Goal: Task Accomplishment & Management: Complete application form

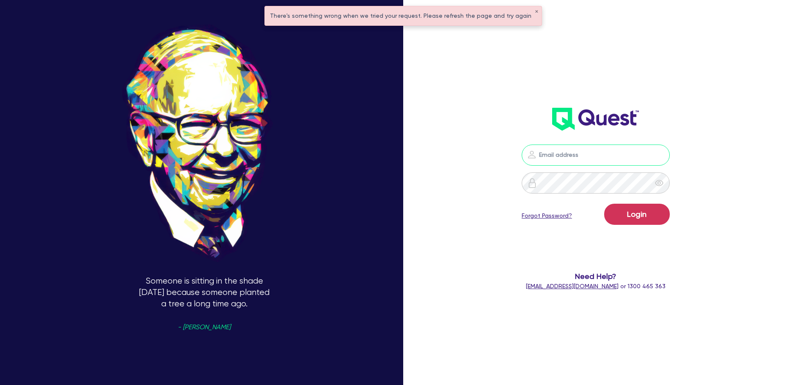
click at [554, 151] on input "email" at bounding box center [596, 155] width 148 height 21
type input "rob.matheson@quest.finance"
click at [675, 221] on form "rob.matheson@quest.finance Login Forgot Password? Need Help? help@quest.finance…" at bounding box center [596, 218] width 216 height 146
click at [667, 218] on button "Login" at bounding box center [637, 214] width 66 height 21
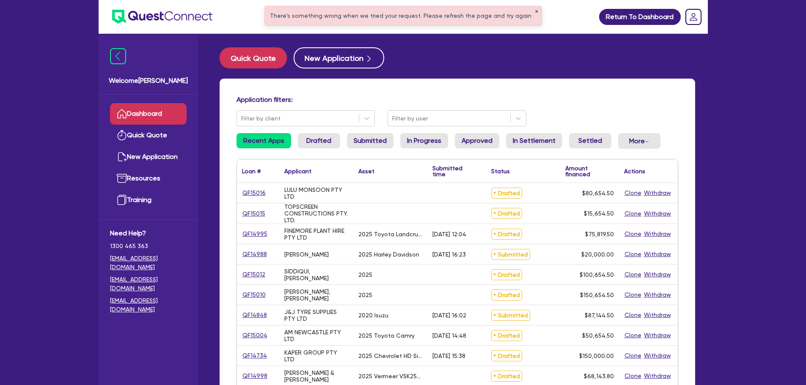
click at [535, 10] on button "✕" at bounding box center [536, 12] width 3 height 4
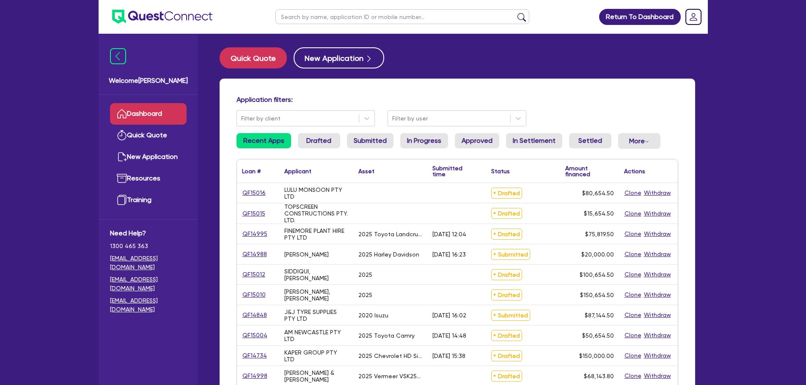
click at [452, 22] on input "text" at bounding box center [402, 16] width 254 height 15
type input "hakim"
click at [515, 13] on button "submit" at bounding box center [522, 19] width 14 height 12
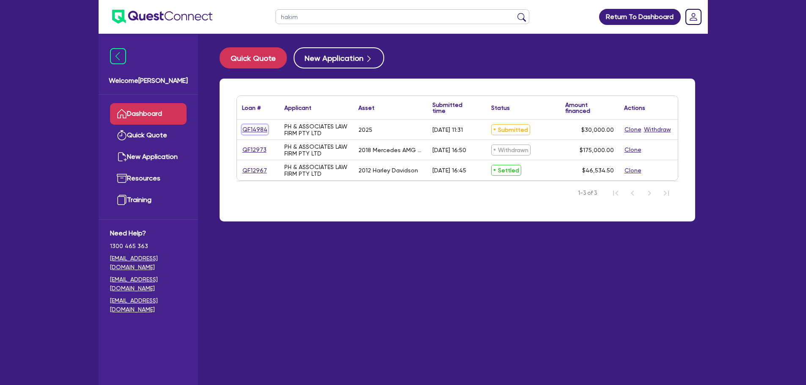
click at [247, 131] on link "QF14984" at bounding box center [255, 130] width 26 height 10
select select "CARS_AND_LIGHT_TRUCKS"
select select "PASSENGER_VEHICLES"
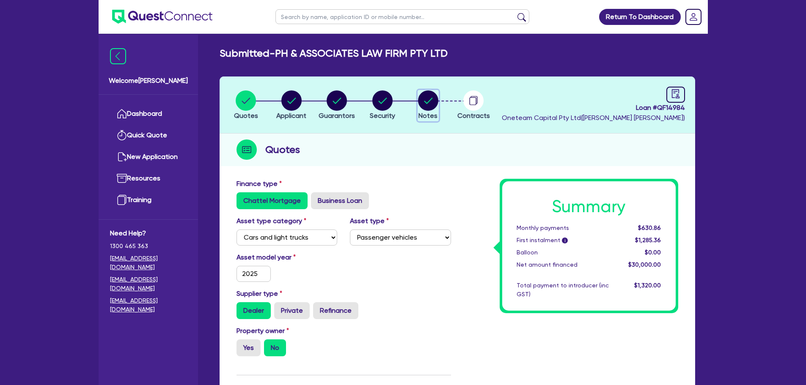
click at [432, 96] on circle "button" at bounding box center [428, 101] width 20 height 20
select select "Other"
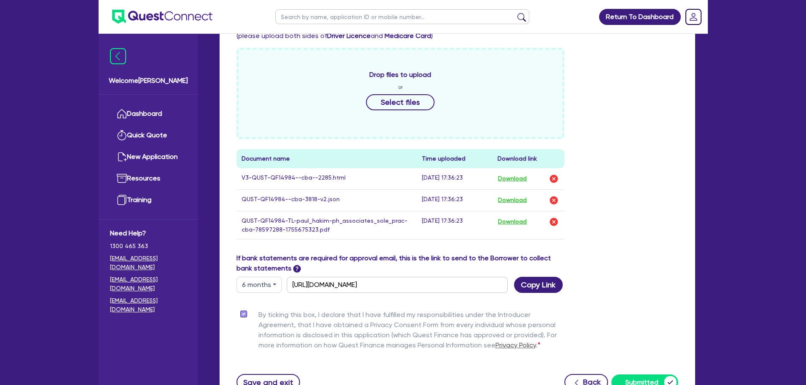
scroll to position [423, 0]
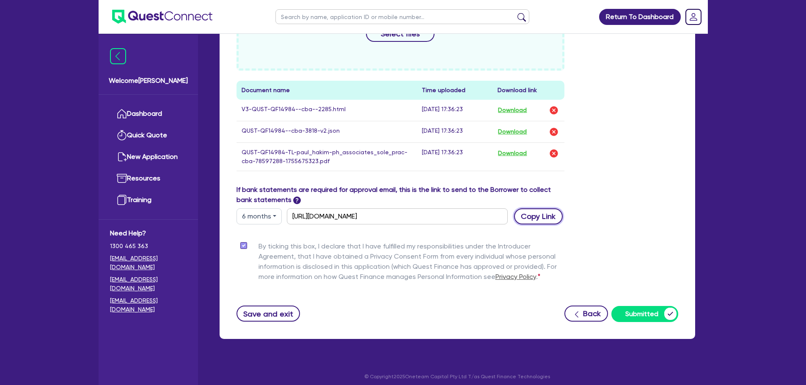
click at [535, 218] on button "Copy Link" at bounding box center [538, 217] width 49 height 16
click at [152, 118] on link "Dashboard" at bounding box center [148, 114] width 77 height 22
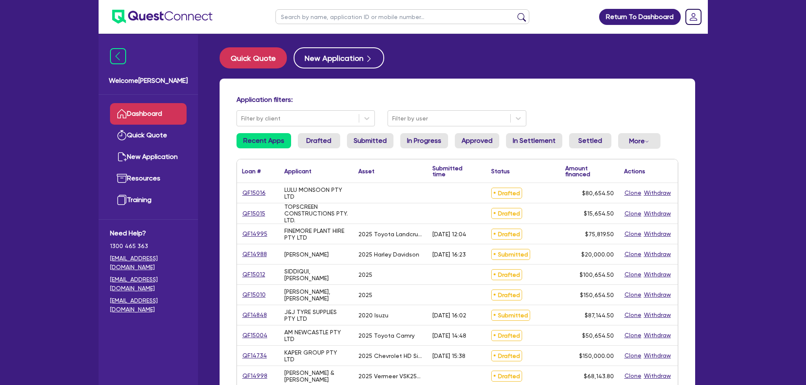
click at [328, 12] on input "text" at bounding box center [402, 16] width 254 height 15
click at [360, 18] on input "text" at bounding box center [402, 16] width 254 height 15
type input "J&"
click at [515, 13] on button "submit" at bounding box center [522, 19] width 14 height 12
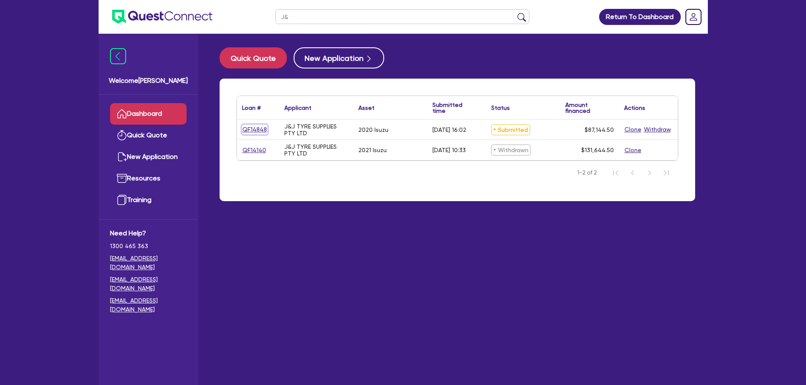
click at [252, 132] on link "QF14848" at bounding box center [254, 130] width 25 height 10
select select "PRIMARY_ASSETS"
select select "HEAVY_TRUCKS"
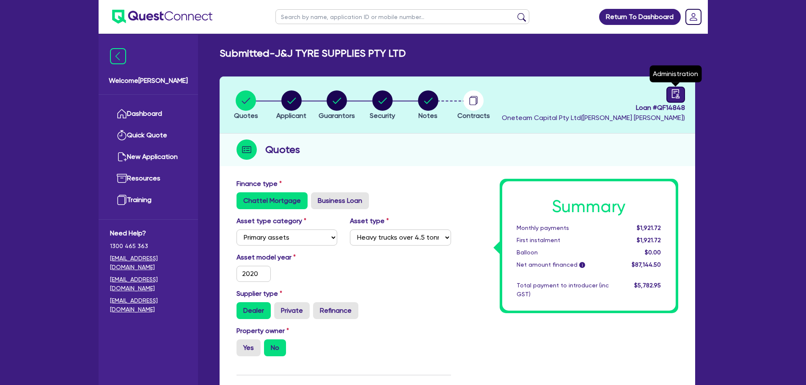
click at [674, 96] on icon "audit" at bounding box center [675, 93] width 9 height 9
select select "SUBMITTED_NEW"
select select "Other"
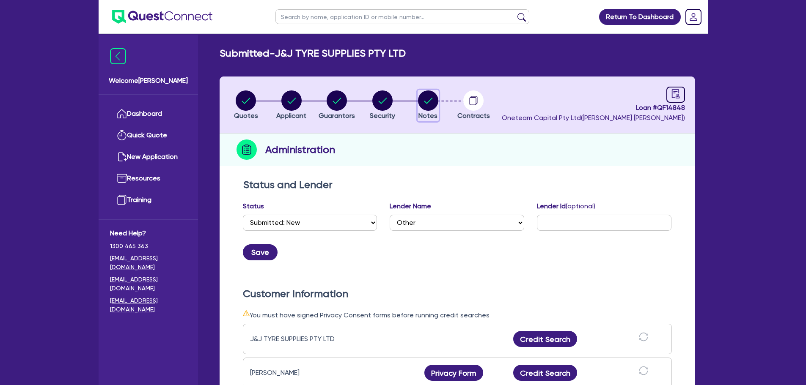
click at [429, 92] on circle "button" at bounding box center [428, 101] width 20 height 20
select select "Other"
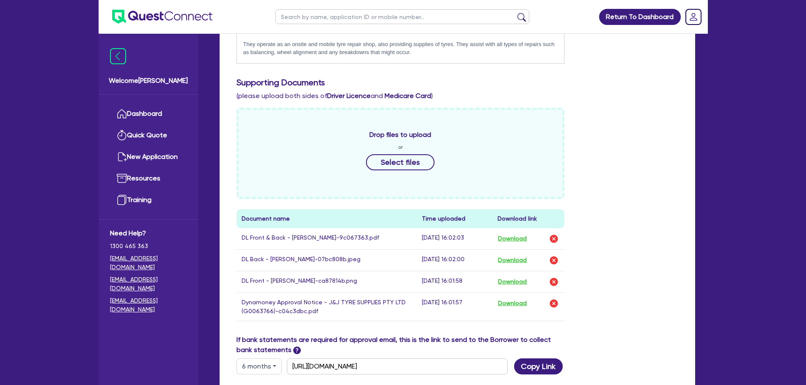
scroll to position [493, 0]
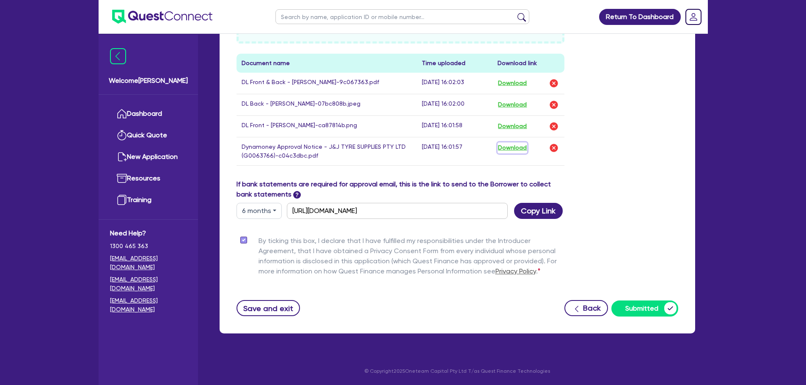
click at [523, 150] on button "Download" at bounding box center [513, 148] width 30 height 11
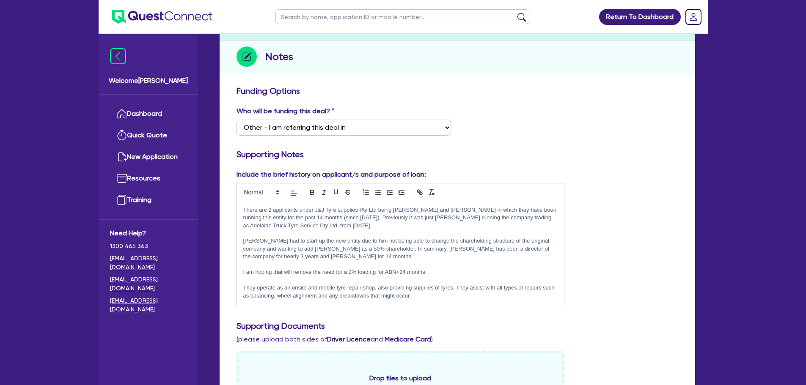
scroll to position [0, 0]
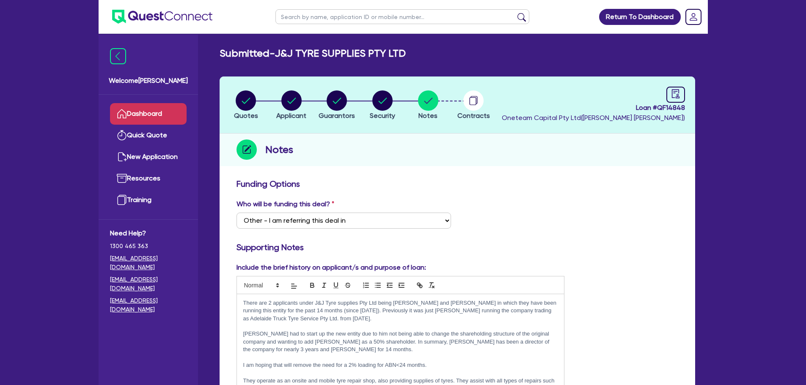
click at [150, 114] on link "Dashboard" at bounding box center [148, 114] width 77 height 22
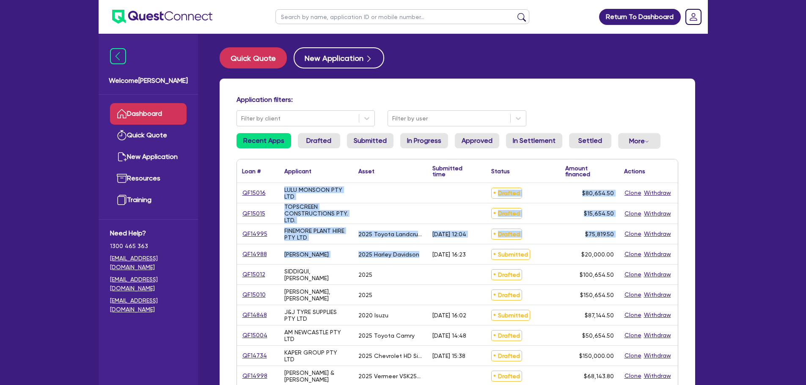
click at [278, 186] on div "QF15016 LULU MONSOON PTY LTD Drafted $80,654.50 Clone Withdraw QF15015 TOPSCREE…" at bounding box center [457, 386] width 441 height 407
click at [368, 262] on div "2025 Harley Davidson" at bounding box center [390, 255] width 74 height 20
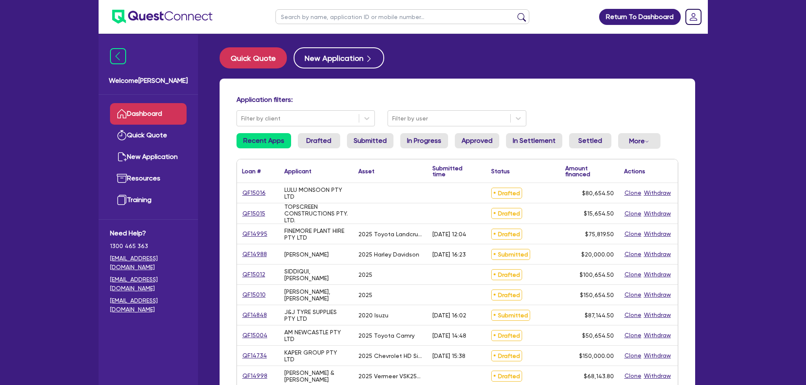
drag, startPoint x: 452, startPoint y: 259, endPoint x: 267, endPoint y: 186, distance: 198.5
click at [267, 186] on div "QF15016 LULU MONSOON PTY LTD Drafted $80,654.50 Clone Withdraw QF15015 TOPSCREE…" at bounding box center [457, 386] width 441 height 407
drag, startPoint x: 458, startPoint y: 93, endPoint x: 427, endPoint y: 79, distance: 34.3
drag, startPoint x: 427, startPoint y: 79, endPoint x: 428, endPoint y: 60, distance: 19.5
click at [428, 59] on div "Quick Quote New Application" at bounding box center [458, 57] width 476 height 21
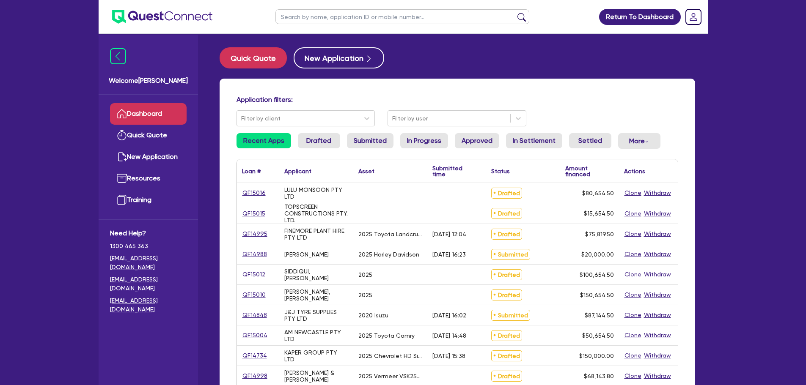
click at [318, 18] on input "text" at bounding box center [402, 16] width 254 height 15
type input "am"
click at [515, 13] on button "submit" at bounding box center [522, 19] width 14 height 12
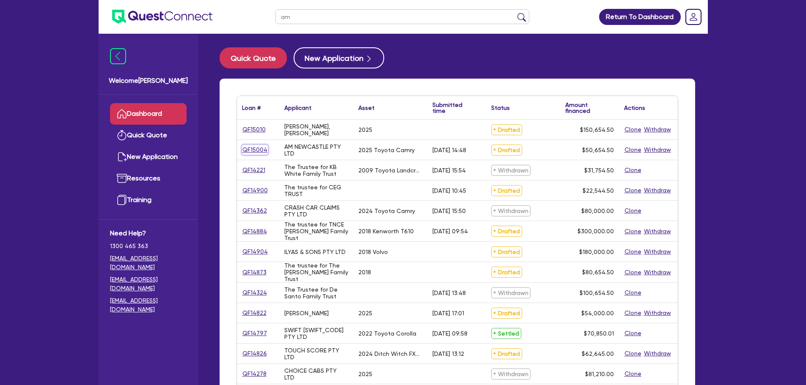
click at [260, 152] on link "QF15004" at bounding box center [255, 150] width 26 height 10
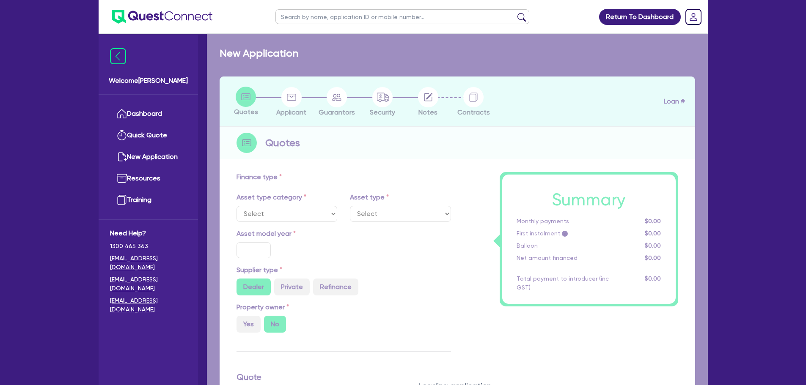
select select "CARS_AND_LIGHT_TRUCKS"
type input "2025"
radio input "true"
type input "50,000"
type input "6.5"
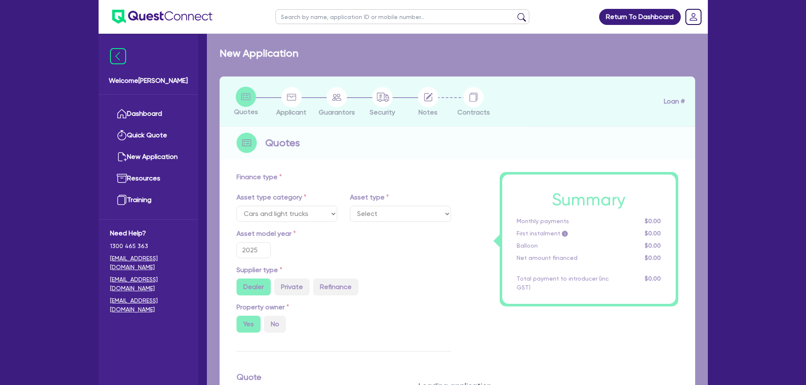
select select "PASSENGER_VEHICLES"
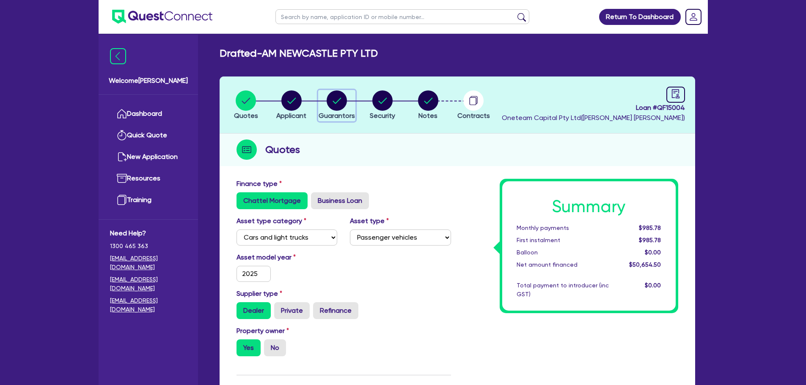
click at [341, 100] on circle "button" at bounding box center [337, 101] width 20 height 20
select select "MR"
select select "[GEOGRAPHIC_DATA]"
select select "SINGLE"
select select "PROPERTY"
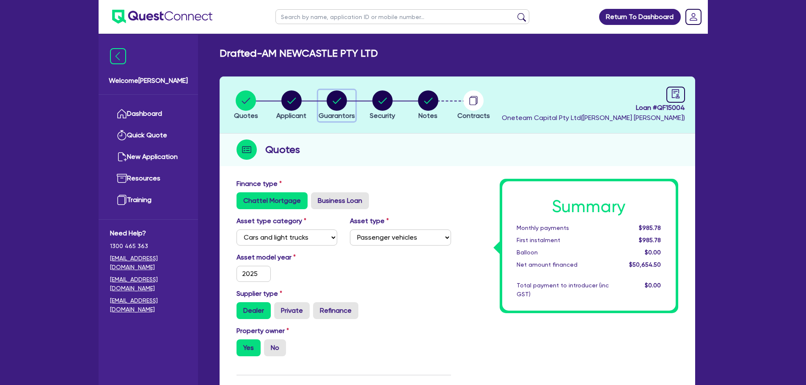
select select "PROPERTY"
select select "MORTGAGE"
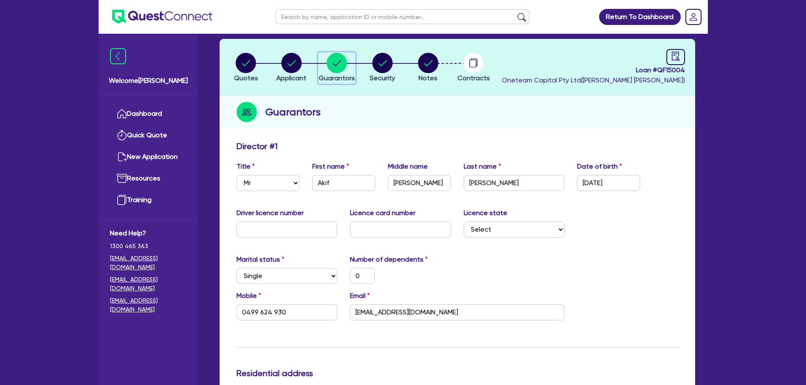
scroll to position [85, 0]
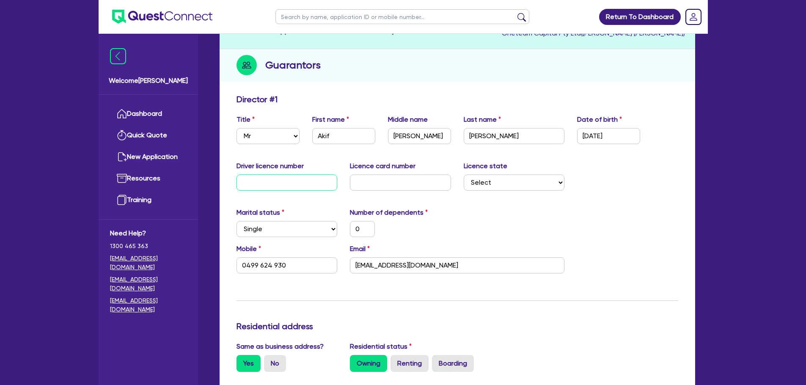
click at [295, 183] on input "text" at bounding box center [287, 183] width 101 height 16
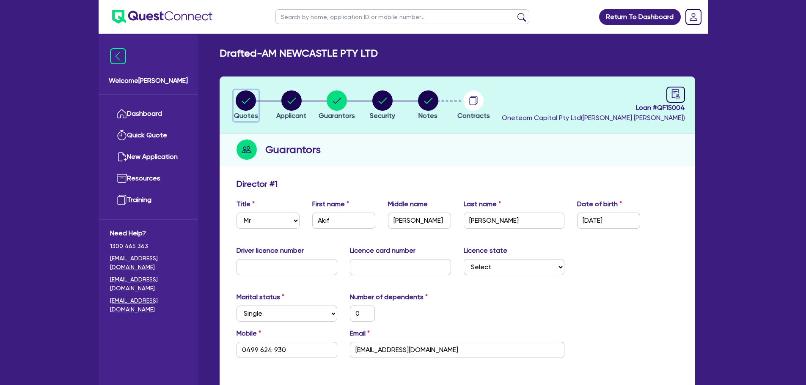
click at [241, 94] on circle "button" at bounding box center [246, 101] width 20 height 20
select select "CARS_AND_LIGHT_TRUCKS"
select select "PASSENGER_VEHICLES"
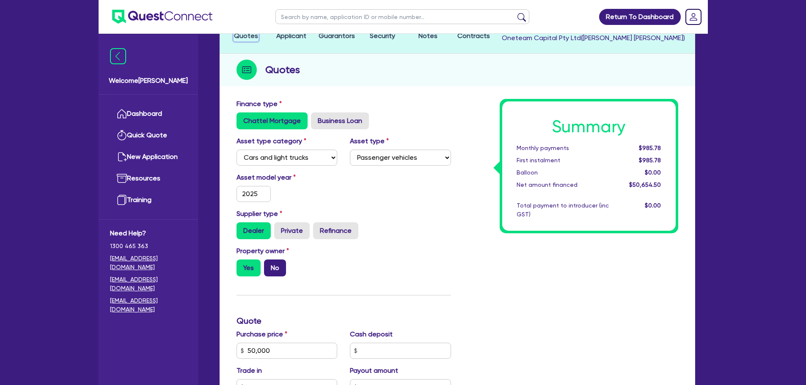
scroll to position [127, 0]
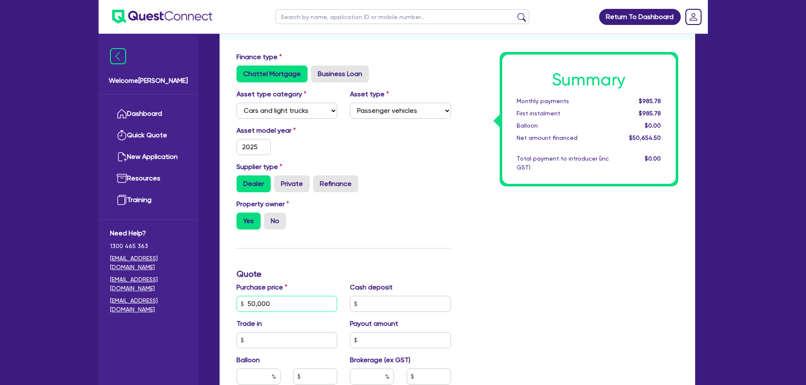
drag, startPoint x: 276, startPoint y: 300, endPoint x: 239, endPoint y: 302, distance: 37.3
click at [239, 302] on input "50,000" at bounding box center [287, 304] width 101 height 16
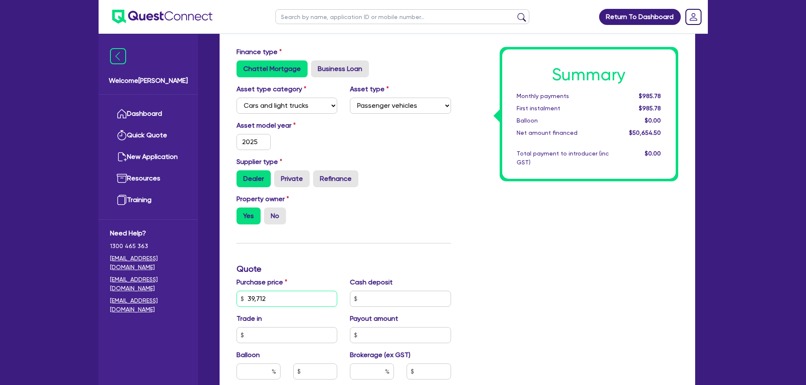
scroll to position [296, 0]
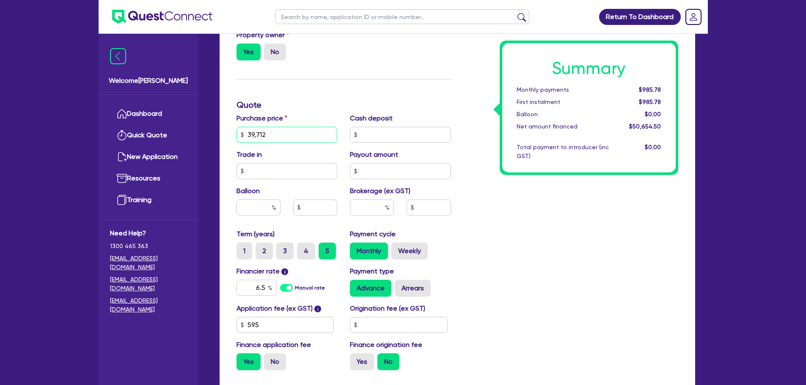
type input "39,712"
drag, startPoint x: 266, startPoint y: 286, endPoint x: 272, endPoint y: 292, distance: 8.7
click at [253, 285] on input "6.5" at bounding box center [257, 288] width 40 height 16
click at [372, 209] on input "text" at bounding box center [372, 208] width 44 height 16
type input "3"
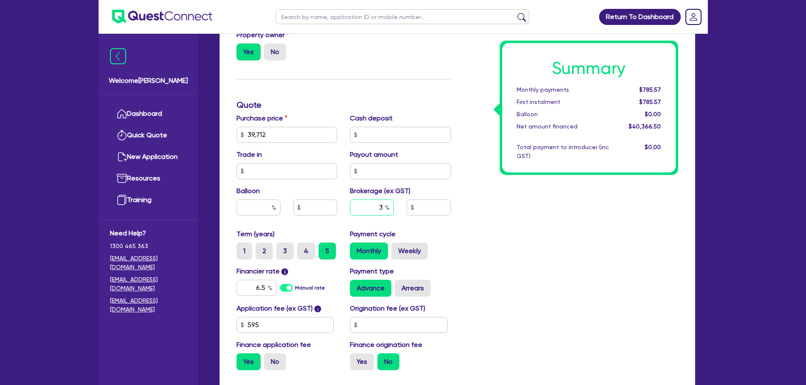
type input "1,210.99"
type input "3"
click at [520, 253] on div "Summary Monthly payments $811.49 First instalment $811.49 Balloon $0.00 Net amo…" at bounding box center [570, 130] width 227 height 495
type input "1,210.99"
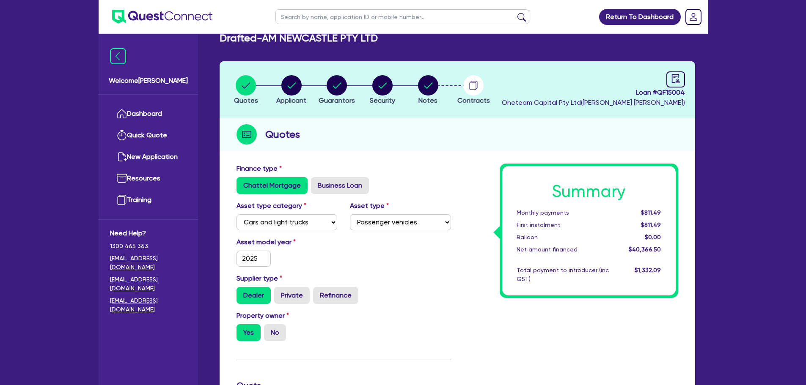
scroll to position [0, 0]
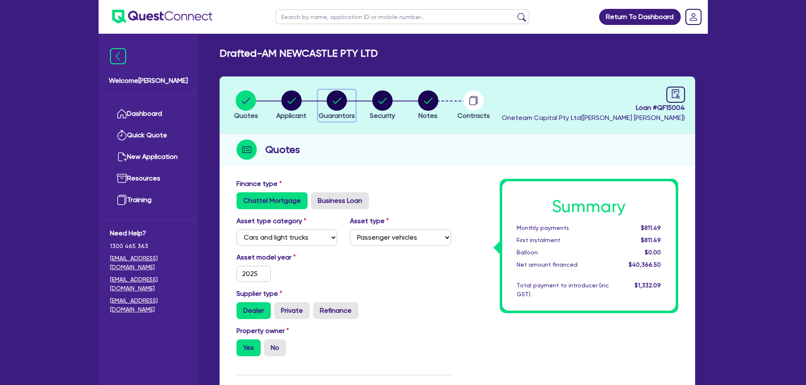
click at [318, 98] on li "Guarantors" at bounding box center [337, 105] width 46 height 30
click at [331, 103] on circle "button" at bounding box center [337, 101] width 20 height 20
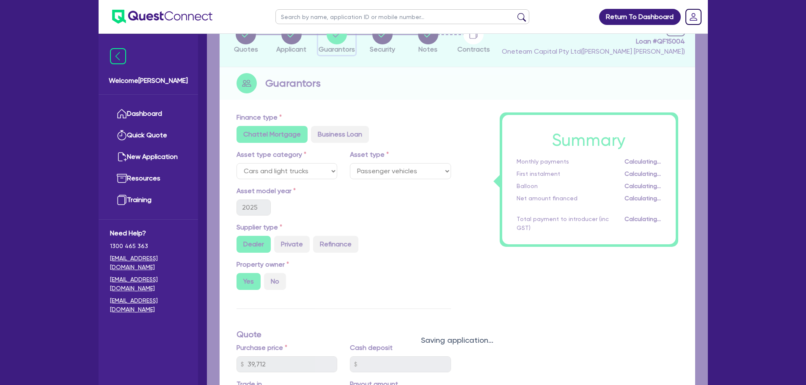
select select "MR"
select select "[GEOGRAPHIC_DATA]"
select select "SINGLE"
select select "PROPERTY"
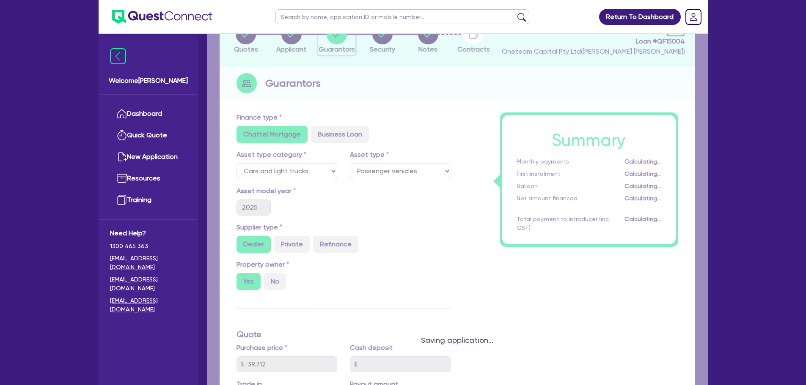
select select "MORTGAGE"
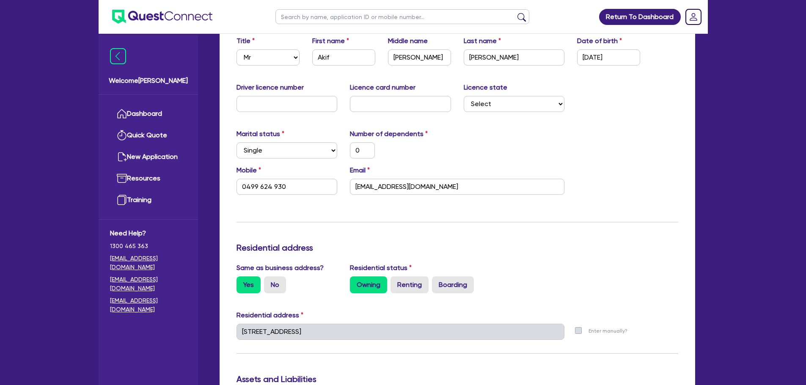
scroll to position [164, 0]
click at [295, 90] on label "Driver licence number" at bounding box center [270, 87] width 67 height 10
click at [293, 109] on input "text" at bounding box center [287, 104] width 101 height 16
click at [293, 99] on input "text" at bounding box center [287, 104] width 101 height 16
type input "2"
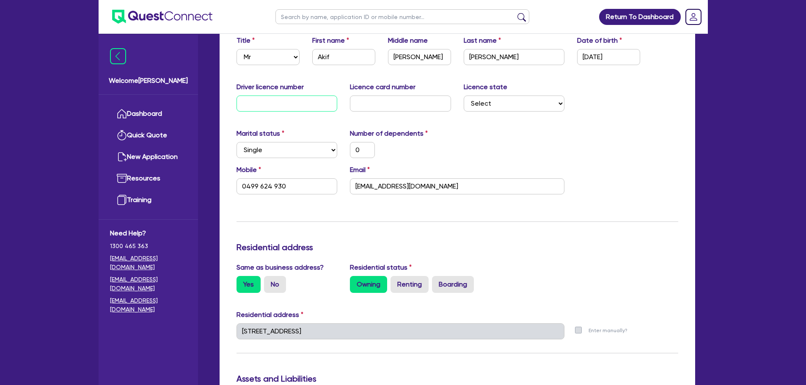
type input "0"
type input "0499 624 930"
type input "1,300,000"
type input "800,000"
type input "724,000"
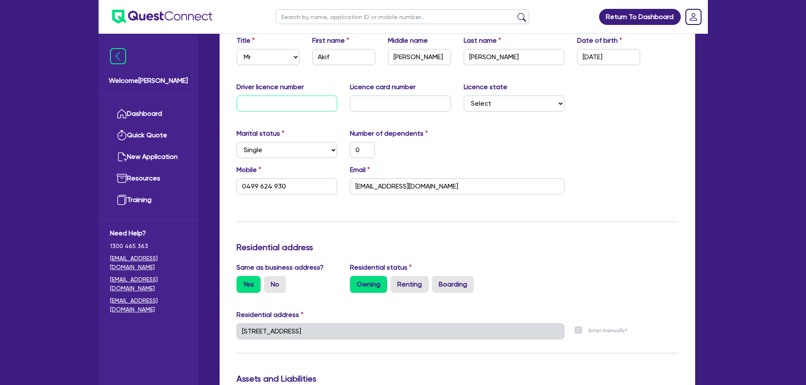
type input "4,200"
type input "20"
type input "0"
type input "0499 624 930"
type input "1,300,000"
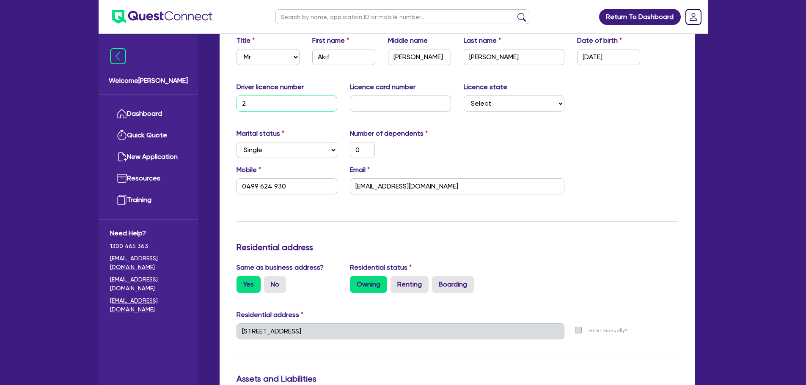
type input "800,000"
type input "724,000"
type input "4,200"
type input "209"
type input "0"
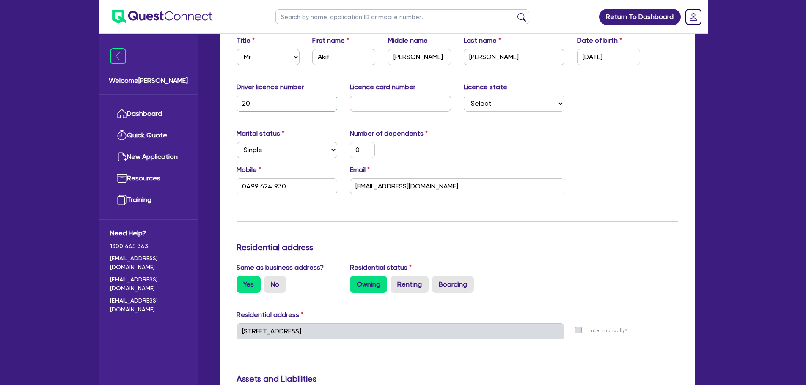
type input "0499 624 930"
type input "1,300,000"
type input "800,000"
type input "724,000"
type input "4,200"
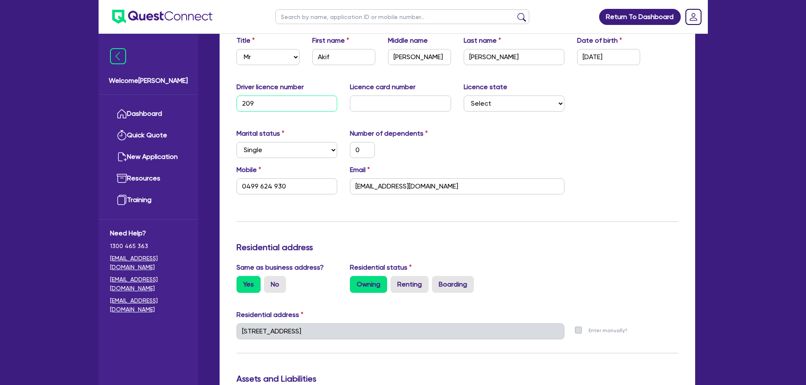
type input "2092"
type input "0"
type input "0499 624 930"
type input "1,300,000"
type input "800,000"
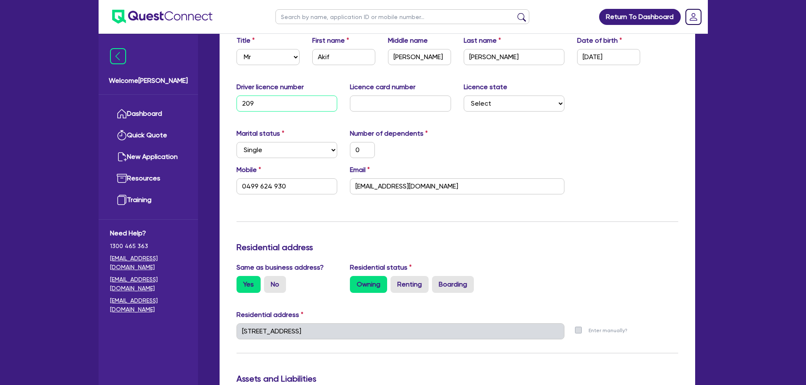
type input "724,000"
type input "4,200"
type input "20926"
type input "0"
type input "0499 624 930"
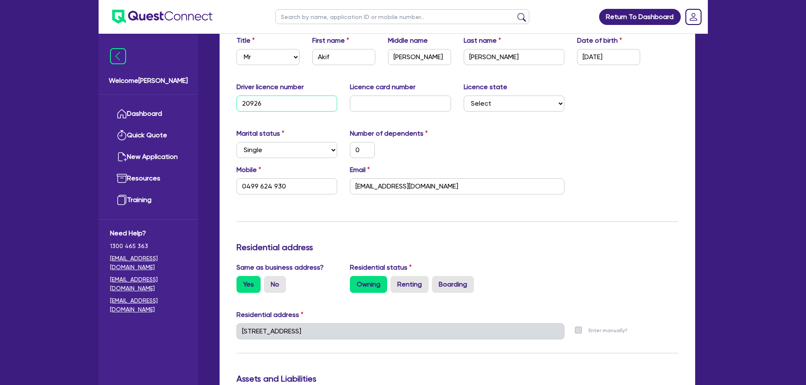
type input "1,300,000"
type input "800,000"
type input "724,000"
type input "4,200"
type input "209264"
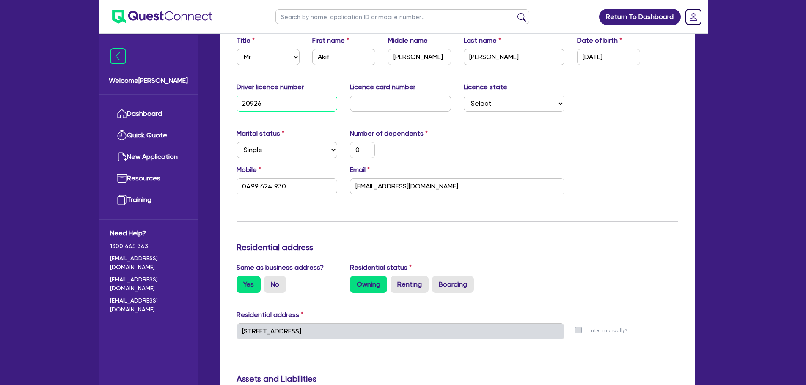
type input "0"
type input "0499 624 930"
type input "1,300,000"
type input "800,000"
type input "724,000"
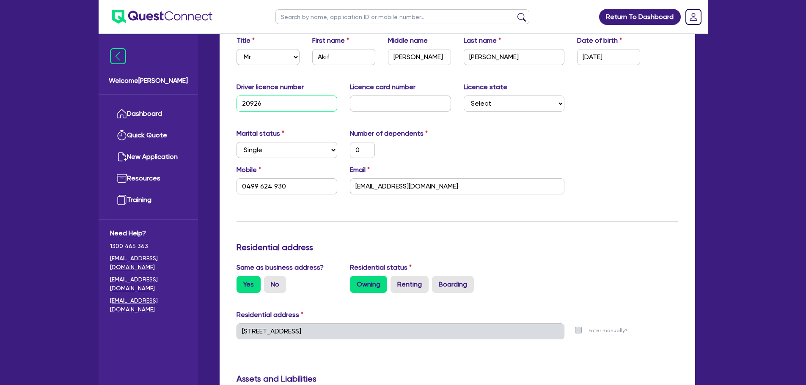
type input "4,200"
type input "2092645"
type input "0"
type input "0499 624 930"
type input "1,300,000"
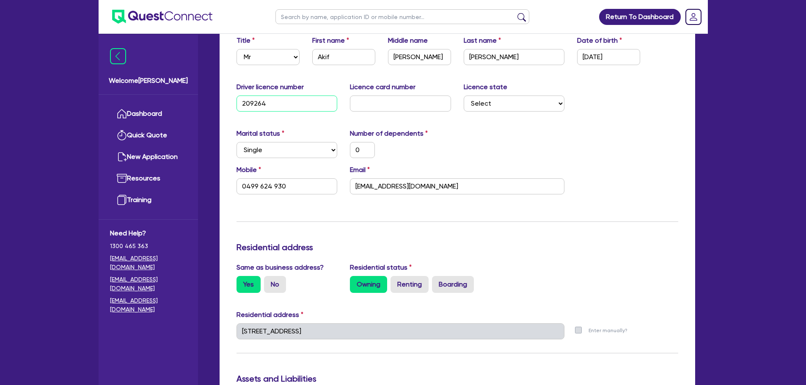
type input "800,000"
type input "724,000"
type input "4,200"
type input "20926452"
type input "0"
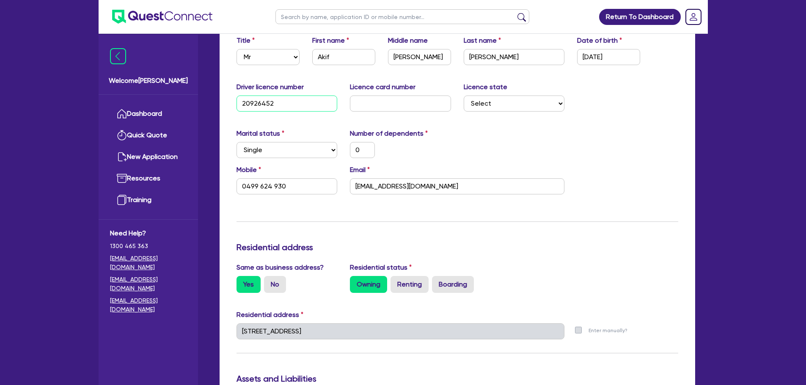
type input "0499 624 930"
type input "1,300,000"
type input "800,000"
type input "724,000"
type input "4,200"
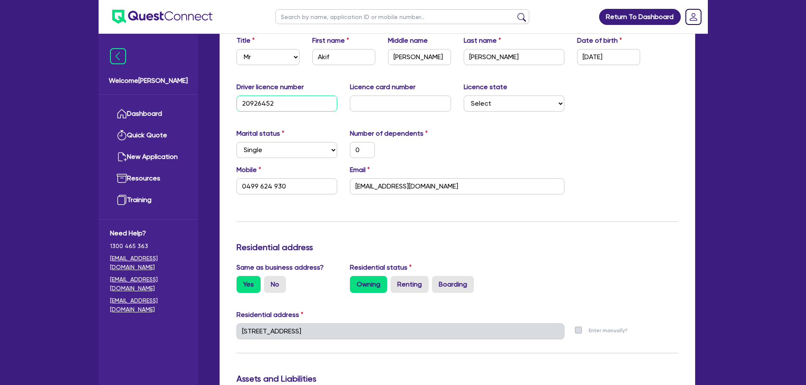
type input "20926452"
click at [374, 104] on input "text" at bounding box center [400, 104] width 101 height 16
type input "2"
type input "0"
type input "0499 624 930"
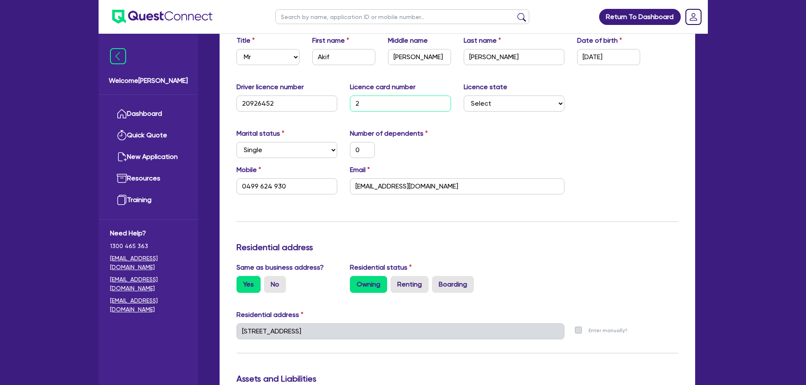
type input "1,300,000"
type input "800,000"
type input "724,000"
type input "4,200"
type input "20"
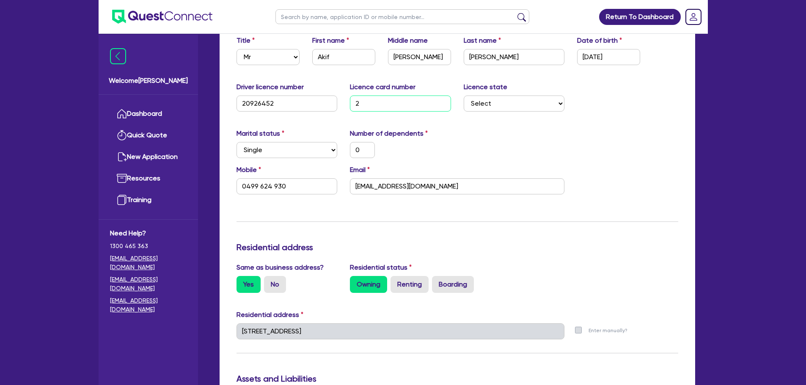
type input "0"
type input "0499 624 930"
type input "1,300,000"
type input "800,000"
type input "724,000"
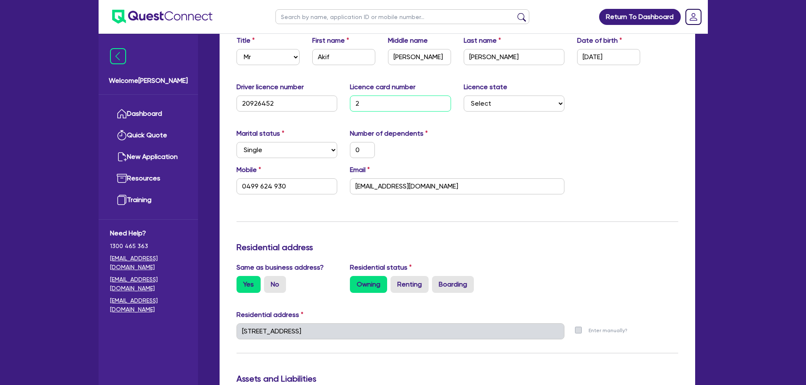
type input "4,200"
type input "205"
type input "0"
type input "0499 624 930"
type input "1,300,000"
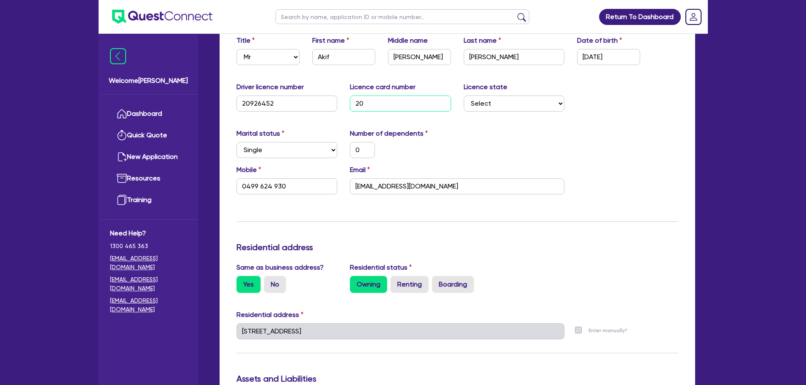
type input "800,000"
type input "724,000"
type input "4,200"
type input "2056"
type input "0"
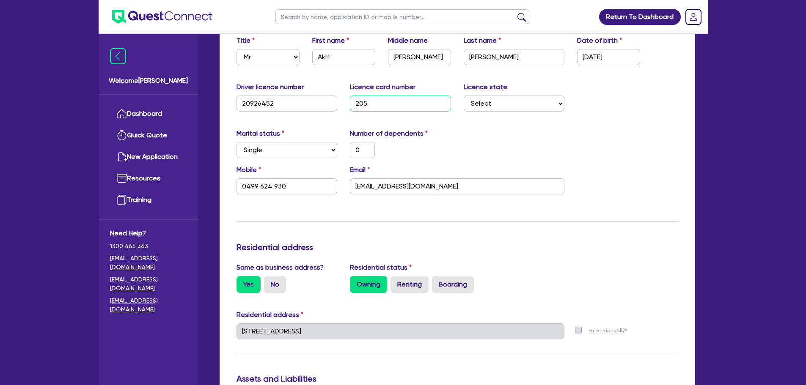
type input "0499 624 930"
type input "1,300,000"
type input "800,000"
type input "724,000"
type input "4,200"
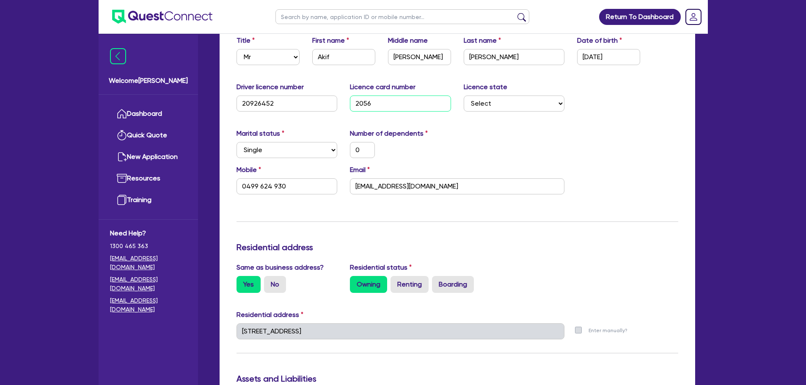
type input "20564"
type input "0"
type input "0499 624 930"
type input "1,300,000"
type input "800,000"
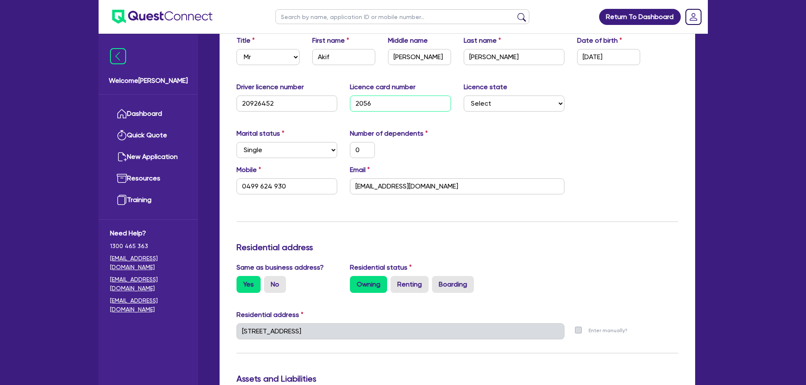
type input "724,000"
type input "4,200"
type input "205640"
type input "0"
type input "0499 624 930"
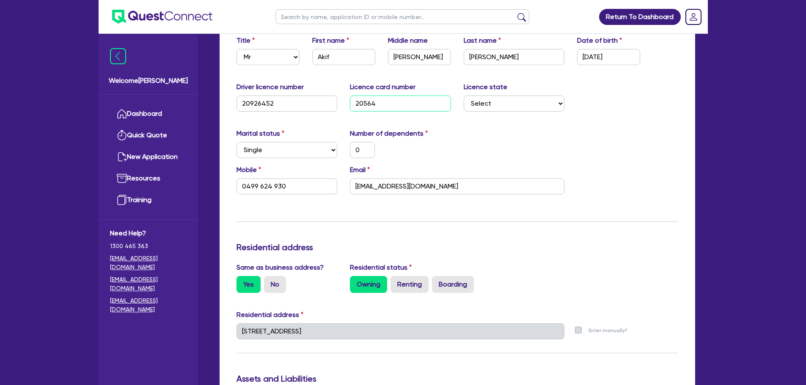
type input "1,300,000"
type input "800,000"
type input "724,000"
type input "4,200"
type input "2056403"
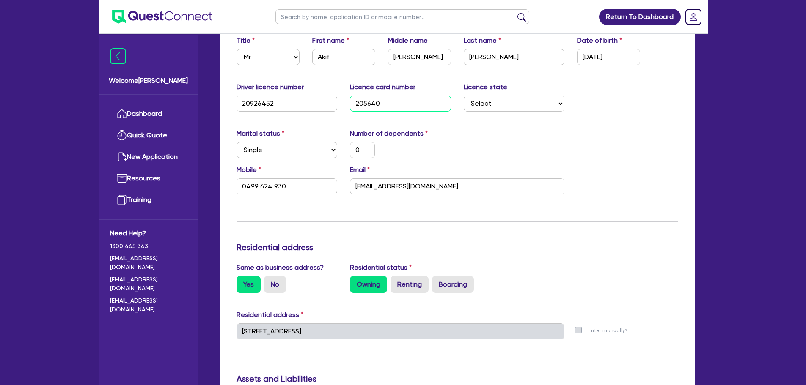
type input "0"
type input "0499 624 930"
type input "1,300,000"
type input "800,000"
type input "724,000"
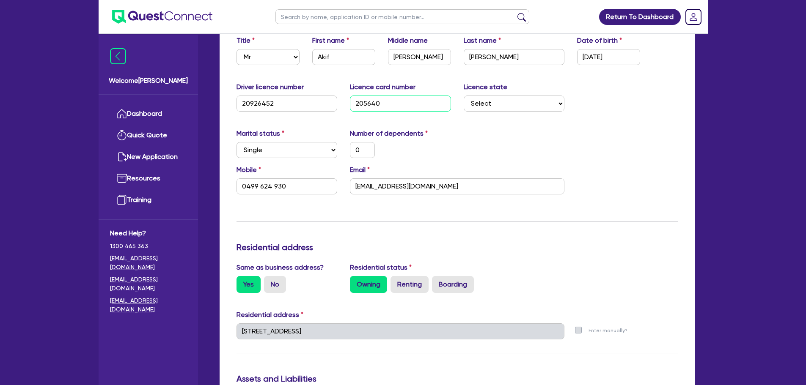
type input "4,200"
type input "20564030"
type input "0"
type input "0499 624 930"
type input "1,300,000"
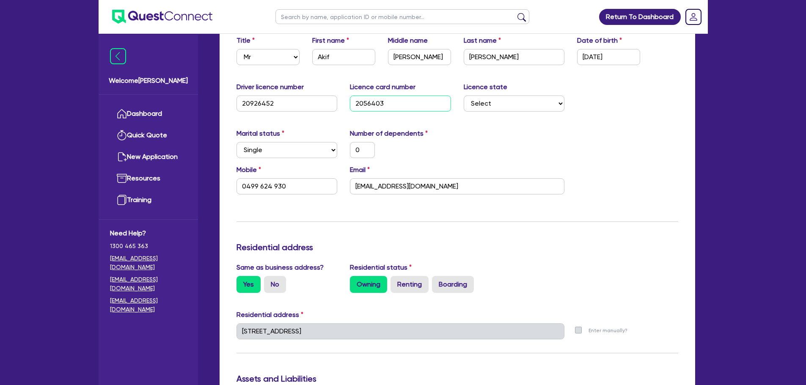
type input "800,000"
type input "724,000"
type input "4,200"
type input "205640306"
type input "0"
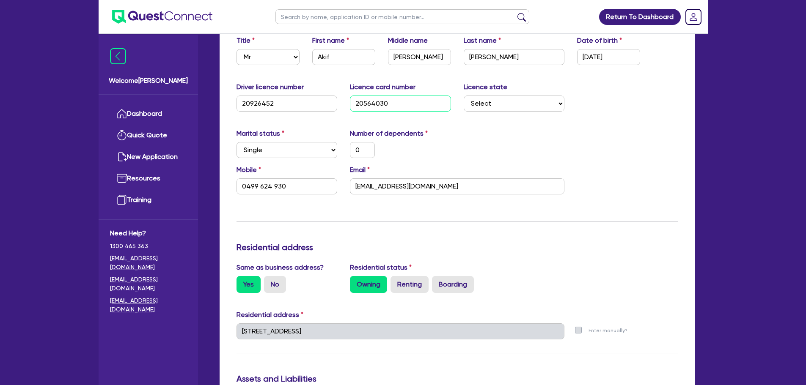
type input "0499 624 930"
type input "1,300,000"
type input "800,000"
type input "724,000"
type input "4,200"
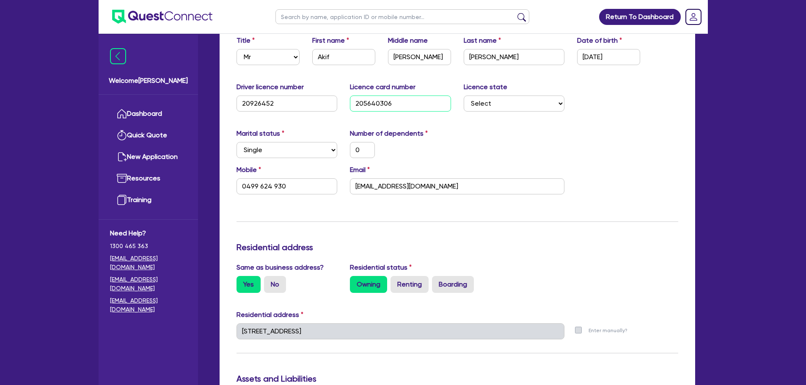
type input "2056403065"
type input "0"
type input "0499 624 930"
type input "1,300,000"
type input "800,000"
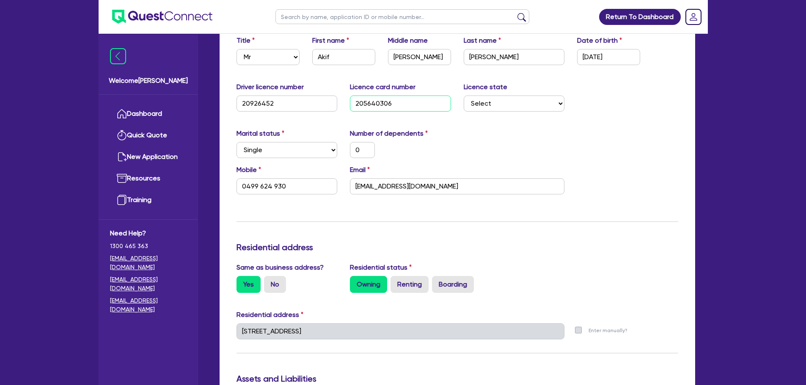
type input "724,000"
type input "4,200"
type input "2056403065"
click at [598, 132] on div "Marital status Select [DEMOGRAPHIC_DATA] Married De Facto / Partner Number of d…" at bounding box center [457, 147] width 454 height 36
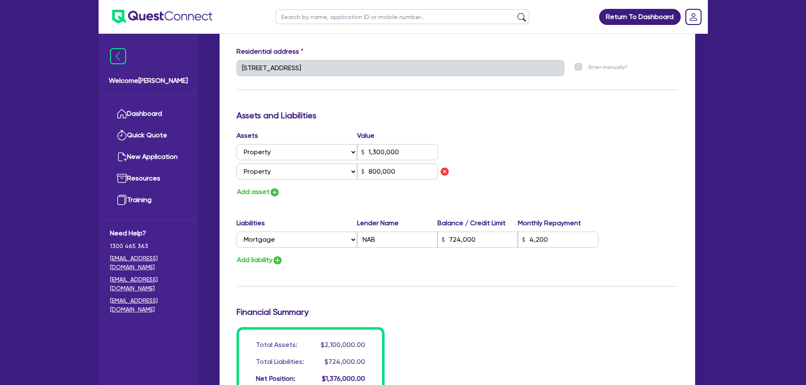
scroll to position [622, 0]
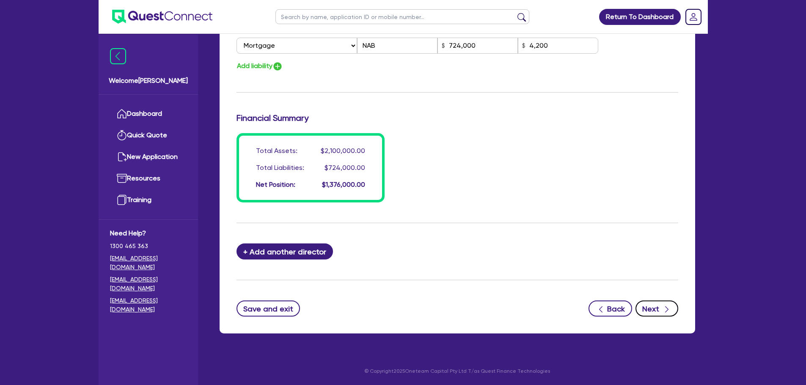
click at [664, 311] on icon "button" at bounding box center [667, 310] width 8 height 8
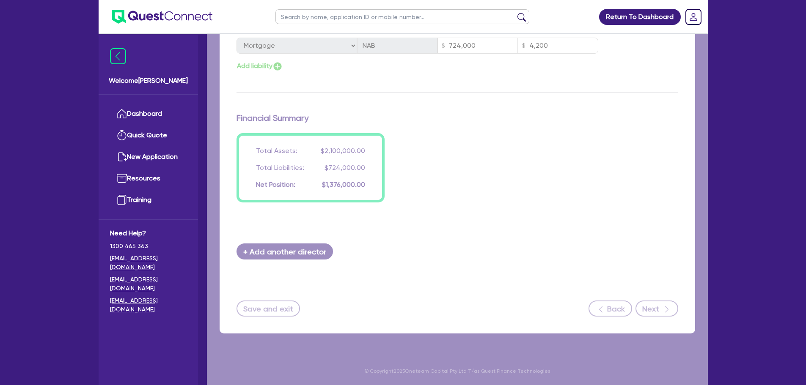
select select "CARS_AND_LIGHT_TRUCKS"
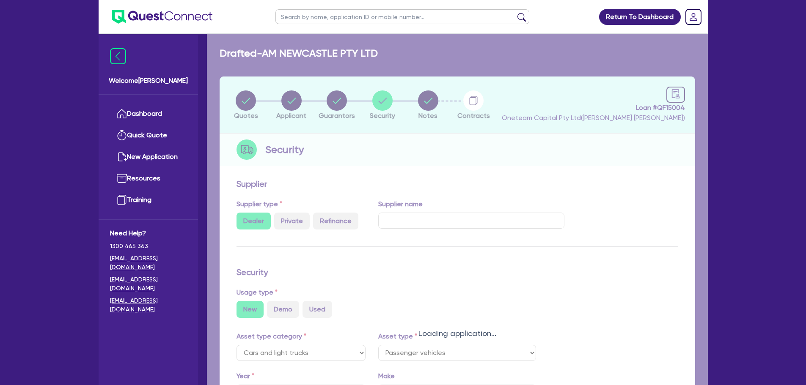
select select "PASSENGER_VEHICLES"
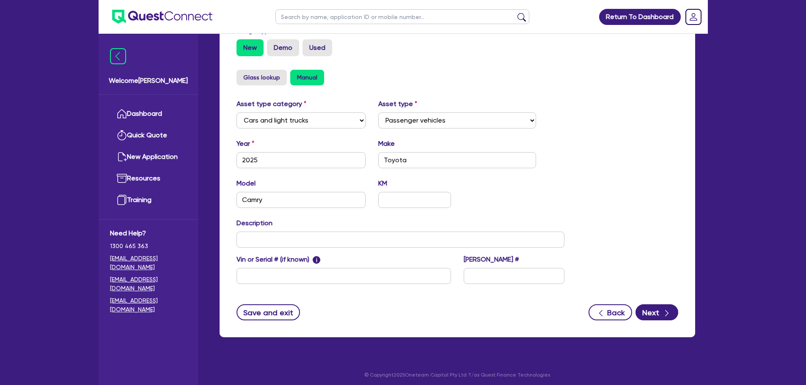
scroll to position [266, 0]
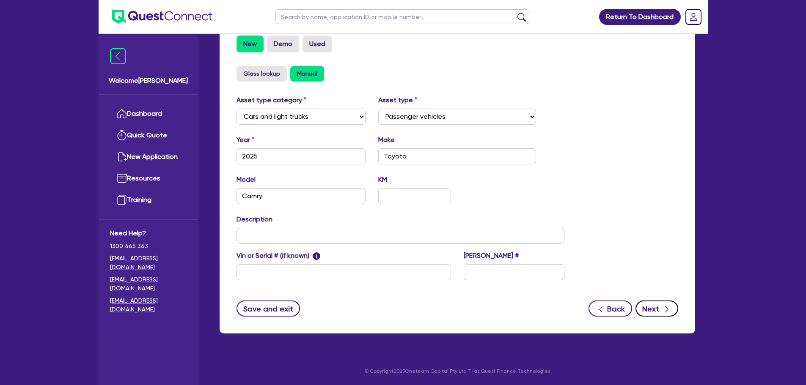
click at [670, 315] on button "Next" at bounding box center [657, 309] width 43 height 16
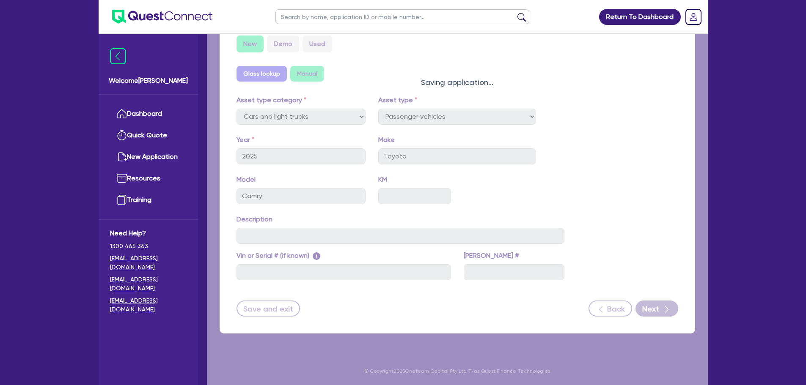
select select "Other"
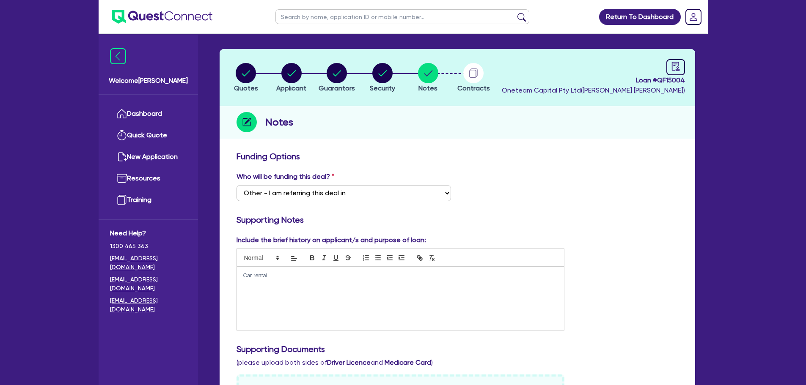
scroll to position [42, 0]
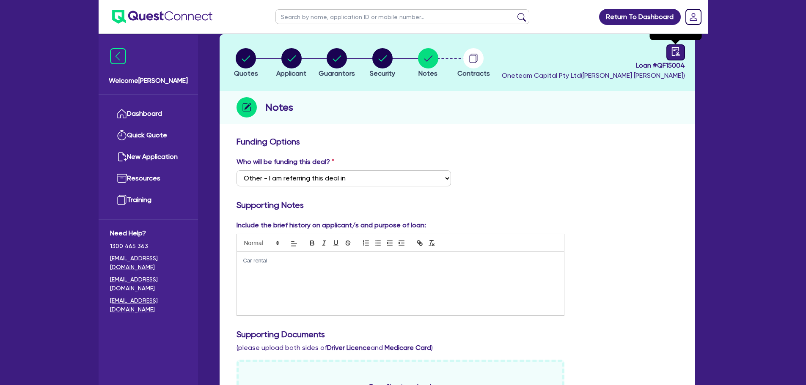
click at [677, 52] on icon "audit" at bounding box center [675, 51] width 9 height 9
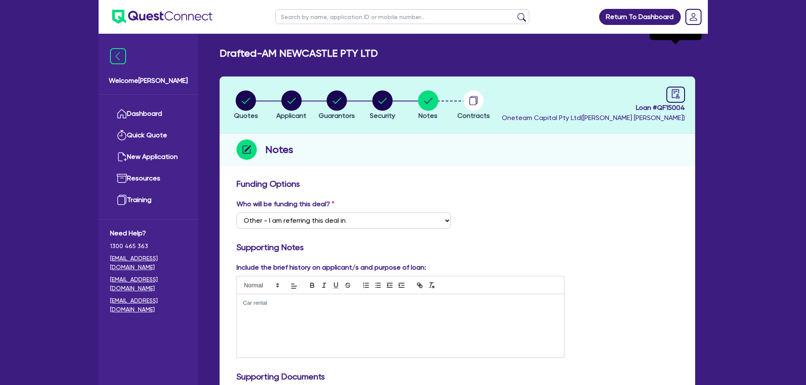
select select "DRAFTED_AMENDED"
select select "Other"
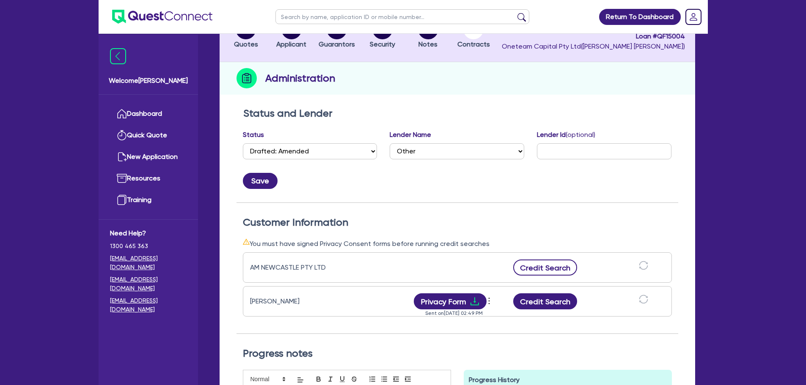
scroll to position [127, 0]
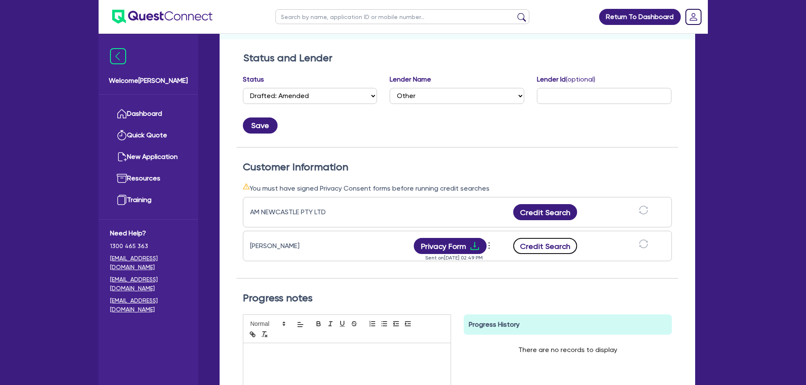
click at [537, 248] on button "Credit Search" at bounding box center [545, 246] width 64 height 16
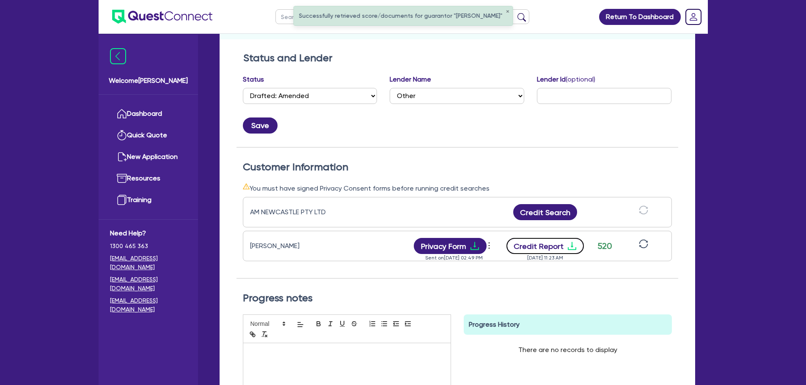
click at [556, 247] on button "Credit Report" at bounding box center [545, 246] width 77 height 16
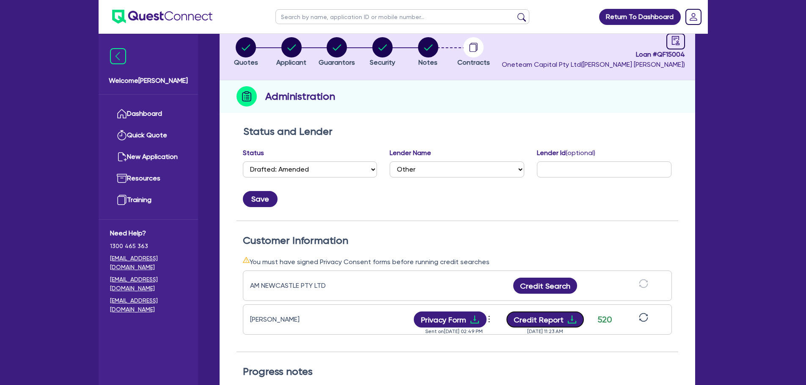
scroll to position [0, 0]
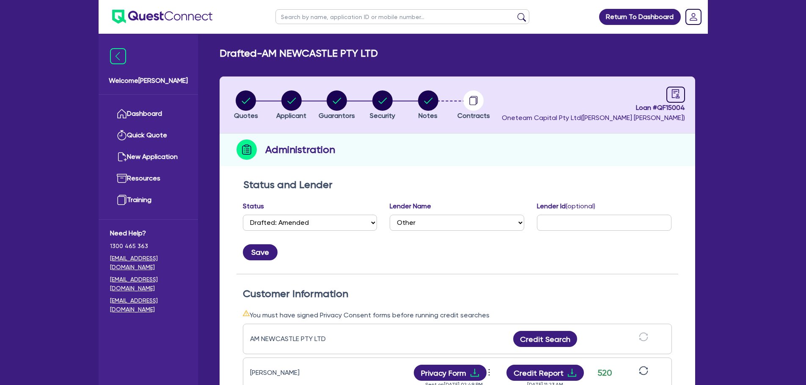
click at [412, 19] on input "text" at bounding box center [402, 16] width 254 height 15
type input "gee"
click button "submit" at bounding box center [522, 19] width 14 height 12
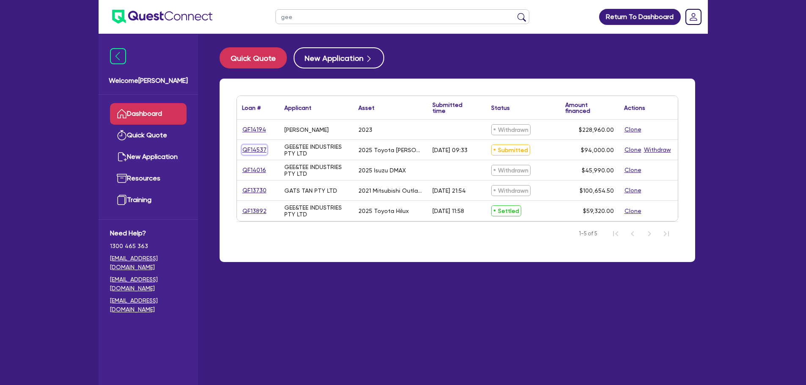
click at [249, 153] on link "QF14537" at bounding box center [254, 150] width 25 height 10
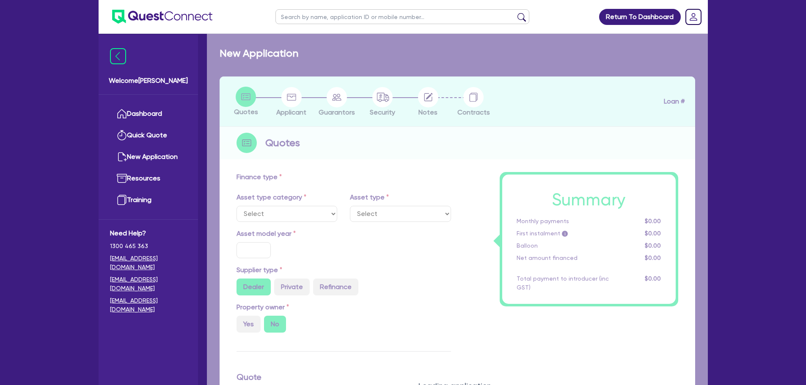
select select "CARS_AND_LIGHT_TRUCKS"
type input "2025"
radio input "true"
type input "94,000"
type input "4"
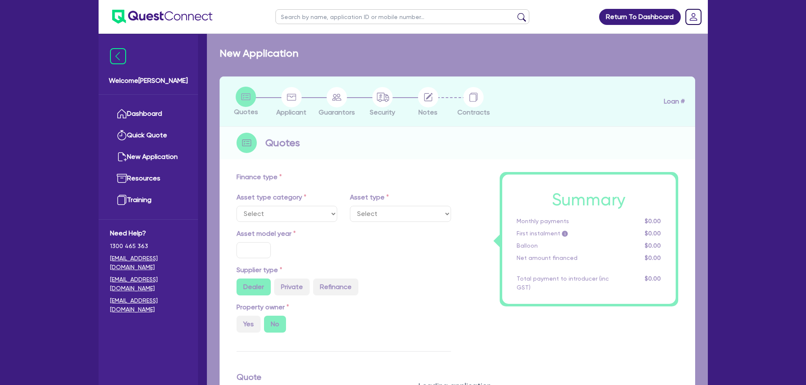
type input "3,760"
type input "8"
select select "PASSENGER_VEHICLES"
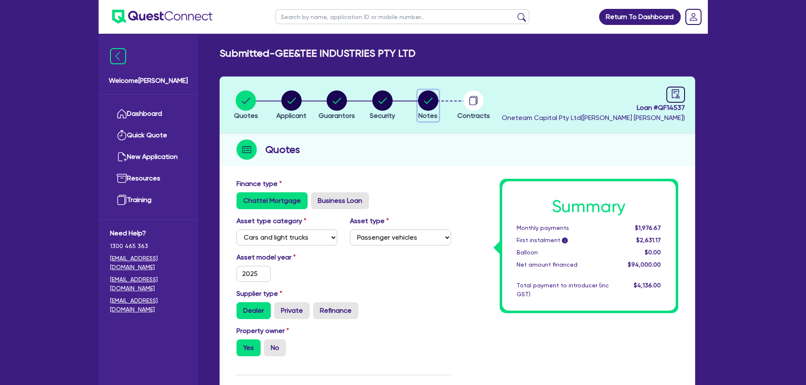
click at [432, 106] on circle "button" at bounding box center [428, 101] width 20 height 20
select select "Other"
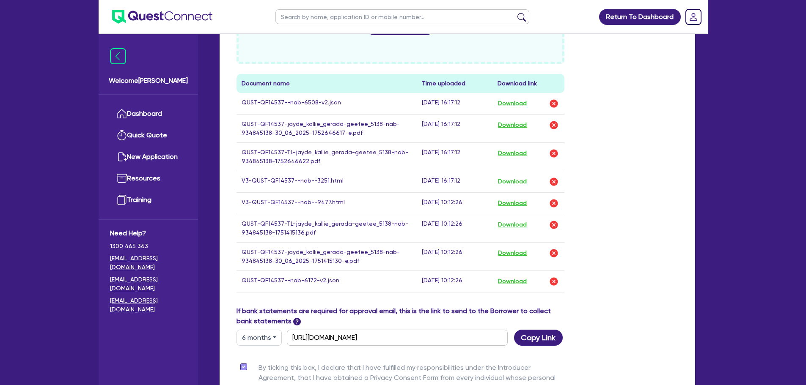
scroll to position [472, 0]
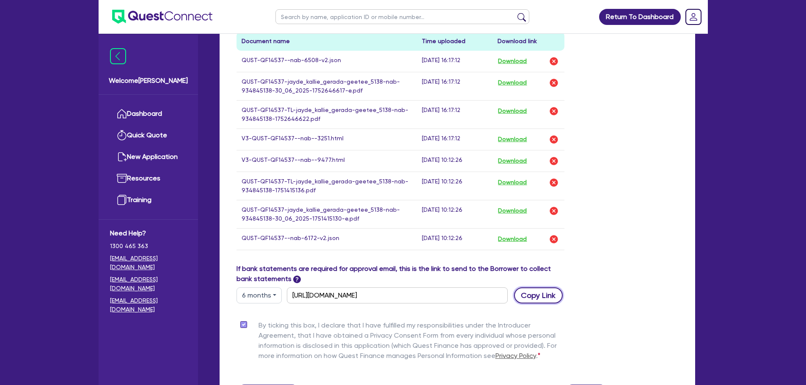
click at [547, 294] on button "Copy Link" at bounding box center [538, 296] width 49 height 16
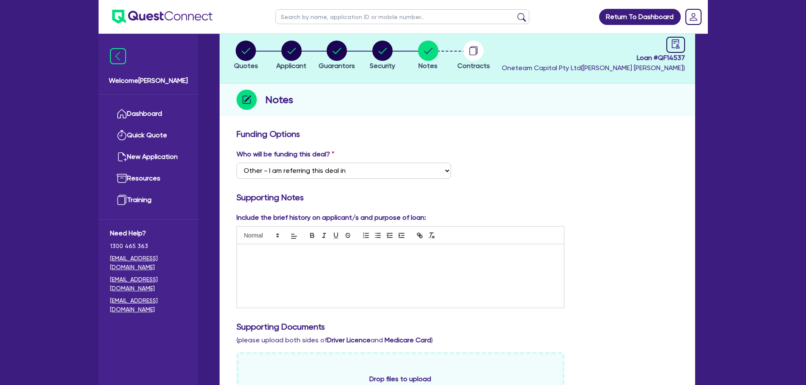
scroll to position [0, 0]
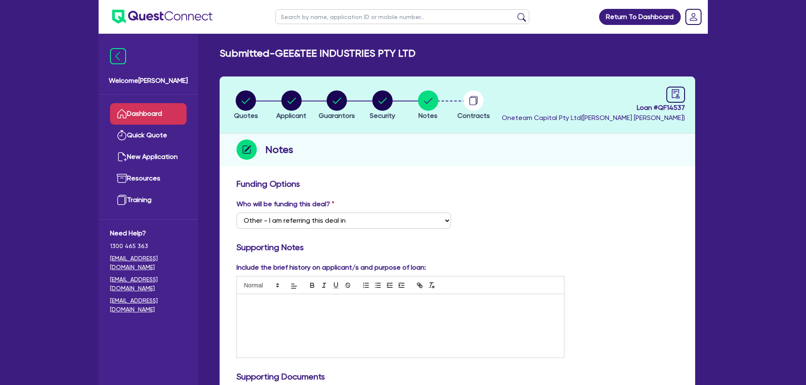
click at [160, 114] on link "Dashboard" at bounding box center [148, 114] width 77 height 22
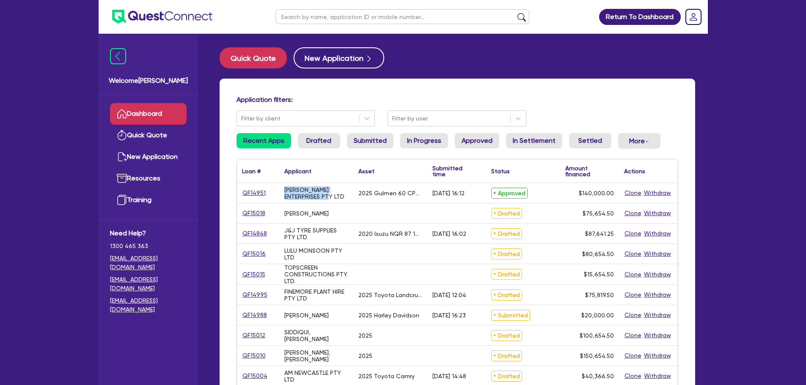
drag, startPoint x: 344, startPoint y: 196, endPoint x: 277, endPoint y: 189, distance: 66.8
click at [277, 189] on div "QF14951 MARCHESE ENTERPRISES PTY LTD 2025 Gulmen 60 CPM Cup Machine 18/08/2025 …" at bounding box center [457, 193] width 441 height 20
click at [306, 210] on div "[PERSON_NAME]" at bounding box center [306, 213] width 44 height 7
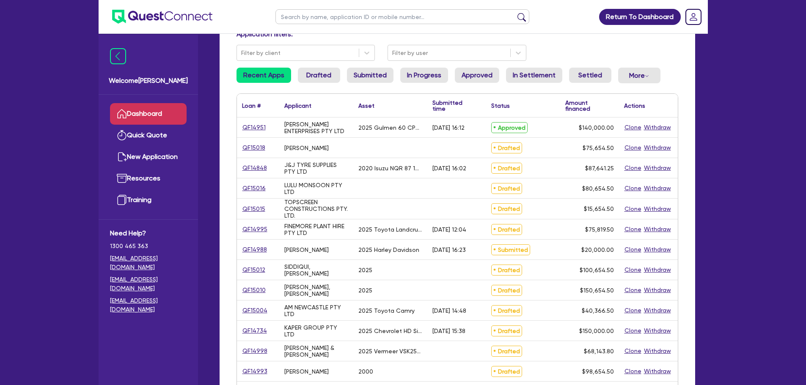
scroll to position [127, 0]
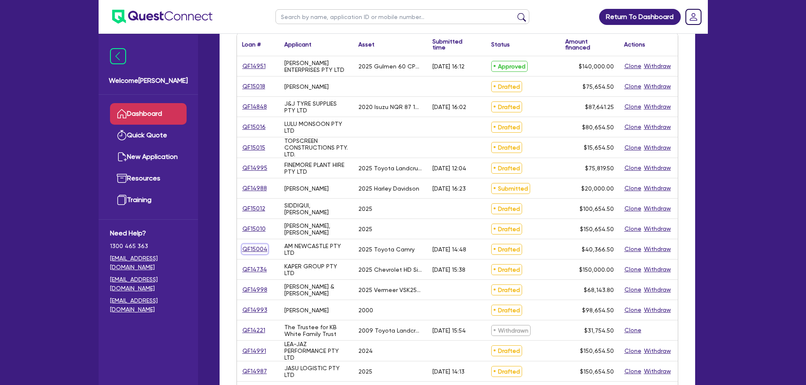
click at [248, 249] on link "QF15004" at bounding box center [255, 250] width 26 height 10
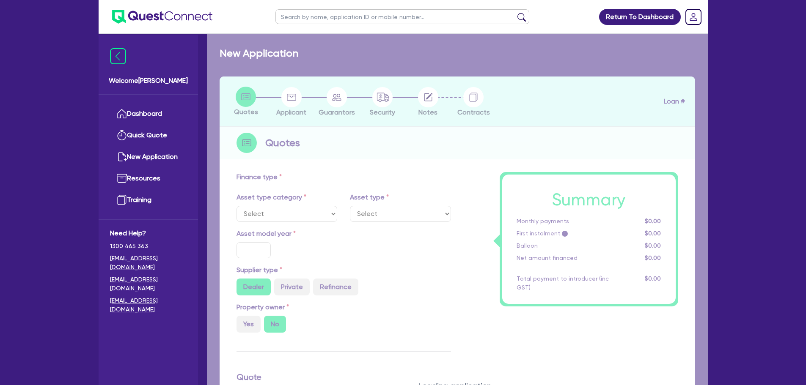
select select "CARS_AND_LIGHT_TRUCKS"
type input "2025"
radio input "true"
type input "39,712"
type input "3"
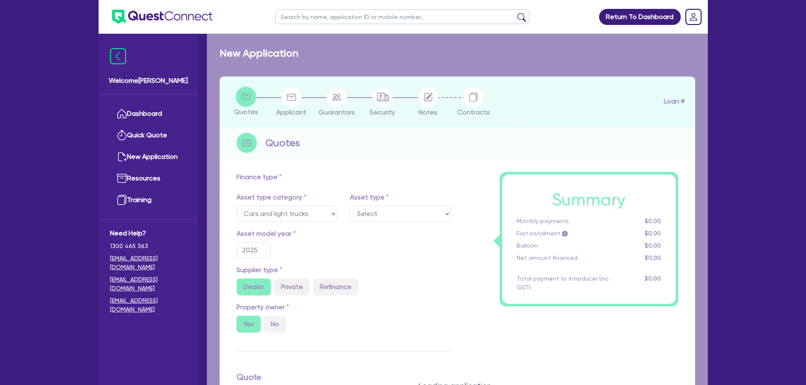
type input "1,210.99"
type input "6.5"
select select "PASSENGER_VEHICLES"
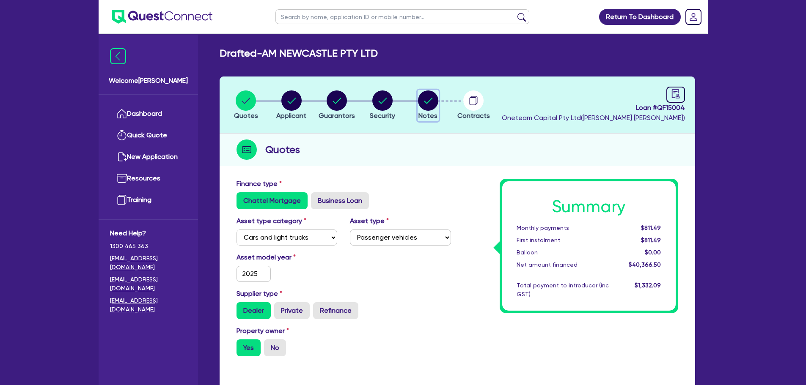
click at [433, 103] on circle "button" at bounding box center [428, 101] width 20 height 20
select select "Other"
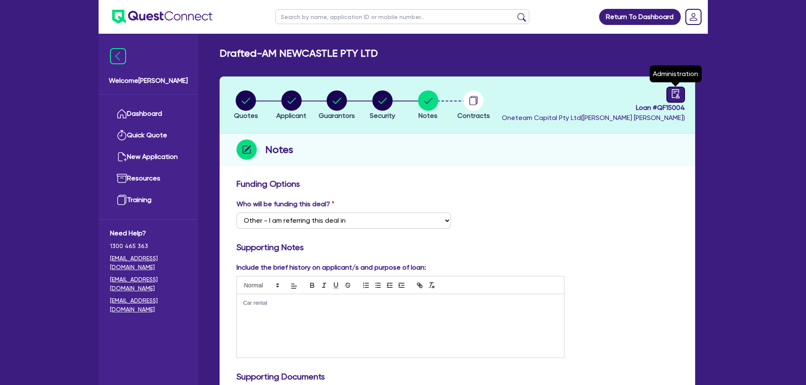
click at [672, 95] on icon "audit" at bounding box center [676, 93] width 8 height 9
select select "DRAFTED_AMENDED"
select select "Other"
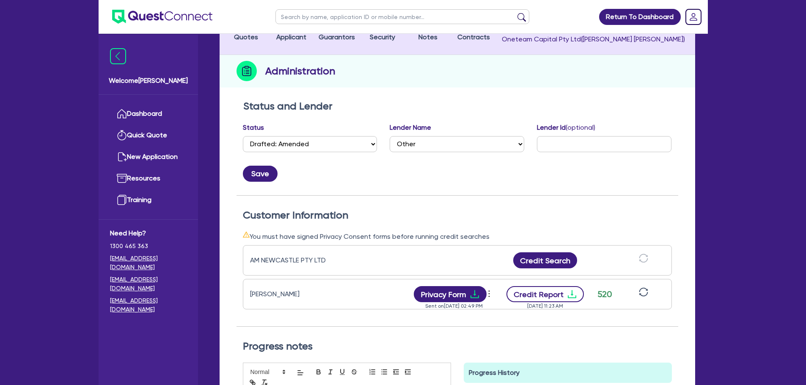
scroll to position [212, 0]
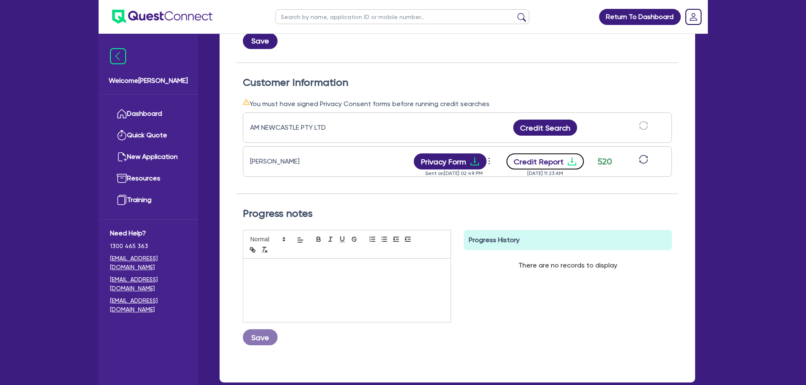
click at [546, 160] on button "Credit Report" at bounding box center [545, 162] width 77 height 16
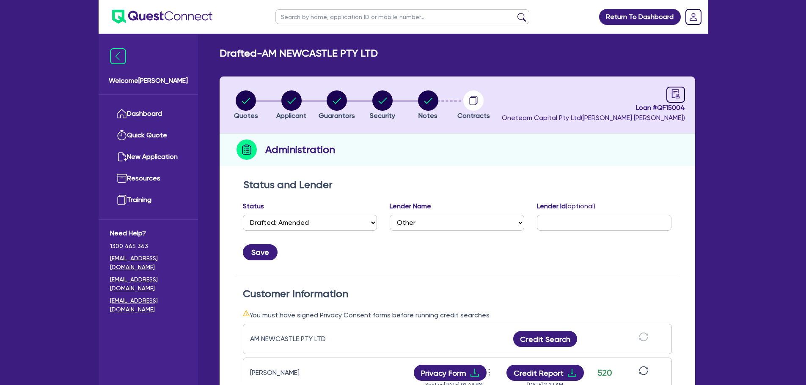
click at [296, 27] on ul at bounding box center [402, 16] width 271 height 33
click at [299, 21] on input "text" at bounding box center [402, 16] width 254 height 15
type input "gee"
click button "submit" at bounding box center [522, 19] width 14 height 12
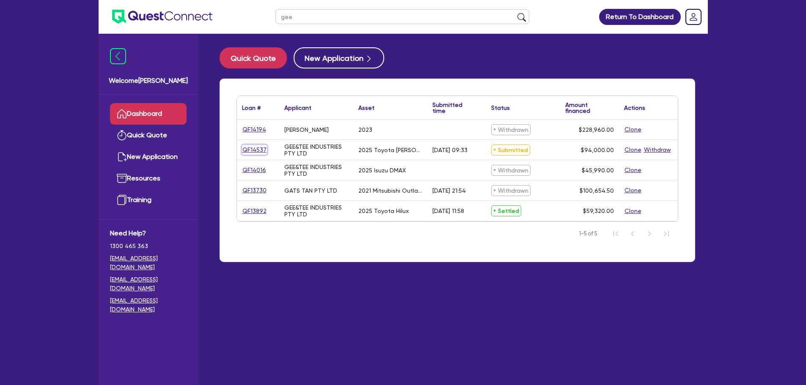
click at [254, 146] on link "QF14537" at bounding box center [254, 150] width 25 height 10
select select "CARS_AND_LIGHT_TRUCKS"
select select "PASSENGER_VEHICLES"
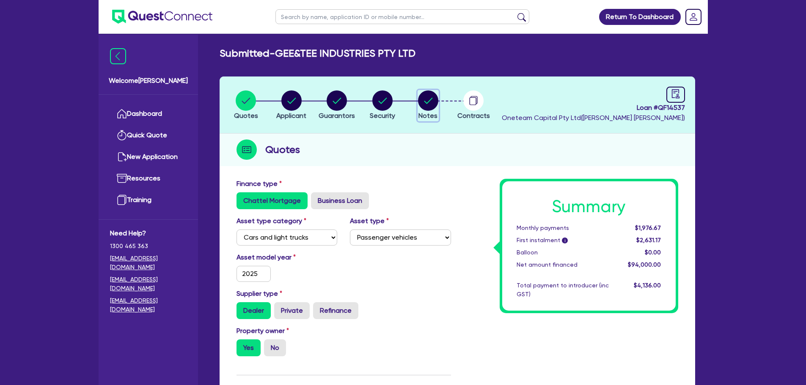
click at [418, 105] on icon "button" at bounding box center [428, 101] width 20 height 20
select select "Other"
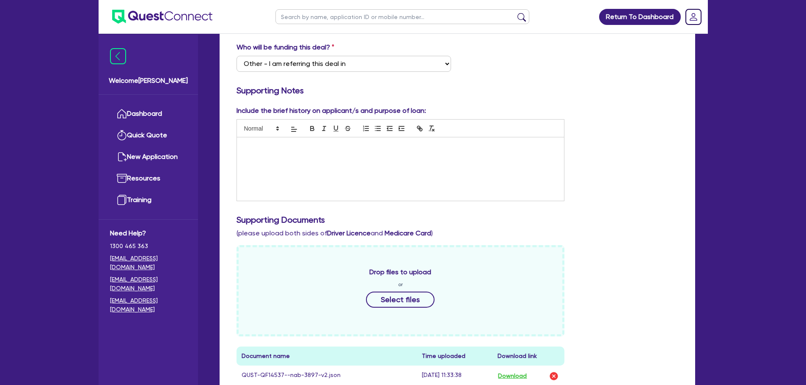
scroll to position [339, 0]
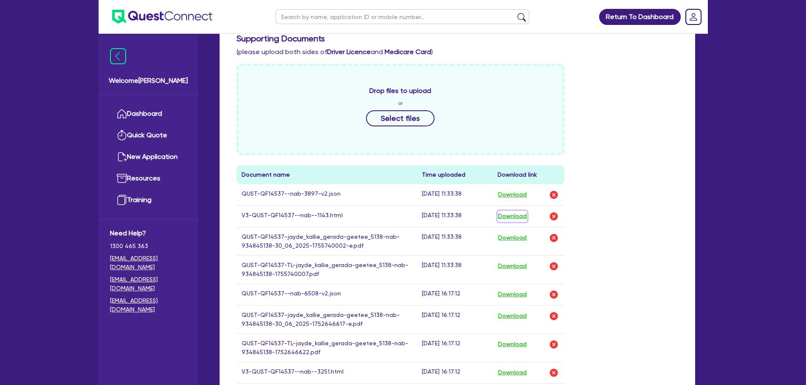
click at [512, 215] on button "Download" at bounding box center [513, 216] width 30 height 11
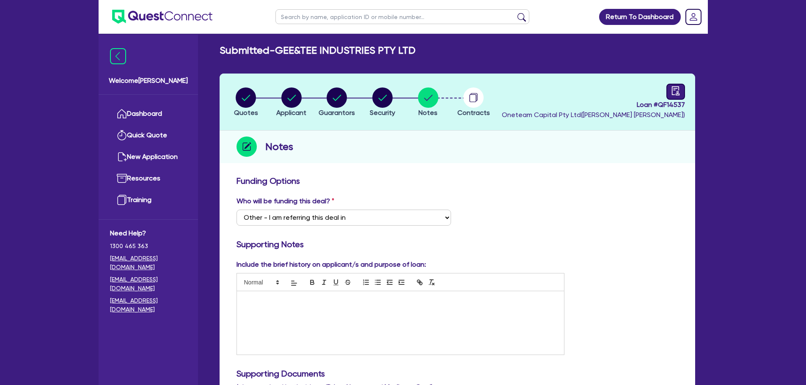
scroll to position [0, 0]
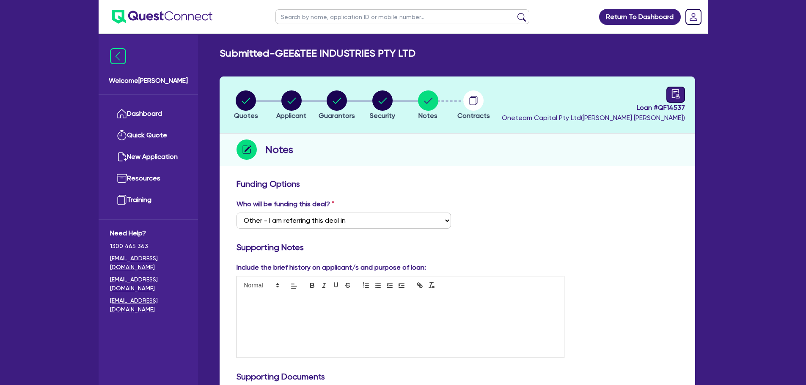
click at [671, 94] on icon "audit" at bounding box center [675, 93] width 9 height 9
select select "SUBMITTED_NEW"
select select "Other"
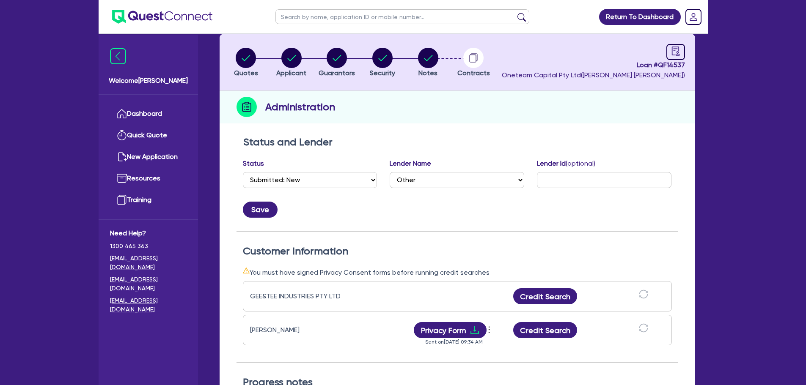
scroll to position [169, 0]
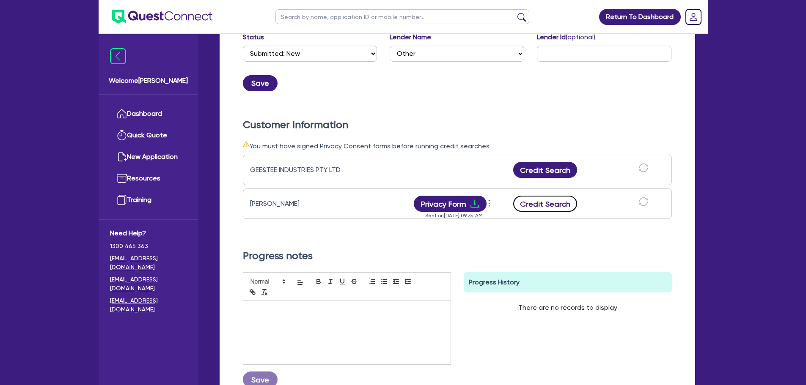
click at [557, 208] on button "Credit Search" at bounding box center [545, 204] width 64 height 16
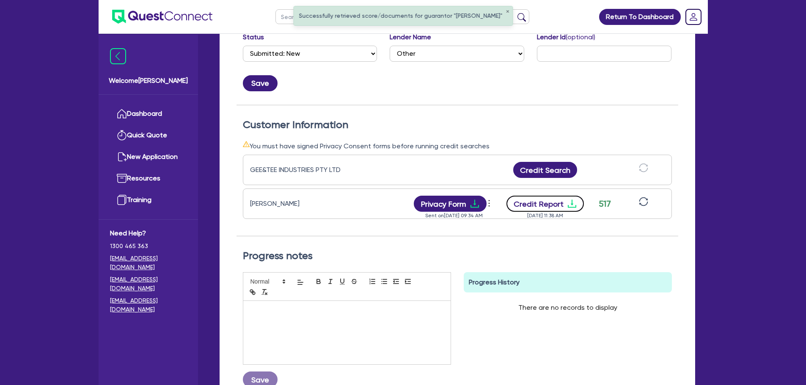
click at [559, 207] on button "Credit Report" at bounding box center [545, 204] width 77 height 16
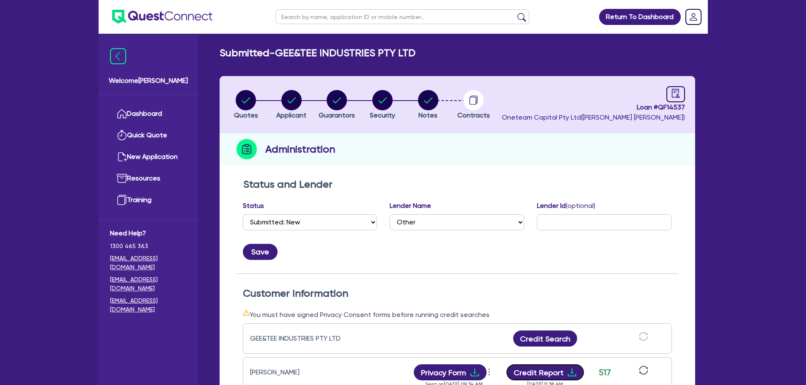
scroll to position [0, 0]
click at [242, 102] on circle "button" at bounding box center [246, 101] width 20 height 20
select select "CARS_AND_LIGHT_TRUCKS"
select select "PASSENGER_VEHICLES"
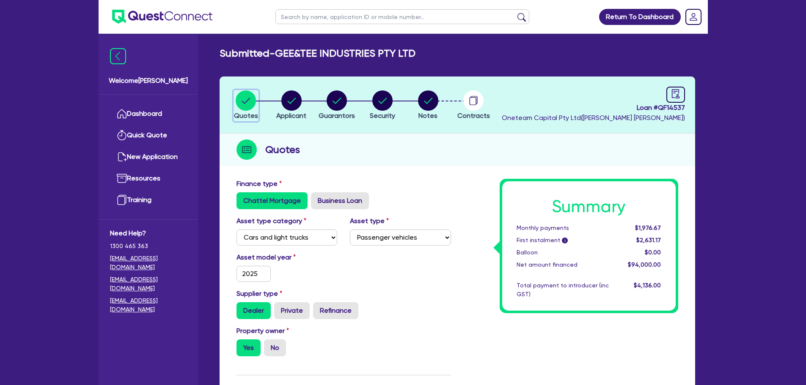
scroll to position [296, 0]
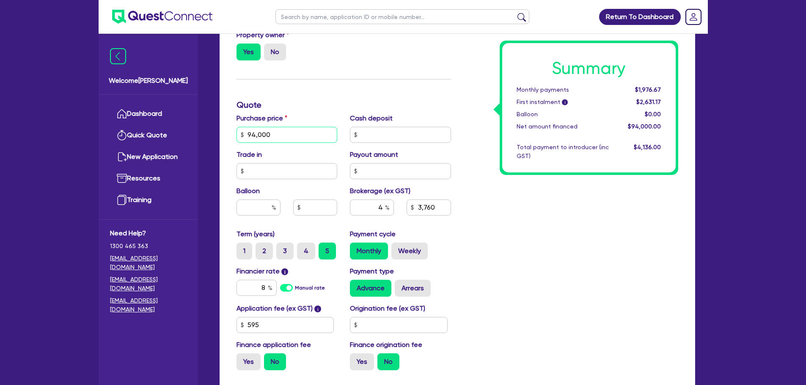
drag, startPoint x: 289, startPoint y: 135, endPoint x: 243, endPoint y: 139, distance: 46.3
click at [243, 138] on div "94,000" at bounding box center [287, 135] width 101 height 16
type input "100,000"
drag, startPoint x: 264, startPoint y: 290, endPoint x: 254, endPoint y: 287, distance: 10.6
click at [254, 287] on input "8" at bounding box center [257, 288] width 40 height 16
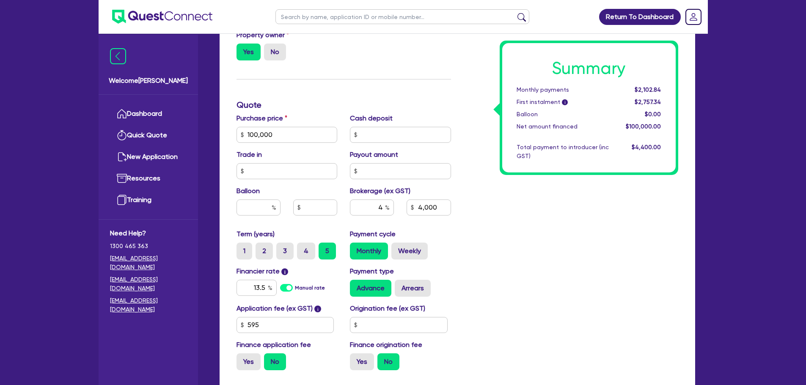
click at [572, 245] on div "Summary Monthly payments $2,102.84 First instalment i $2,757.34 Balloon $0.00 N…" at bounding box center [570, 130] width 227 height 495
click at [269, 215] on input "text" at bounding box center [259, 208] width 44 height 16
click at [487, 231] on div "Summary Monthly payments Calculating... First instalment i Calculating... Ballo…" at bounding box center [570, 130] width 227 height 495
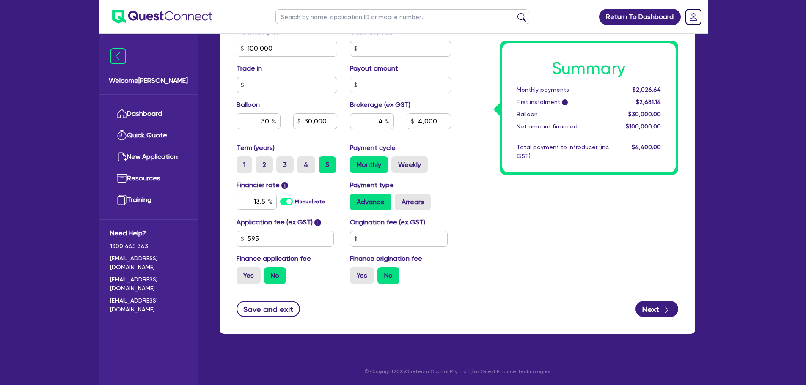
scroll to position [383, 0]
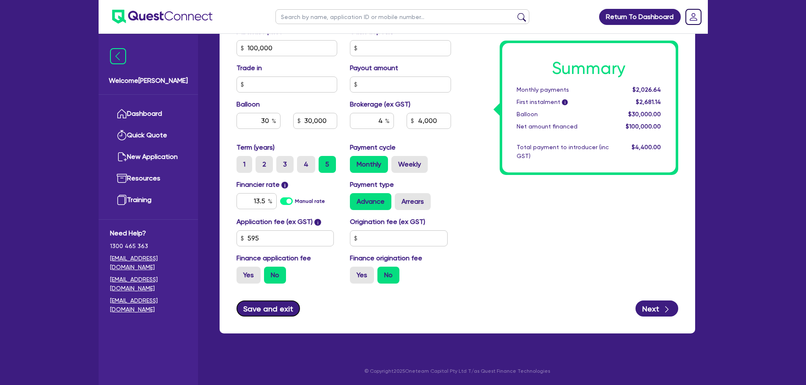
click at [278, 313] on button "Save and exit" at bounding box center [269, 309] width 64 height 16
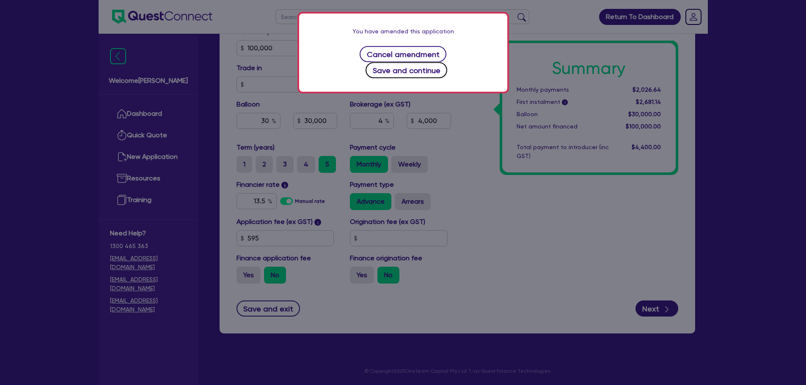
click at [435, 62] on button "Save and continue" at bounding box center [407, 70] width 82 height 16
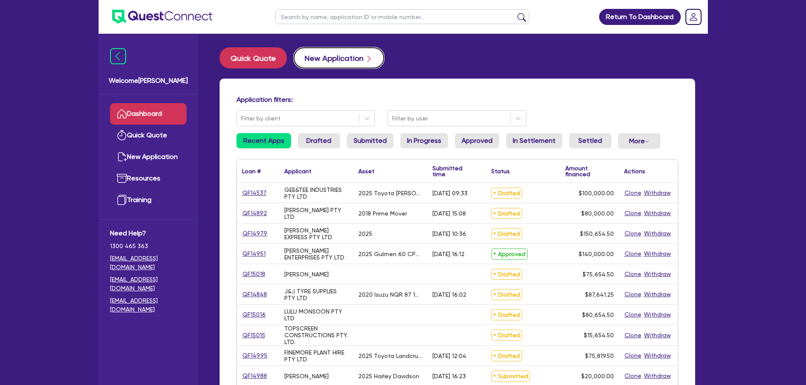
click at [336, 55] on button "New Application" at bounding box center [339, 57] width 91 height 21
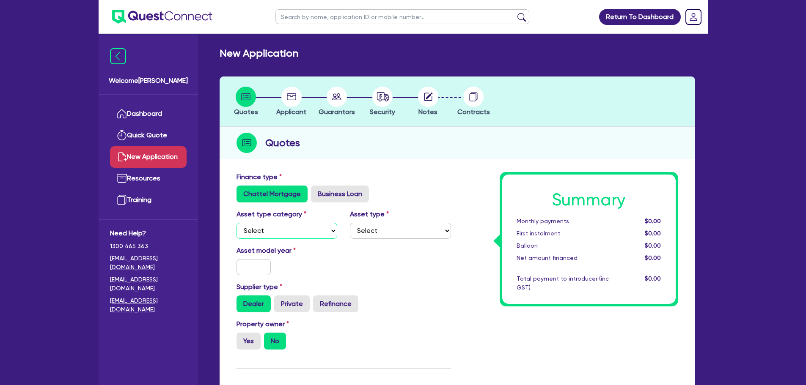
drag, startPoint x: 305, startPoint y: 229, endPoint x: 303, endPoint y: 237, distance: 9.0
click at [305, 229] on select "Select Cars and light trucks Primary assets Secondary assets Tertiary assets" at bounding box center [287, 231] width 101 height 16
click at [237, 223] on select "Select Cars and light trucks Primary assets Secondary assets Tertiary assets" at bounding box center [287, 231] width 101 height 16
click at [293, 234] on select "Select Cars and light trucks Primary assets Secondary assets Tertiary assets" at bounding box center [287, 231] width 101 height 16
click at [237, 223] on select "Select Cars and light trucks Primary assets Secondary assets Tertiary assets" at bounding box center [287, 231] width 101 height 16
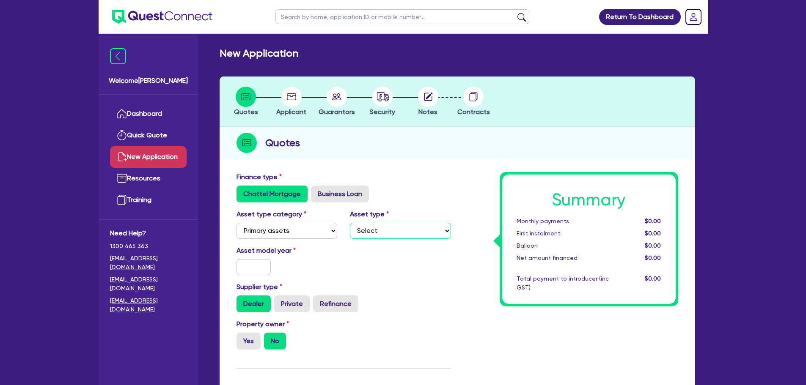
click at [397, 237] on select "Select Heavy trucks over 4.5 tonne Trailers Bus and coaches Yellow goods and ex…" at bounding box center [400, 231] width 101 height 16
click at [350, 223] on select "Select Heavy trucks over 4.5 tonne Trailers Bus and coaches Yellow goods and ex…" at bounding box center [400, 231] width 101 height 16
drag, startPoint x: 240, startPoint y: 263, endPoint x: 244, endPoint y: 265, distance: 4.6
click at [244, 264] on input "text" at bounding box center [254, 267] width 35 height 16
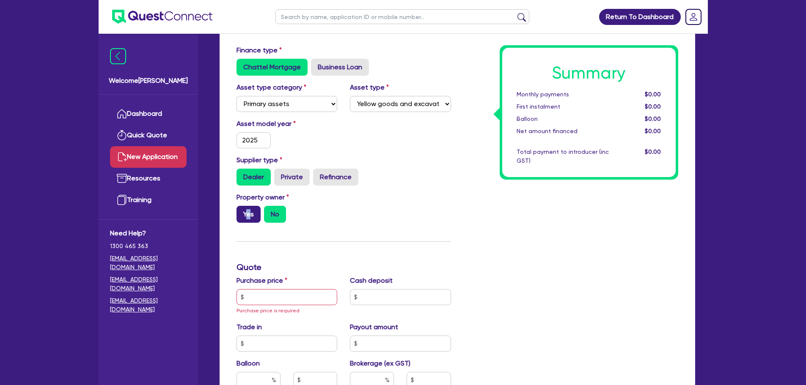
click at [249, 216] on label "Yes" at bounding box center [249, 214] width 24 height 17
click at [251, 217] on label "Yes" at bounding box center [249, 214] width 24 height 17
click at [242, 212] on input "Yes" at bounding box center [240, 209] width 6 height 6
click at [259, 142] on input "2025" at bounding box center [254, 140] width 35 height 16
click at [393, 149] on div "Asset model year 2024" at bounding box center [343, 137] width 227 height 36
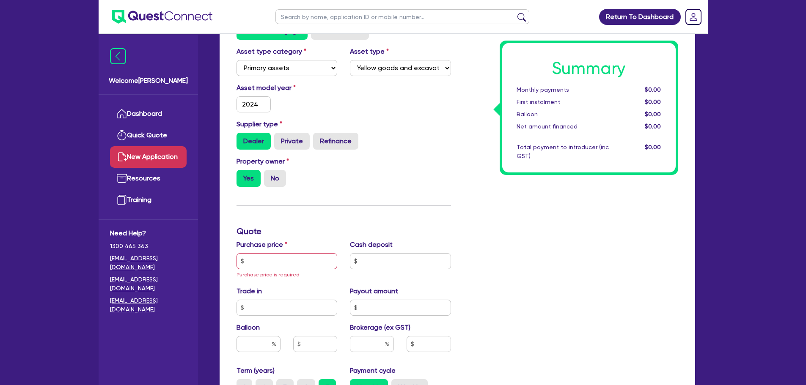
scroll to position [212, 0]
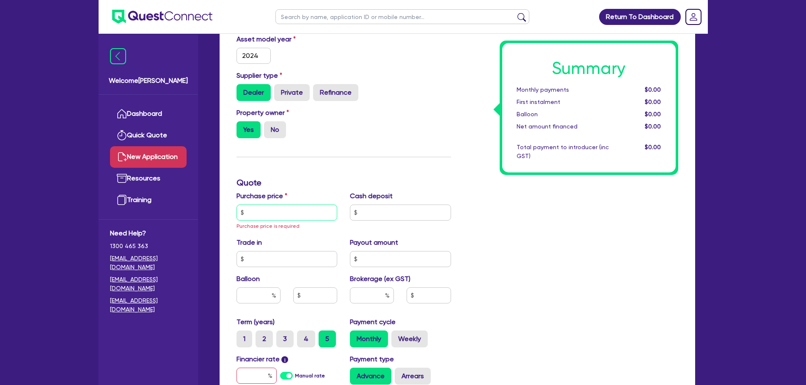
click at [317, 218] on input "text" at bounding box center [287, 213] width 101 height 16
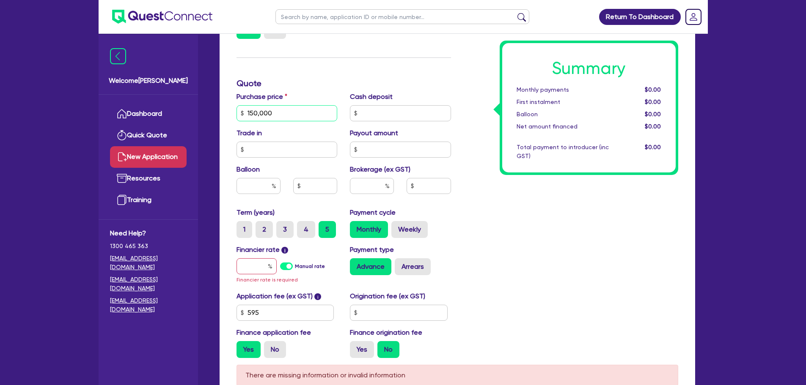
scroll to position [407, 0]
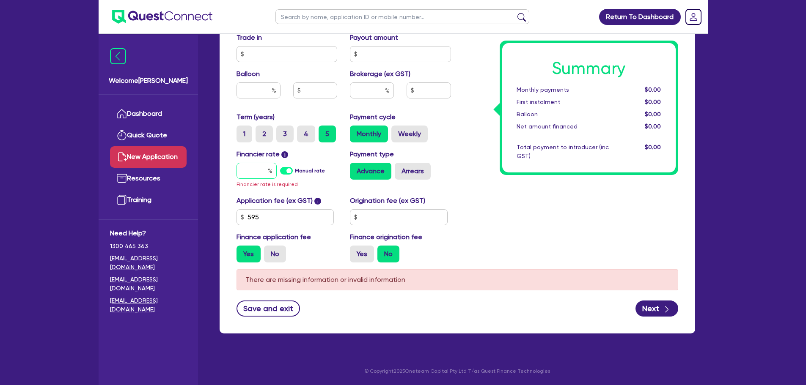
click at [259, 170] on input "text" at bounding box center [257, 171] width 40 height 16
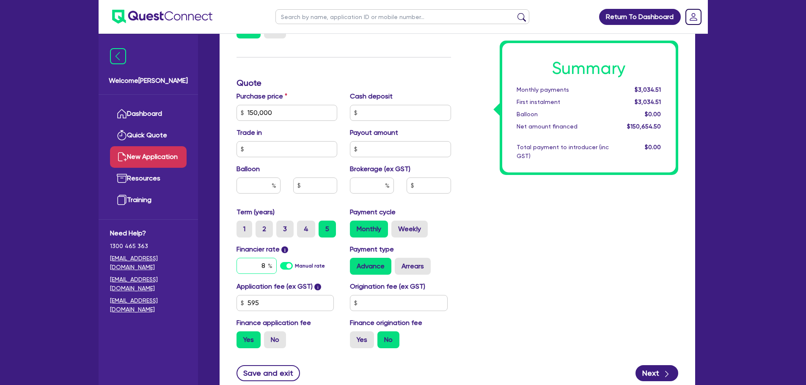
scroll to position [334, 0]
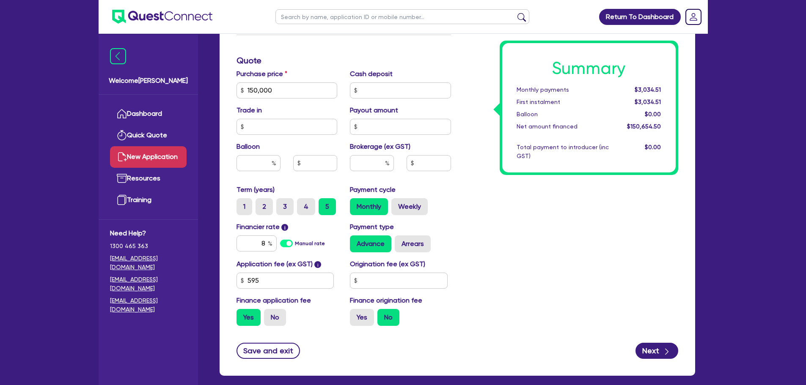
click at [652, 360] on div "Finance type Chattel Mortgage Business Loan Asset type category Select Cars and…" at bounding box center [458, 105] width 476 height 542
click at [658, 354] on button "Next" at bounding box center [657, 351] width 43 height 16
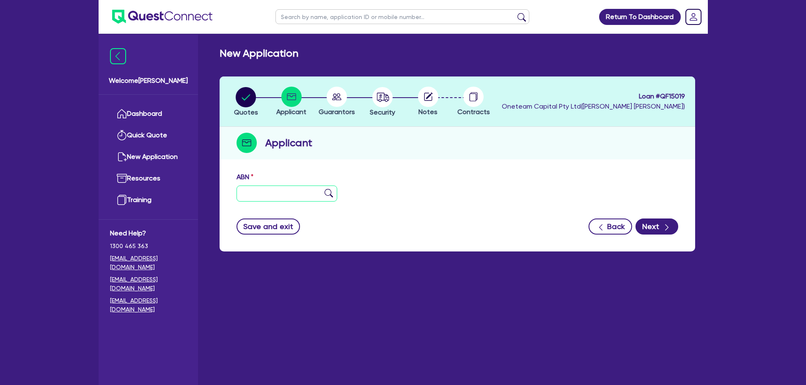
click at [274, 193] on input "text" at bounding box center [287, 194] width 101 height 16
click at [328, 194] on img at bounding box center [329, 193] width 8 height 8
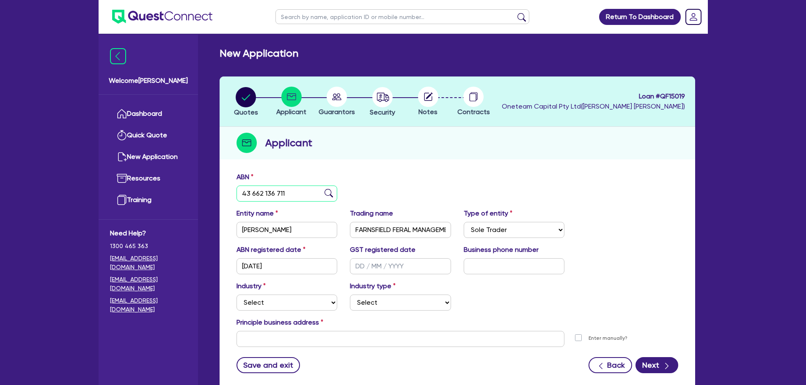
drag, startPoint x: 304, startPoint y: 201, endPoint x: 306, endPoint y: 206, distance: 5.4
drag, startPoint x: 306, startPoint y: 206, endPoint x: 501, endPoint y: 167, distance: 199.7
click at [501, 167] on div "Quotes Applicant Guarantors Security Notes Contracts Loan # QF15019 Oneteam Cap…" at bounding box center [458, 234] width 476 height 314
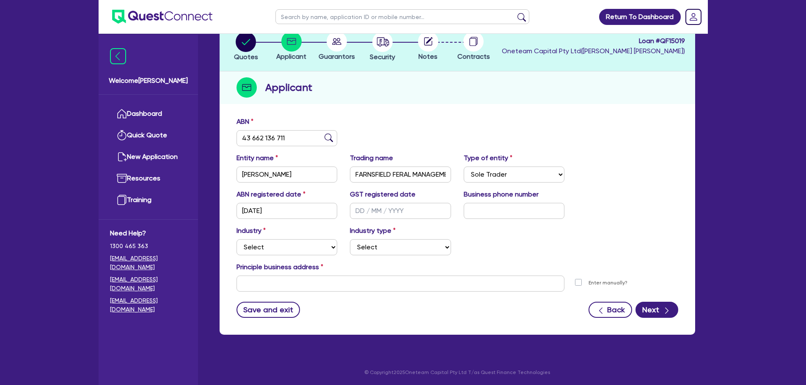
scroll to position [57, 0]
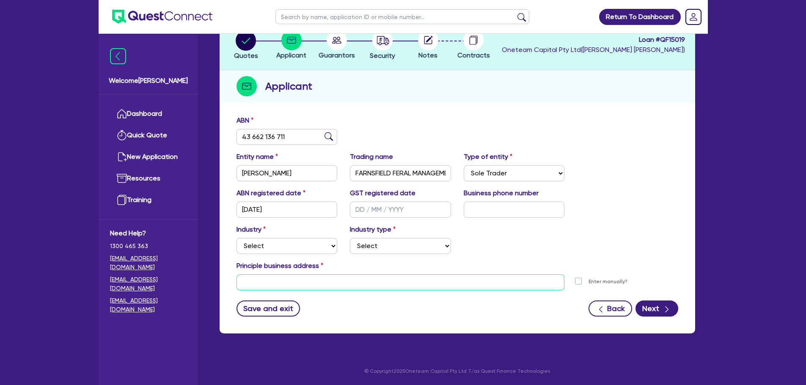
click at [284, 275] on input "text" at bounding box center [401, 283] width 328 height 16
drag, startPoint x: 284, startPoint y: 243, endPoint x: 288, endPoint y: 248, distance: 5.8
click at [284, 243] on select "Select Accomodation & Food Services Administrative & Support Services Agricultu…" at bounding box center [287, 246] width 101 height 16
click at [237, 238] on select "Select Accomodation & Food Services Administrative & Support Services Agricultu…" at bounding box center [287, 246] width 101 height 16
click at [385, 249] on select "Select Trades People Providing Services Direct to Consumers Trades People Provi…" at bounding box center [400, 246] width 101 height 16
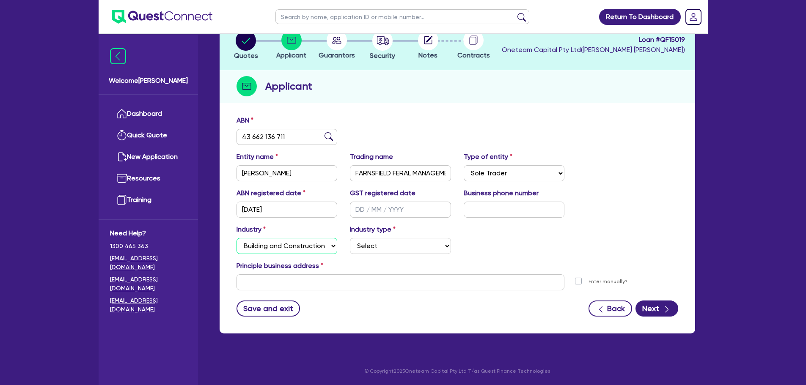
click at [270, 244] on select "Select Accomodation & Food Services Administrative & Support Services Agricultu…" at bounding box center [287, 246] width 101 height 16
click at [237, 238] on select "Select Accomodation & Food Services Administrative & Support Services Agricultu…" at bounding box center [287, 246] width 101 height 16
drag, startPoint x: 389, startPoint y: 236, endPoint x: 393, endPoint y: 245, distance: 9.7
click at [389, 237] on div "Industry type Select Growers - Turf, Flowers, Vegetables, Fruit, Nuts, Grain & …" at bounding box center [401, 240] width 114 height 30
click at [393, 249] on select "Select Growers - Turf, Flowers, Vegetables, Fruit, Nuts, Grain & Other Crops Gr…" at bounding box center [400, 246] width 101 height 16
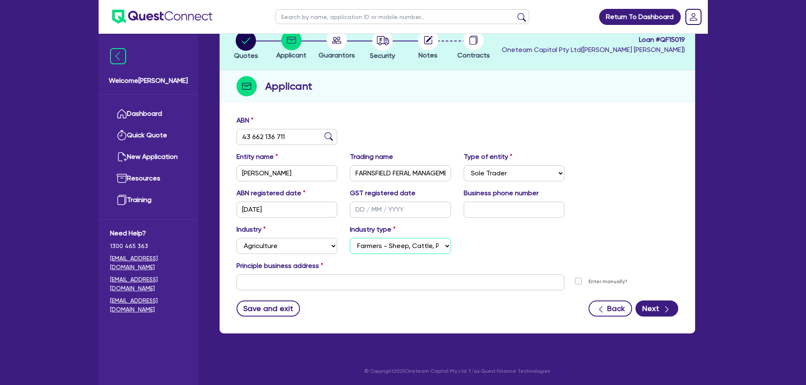
click at [350, 238] on select "Select Growers - Turf, Flowers, Vegetables, Fruit, Nuts, Grain & Other Crops Gr…" at bounding box center [400, 246] width 101 height 16
click at [386, 275] on input "text" at bounding box center [401, 283] width 328 height 16
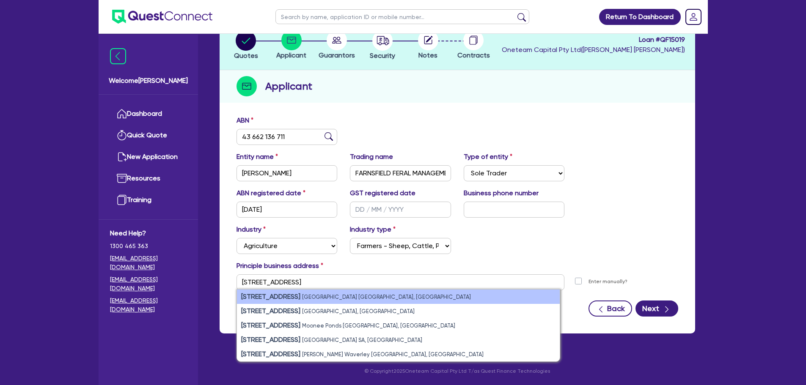
click at [339, 294] on li "11 York Street Sydney NSW, Australia" at bounding box center [398, 297] width 323 height 14
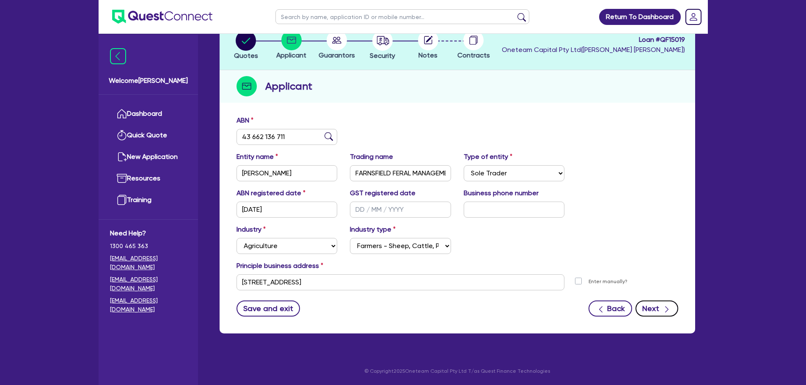
click at [657, 307] on button "Next" at bounding box center [657, 309] width 43 height 16
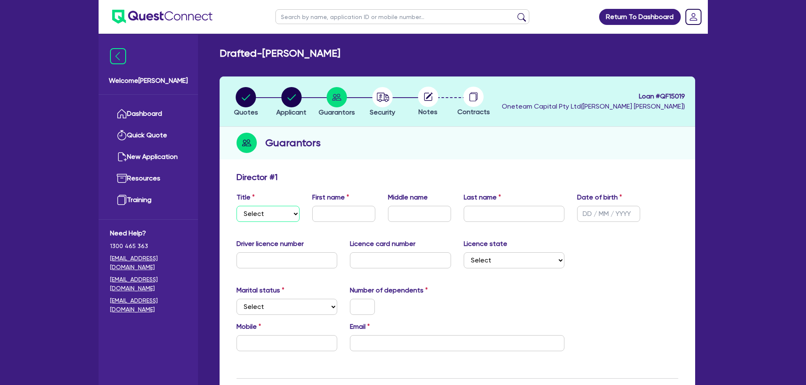
click at [277, 214] on select "Select Mr Mrs Ms Miss Dr" at bounding box center [268, 214] width 63 height 16
click at [237, 206] on select "Select Mr Mrs Ms Miss Dr" at bounding box center [268, 214] width 63 height 16
click at [286, 212] on select "Select Mr Mrs Ms Miss Dr" at bounding box center [268, 214] width 63 height 16
click at [237, 206] on select "Select Mr Mrs Ms Miss Dr" at bounding box center [268, 214] width 63 height 16
click at [342, 217] on input "text" at bounding box center [343, 214] width 63 height 16
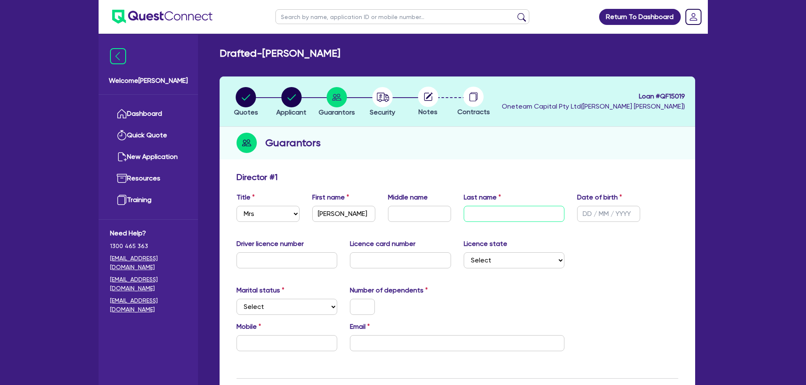
click at [514, 212] on input "text" at bounding box center [514, 214] width 101 height 16
click at [608, 213] on input "text" at bounding box center [608, 214] width 63 height 16
click at [648, 182] on div "Director # 1" at bounding box center [457, 179] width 454 height 14
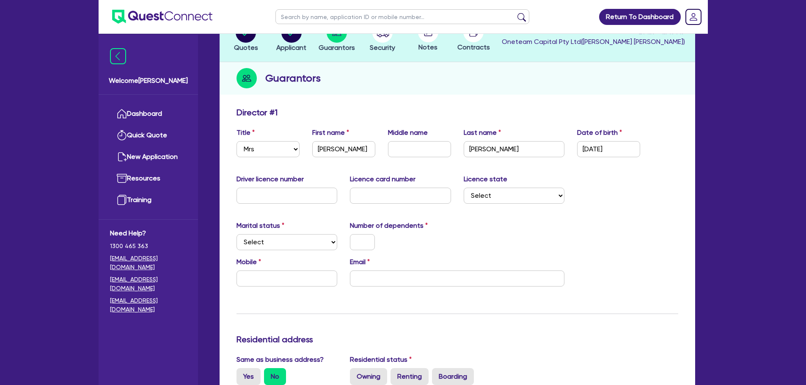
scroll to position [85, 0]
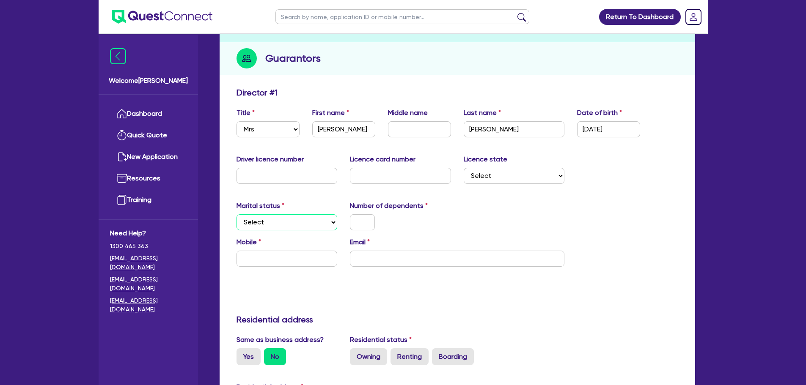
click at [296, 226] on select "Select Single Married De Facto / Partner" at bounding box center [287, 223] width 101 height 16
click at [237, 215] on select "Select Single Married De Facto / Partner" at bounding box center [287, 223] width 101 height 16
click at [298, 227] on select "Select Single Married De Facto / Partner" at bounding box center [287, 223] width 101 height 16
click at [237, 215] on select "Select Single Married De Facto / Partner" at bounding box center [287, 223] width 101 height 16
click at [366, 223] on input "text" at bounding box center [362, 223] width 25 height 16
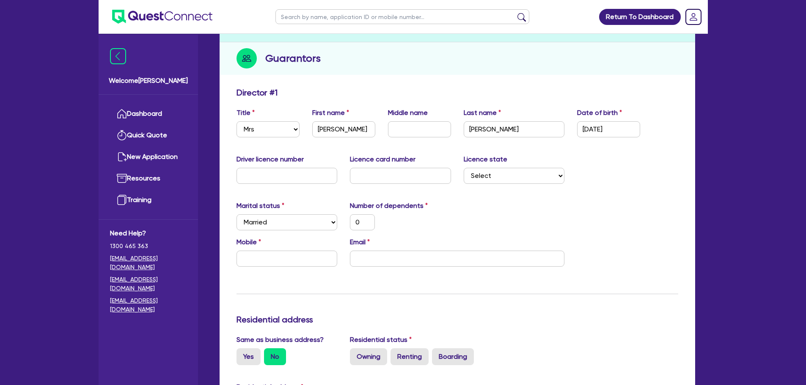
click at [317, 247] on div "Mobile" at bounding box center [287, 252] width 114 height 30
click at [317, 254] on input "text" at bounding box center [287, 259] width 101 height 16
drag, startPoint x: 325, startPoint y: 248, endPoint x: 313, endPoint y: 255, distance: 13.3
click at [322, 250] on div "Mobile" at bounding box center [287, 252] width 114 height 30
click at [311, 260] on input "text" at bounding box center [287, 259] width 101 height 16
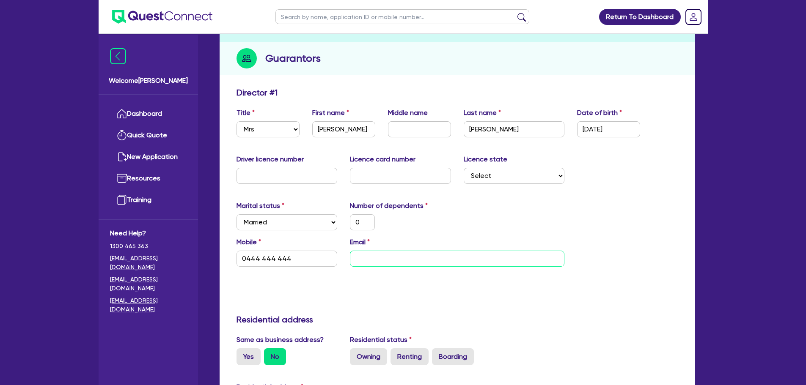
click at [385, 253] on input "email" at bounding box center [457, 259] width 215 height 16
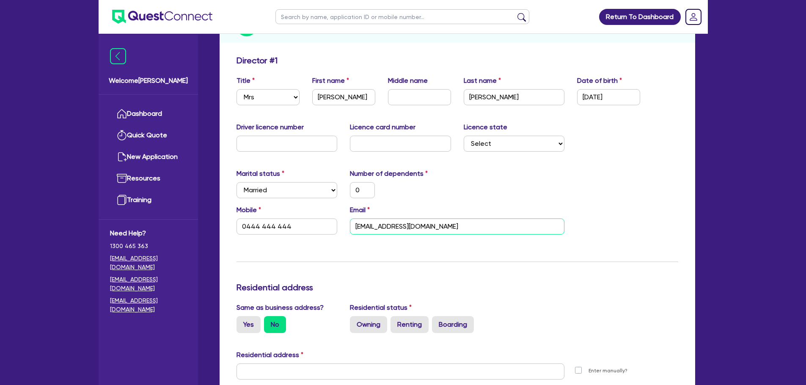
scroll to position [169, 0]
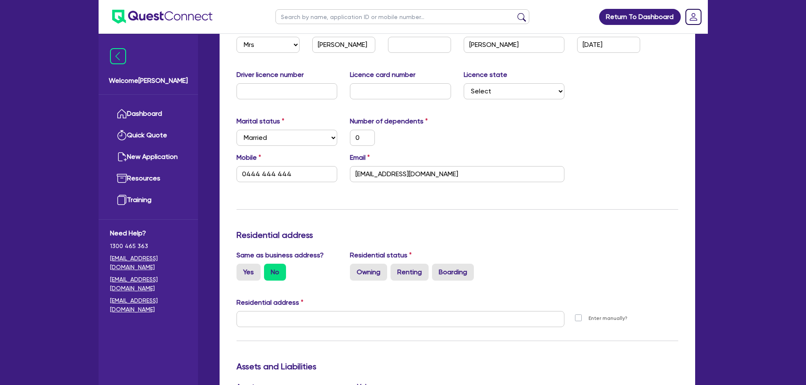
click at [471, 214] on div "Update residential status for Director #1 Boarding is only acceptable when the …" at bounding box center [458, 316] width 442 height 626
click at [358, 276] on label "Owning" at bounding box center [368, 272] width 37 height 17
click at [355, 270] on input "Owning" at bounding box center [353, 267] width 6 height 6
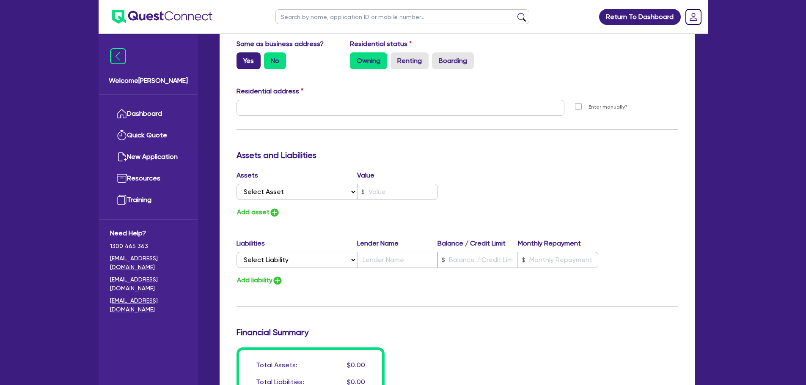
click at [243, 63] on label "Yes" at bounding box center [249, 60] width 24 height 17
click at [242, 58] on input "Yes" at bounding box center [240, 55] width 6 height 6
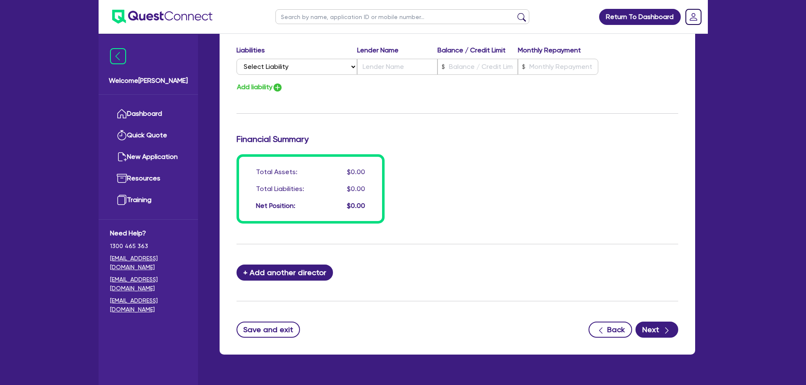
scroll to position [595, 0]
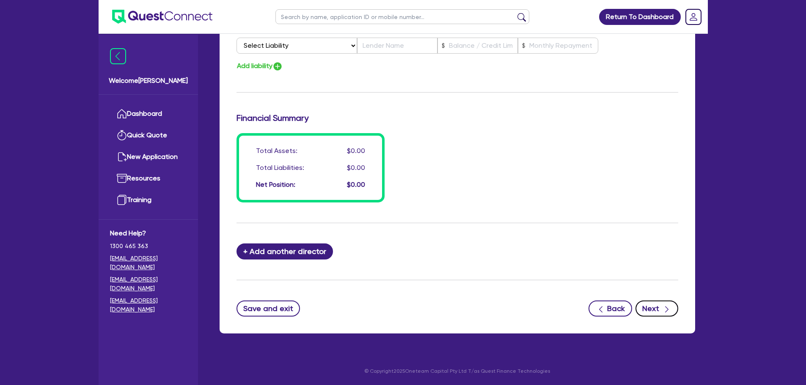
click at [650, 310] on button "Next" at bounding box center [657, 309] width 43 height 16
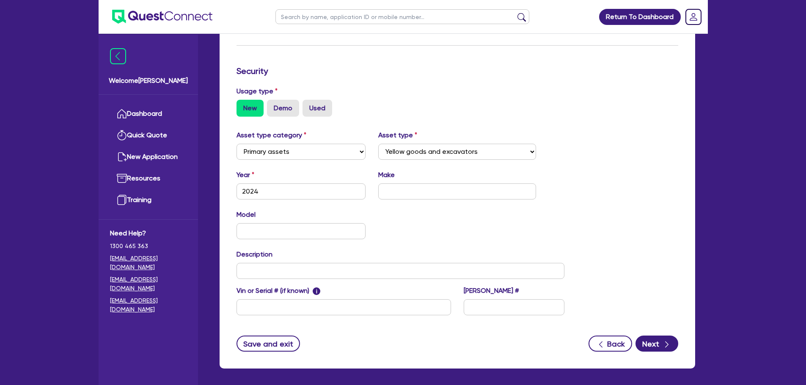
scroll to position [237, 0]
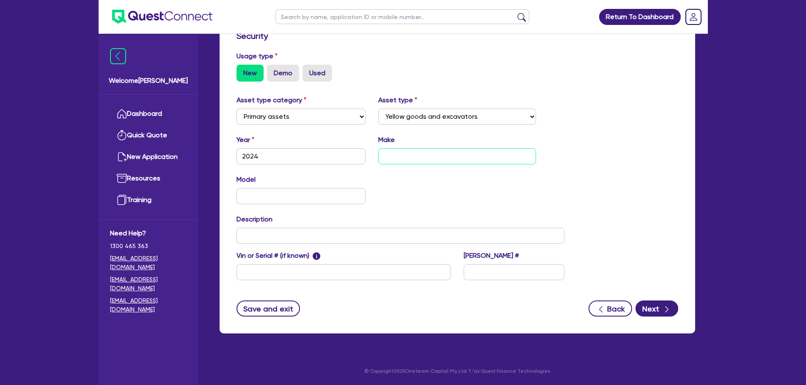
click at [420, 159] on input "text" at bounding box center [457, 157] width 158 height 16
click at [661, 310] on button "Next" at bounding box center [657, 309] width 43 height 16
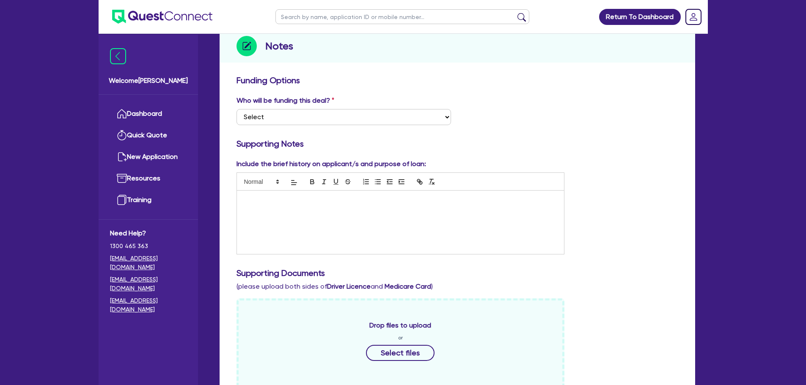
scroll to position [42, 0]
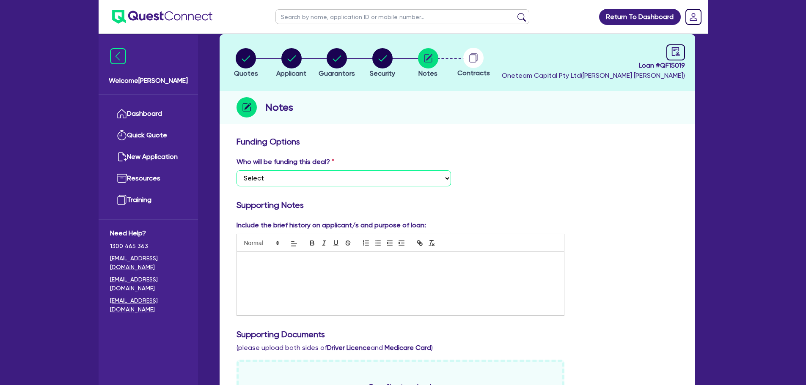
click at [404, 172] on select "Select I want Quest to fund 100% I will fund 100% I will co-fund with Quest Oth…" at bounding box center [344, 179] width 215 height 16
click at [237, 171] on select "Select I want Quest to fund 100% I will fund 100% I will co-fund with Quest Oth…" at bounding box center [344, 179] width 215 height 16
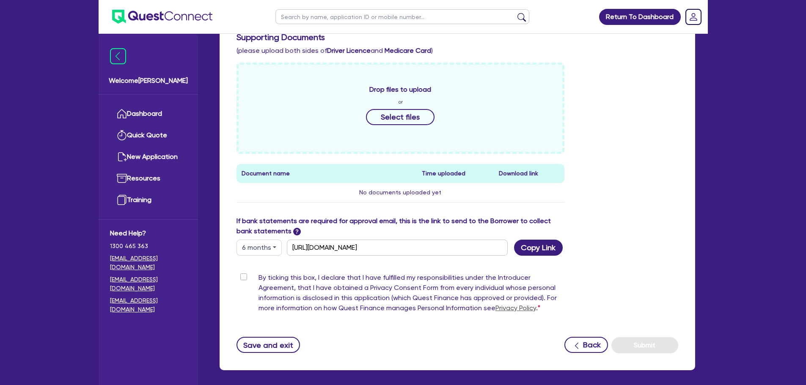
scroll to position [377, 0]
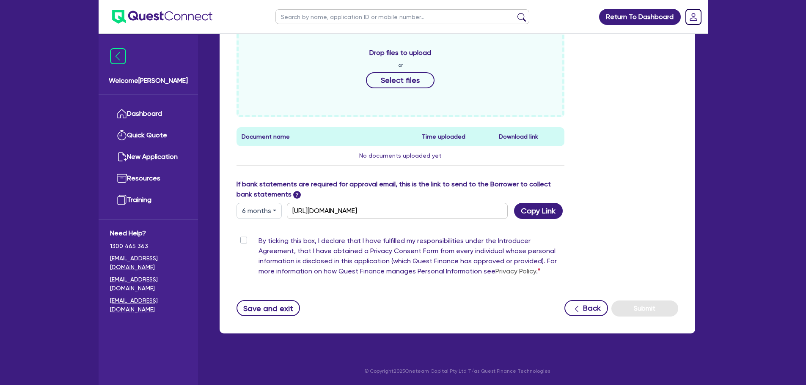
click at [259, 240] on label "By ticking this box, I declare that I have fulfilled my responsibilities under …" at bounding box center [412, 258] width 306 height 44
click at [243, 240] on input "By ticking this box, I declare that I have fulfilled my responsibilities under …" at bounding box center [240, 240] width 7 height 8
click at [652, 309] on button "Submit" at bounding box center [644, 309] width 67 height 16
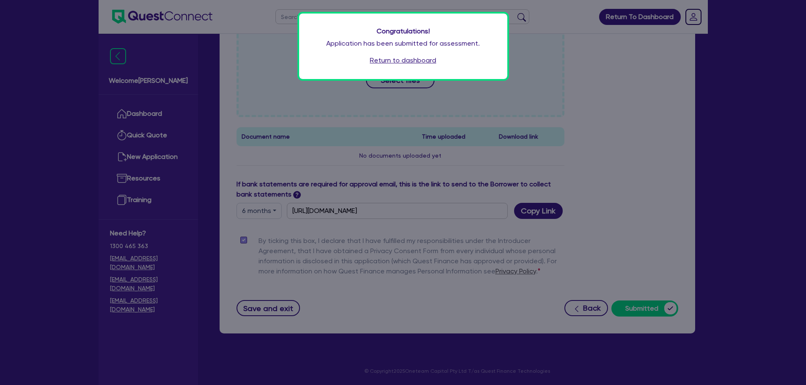
click at [413, 59] on link "Return to dashboard" at bounding box center [403, 60] width 66 height 10
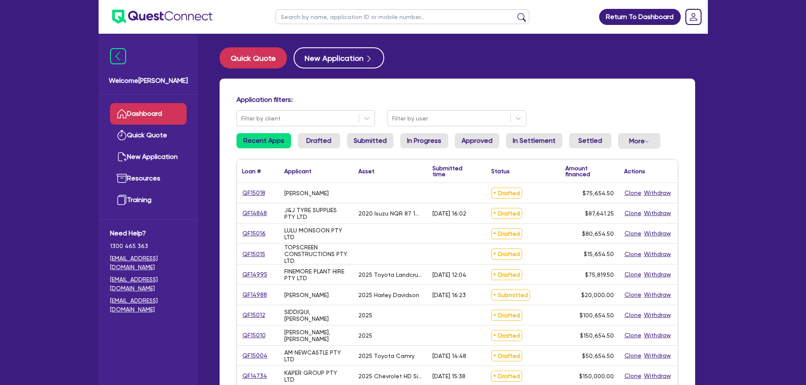
click at [310, 14] on input "text" at bounding box center [402, 16] width 254 height 15
type input "[PERSON_NAME]"
click at [515, 13] on button "submit" at bounding box center [522, 19] width 14 height 12
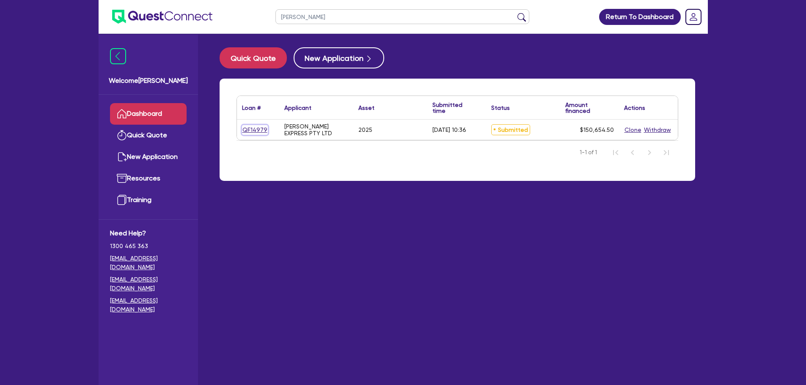
click at [254, 129] on link "QF14979" at bounding box center [255, 130] width 26 height 10
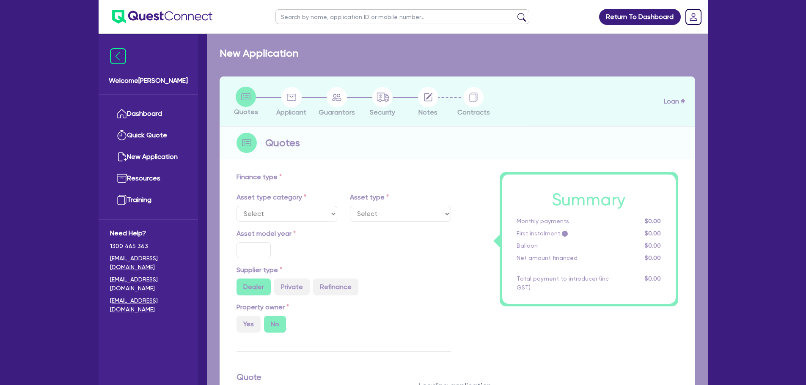
select select "PRIMARY_ASSETS"
type input "2025"
radio input "true"
type input "150,000"
type input "2"
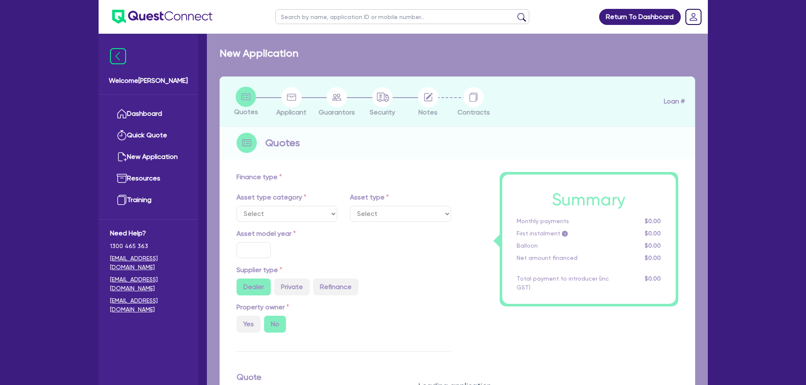
type input "3,013.09"
type input "3.99"
select select "TRAILERS"
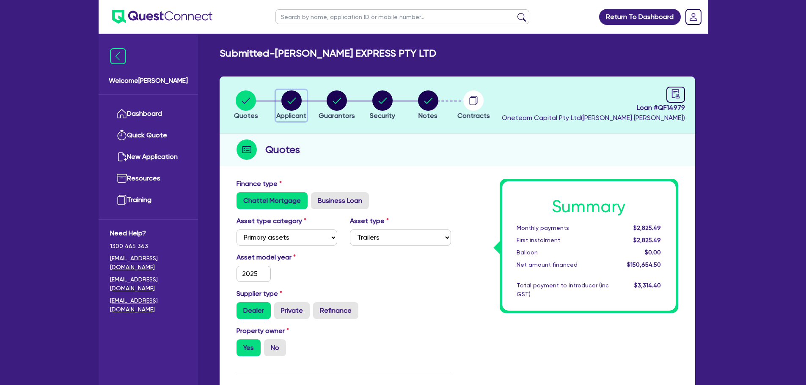
drag, startPoint x: 300, startPoint y: 97, endPoint x: 305, endPoint y: 98, distance: 4.4
click at [302, 98] on div "button" at bounding box center [291, 101] width 30 height 20
select select "COMPANY"
select select "TRANSPORT_WAREHOUSING"
select select "PASSENGERS_FREIGHT_TRANSPORT"
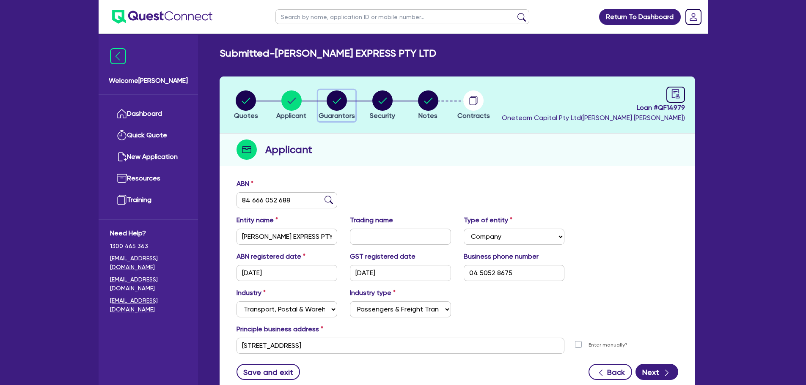
click at [337, 102] on icon "button" at bounding box center [337, 101] width 20 height 20
select select "MR"
select select "SINGLE"
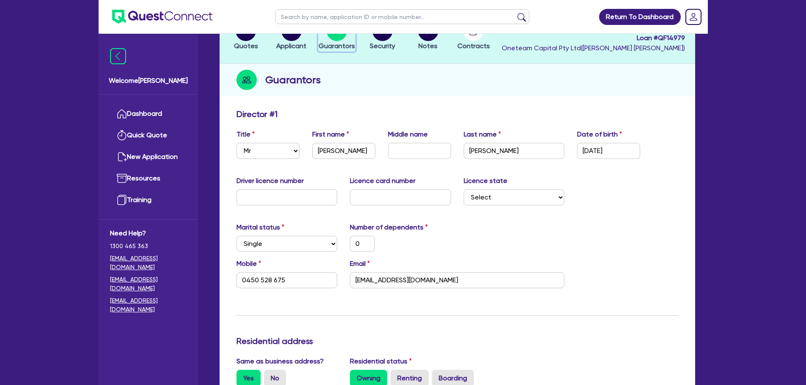
scroll to position [127, 0]
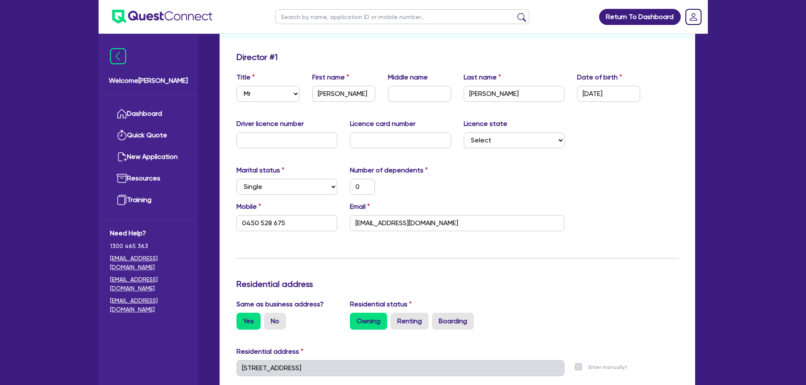
click at [318, 131] on div "Driver licence number" at bounding box center [287, 134] width 114 height 30
click at [306, 141] on input "text" at bounding box center [287, 140] width 101 height 16
type input "0"
type input "0450 528 675"
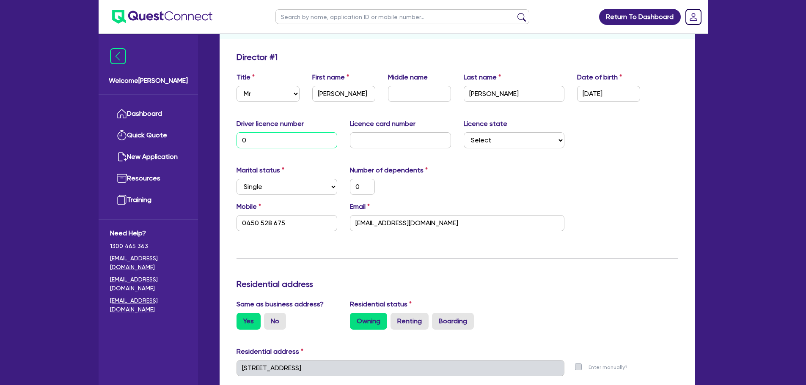
type input "09"
type input "0"
type input "0450 528 675"
type input "097"
type input "0"
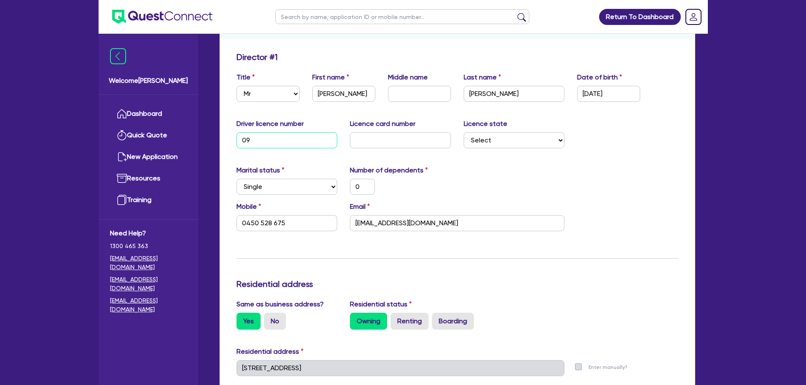
type input "0450 528 675"
type input "0974"
type input "0"
type input "0450 528 675"
type input "09744"
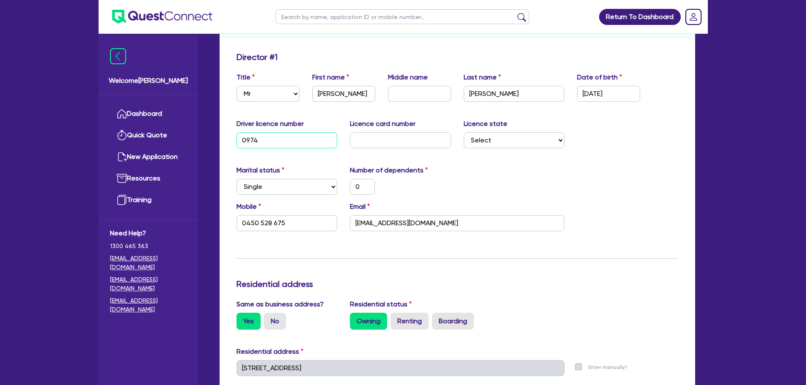
type input "0"
type input "0450 528 675"
type input "097444"
type input "0"
type input "0450 528 675"
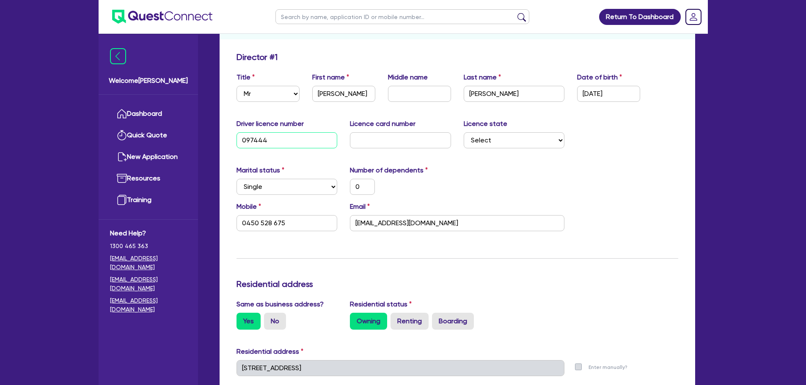
type input "0974444"
type input "0"
type input "0450 528 675"
type input "09744441"
type input "0"
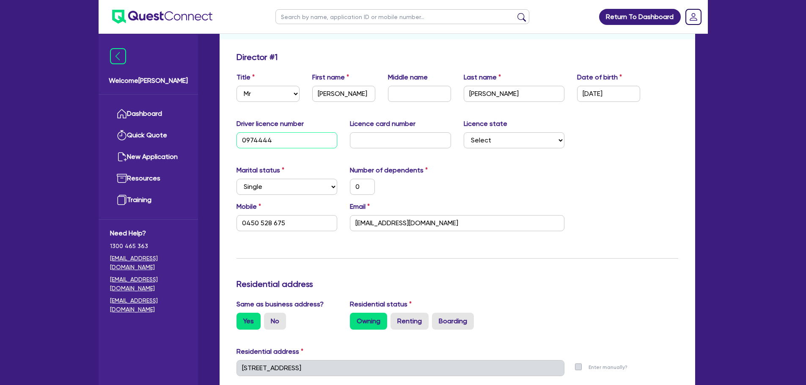
type input "0450 528 675"
type input "097444411"
type input "0"
type input "0450 528 675"
type input "097444411"
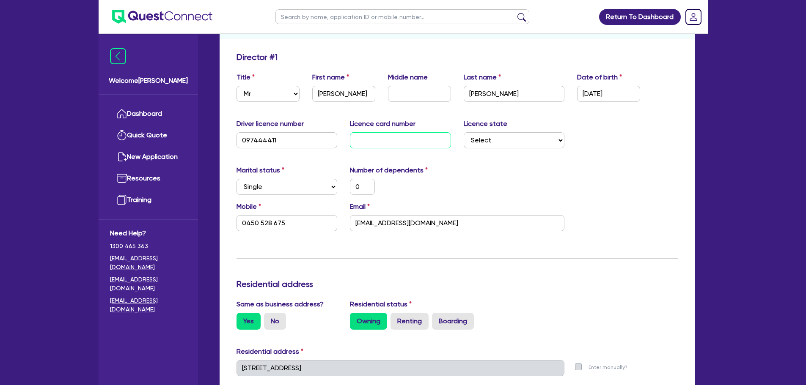
click at [363, 146] on input "text" at bounding box center [400, 140] width 101 height 16
type input "P"
type input "0"
type input "0450 528 675"
type input "P0"
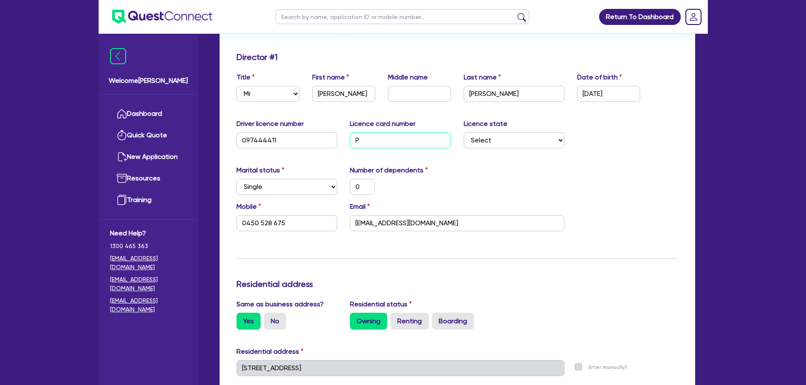
type input "0"
type input "0450 528 675"
type input "P05"
type input "0"
type input "0450 528 675"
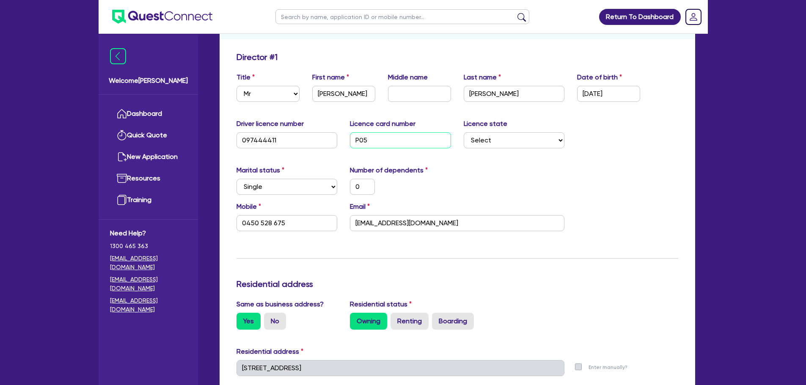
type input "P058"
type input "0"
type input "0450 528 675"
type input "P0586"
type input "0"
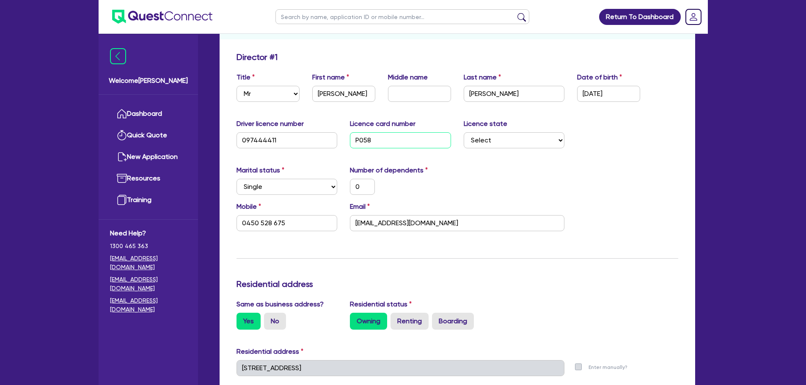
type input "0450 528 675"
type input "P05866"
type input "0"
type input "0450 528 675"
type input "P058669"
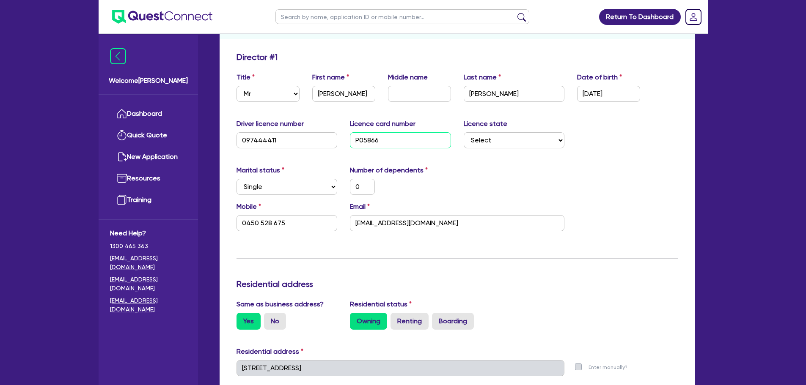
type input "0"
type input "0450 528 675"
type input "P0586696"
type input "0"
type input "0450 528 675"
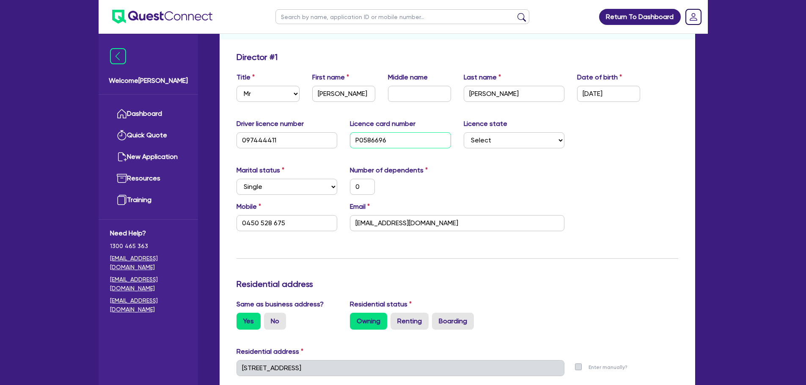
type input "P0586696"
click at [559, 180] on div "Marital status Select [DEMOGRAPHIC_DATA] Married De Facto / Partner Number of d…" at bounding box center [457, 183] width 454 height 36
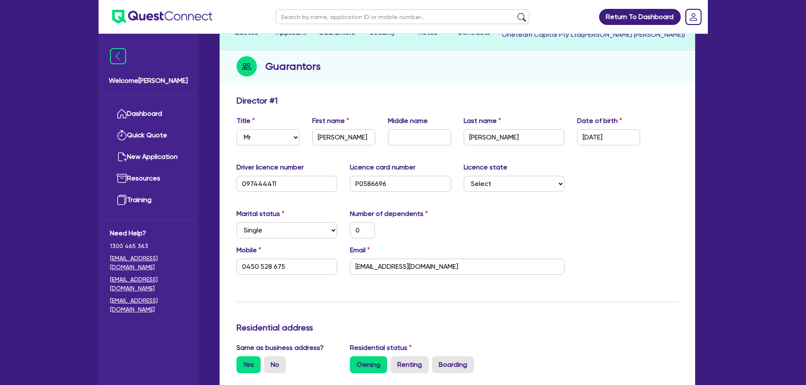
scroll to position [0, 0]
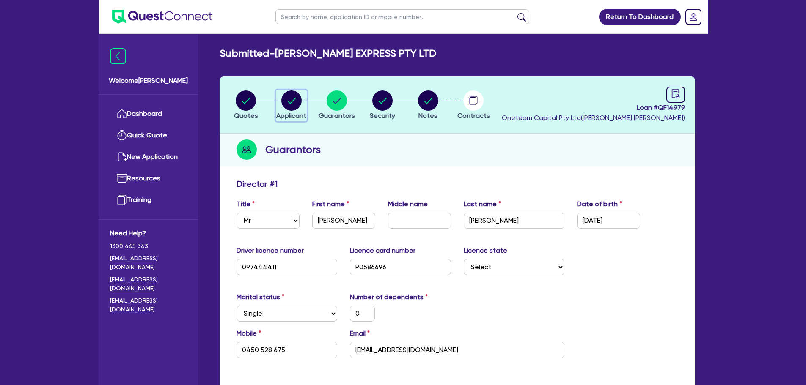
click at [289, 101] on circle "button" at bounding box center [291, 101] width 20 height 20
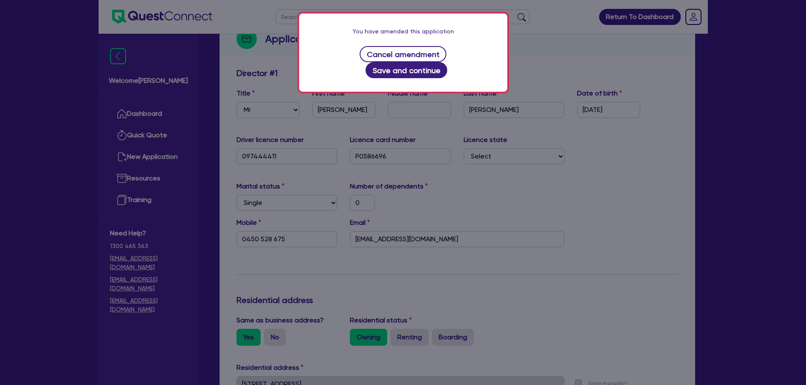
scroll to position [254, 0]
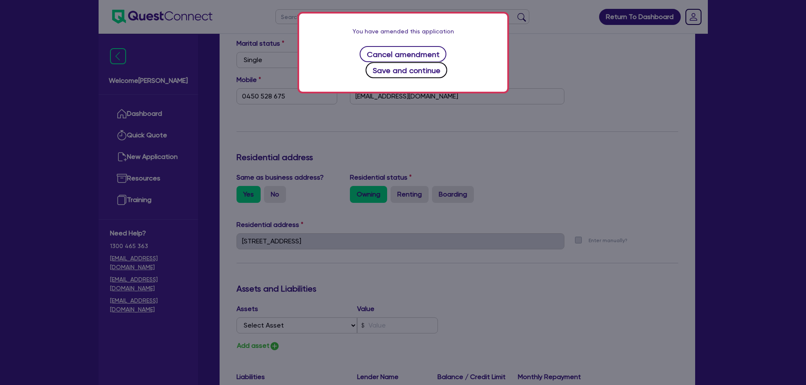
click at [447, 62] on button "Save and continue" at bounding box center [407, 70] width 82 height 16
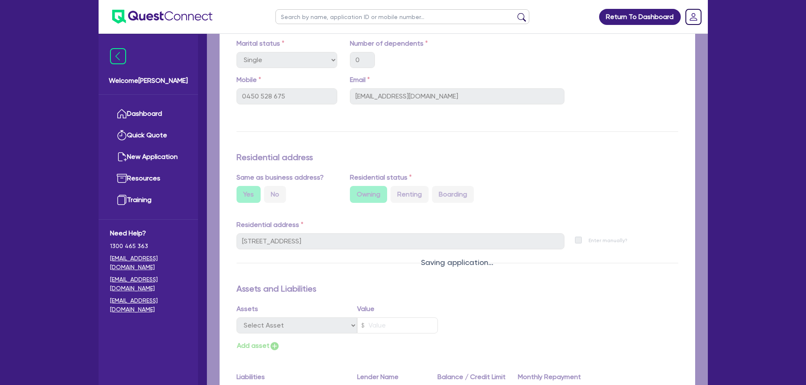
select select "COMPANY"
select select "TRANSPORT_WAREHOUSING"
select select "PASSENGERS_FREIGHT_TRANSPORT"
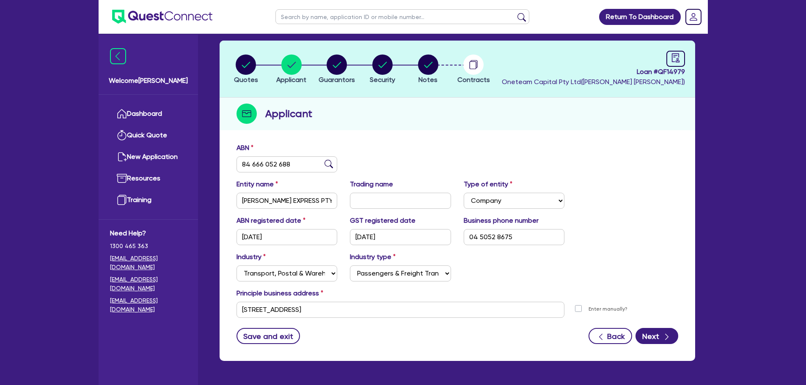
scroll to position [63, 0]
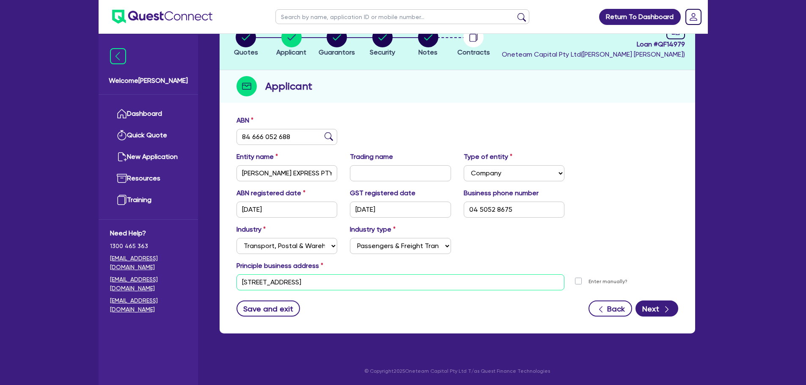
click at [340, 288] on input "[STREET_ADDRESS]" at bounding box center [401, 283] width 328 height 16
click at [267, 284] on input "5 gamerat" at bounding box center [401, 283] width 328 height 16
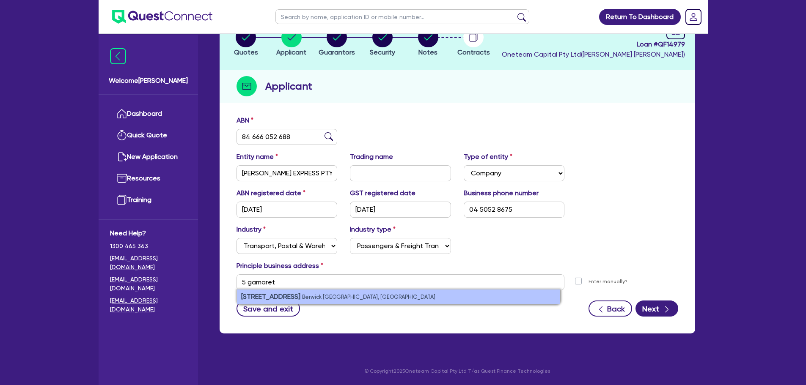
click at [334, 290] on li "[STREET_ADDRESS]" at bounding box center [398, 297] width 323 height 14
type input "[STREET_ADDRESS]"
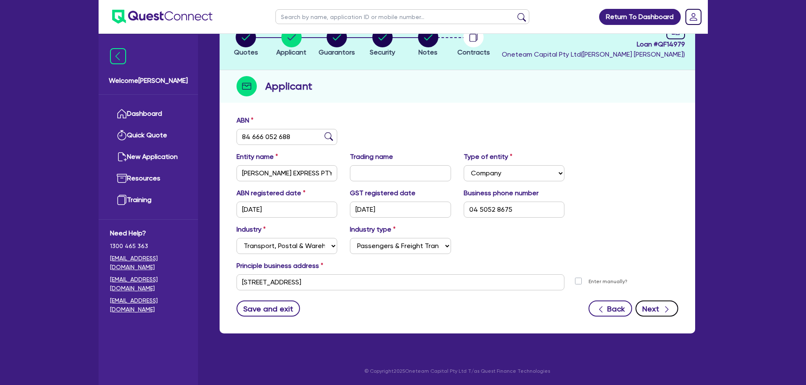
click at [662, 311] on div "button" at bounding box center [666, 309] width 9 height 11
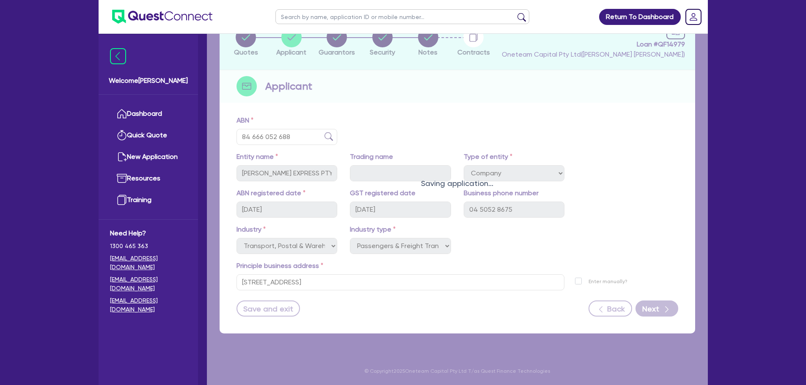
select select "MR"
select select "SINGLE"
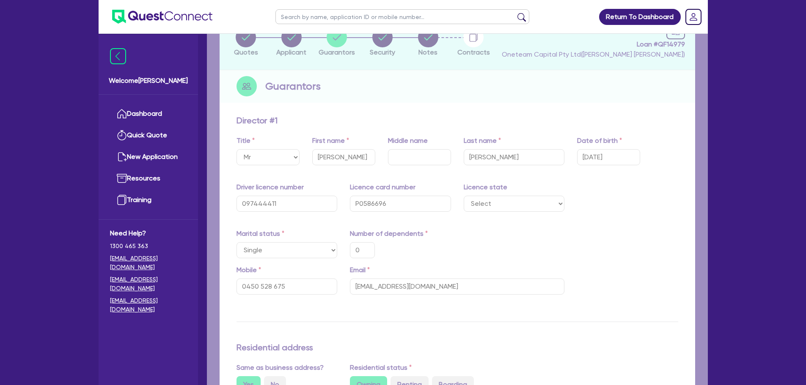
type input "0"
type input "0450 528 675"
type input "[STREET_ADDRESS]"
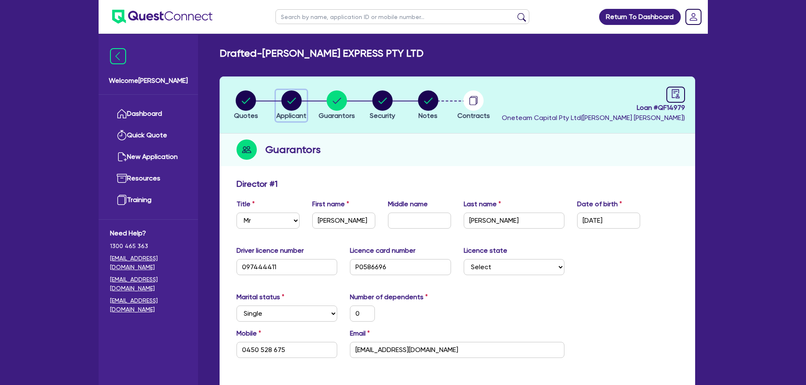
click at [293, 100] on circle "button" at bounding box center [291, 101] width 20 height 20
select select "COMPANY"
select select "TRANSPORT_WAREHOUSING"
select select "PASSENGERS_FREIGHT_TRANSPORT"
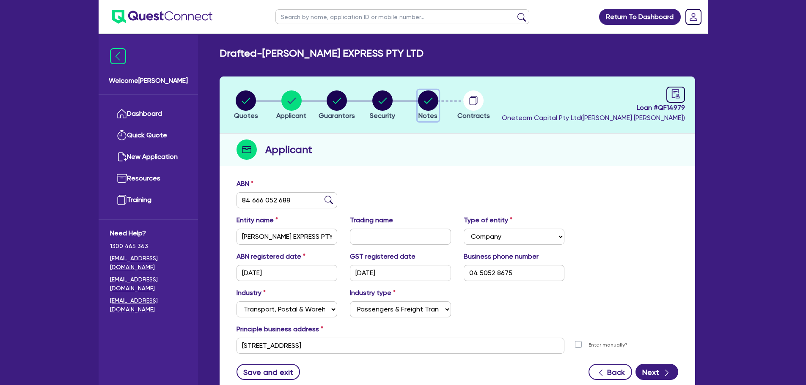
click at [421, 102] on circle "button" at bounding box center [428, 101] width 20 height 20
select select "Other"
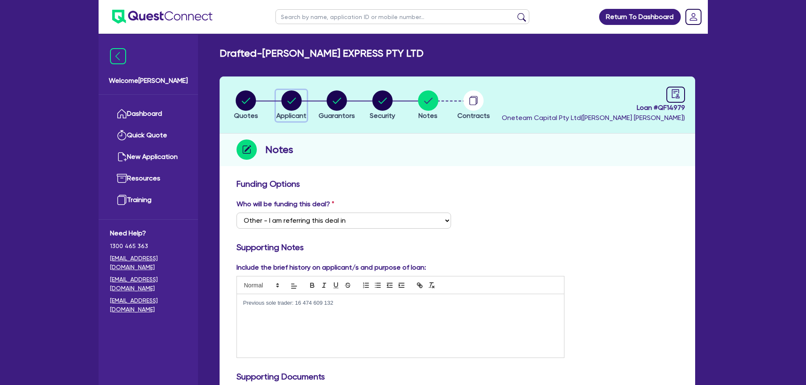
click at [287, 101] on circle "button" at bounding box center [291, 101] width 20 height 20
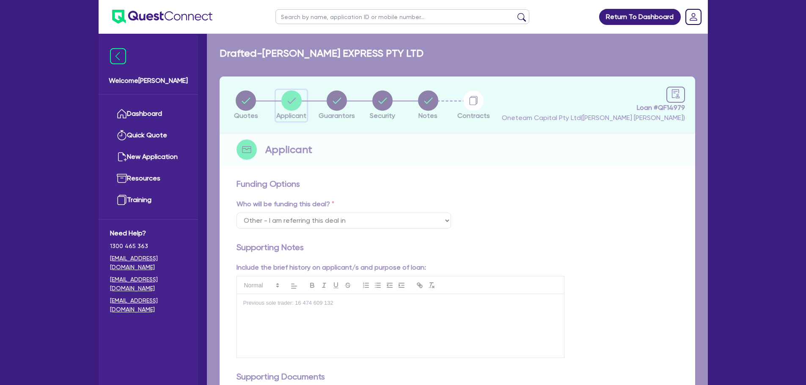
select select "COMPANY"
select select "TRANSPORT_WAREHOUSING"
select select "PASSENGERS_FREIGHT_TRANSPORT"
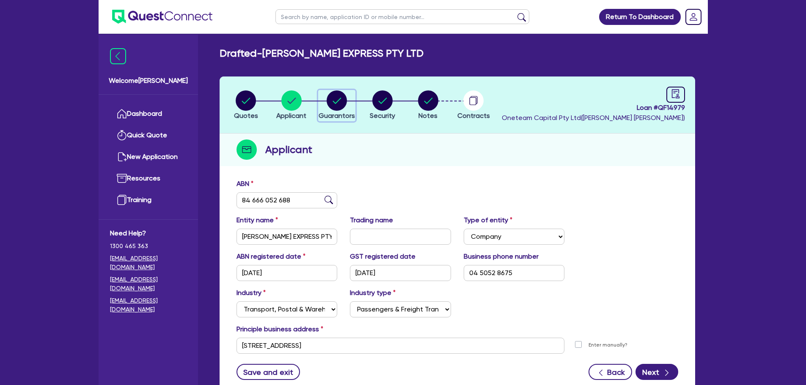
click at [328, 101] on circle "button" at bounding box center [337, 101] width 20 height 20
select select "MR"
select select "SINGLE"
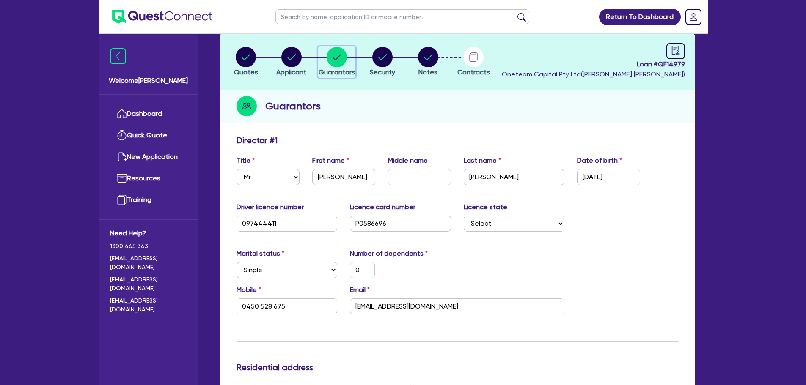
scroll to position [85, 0]
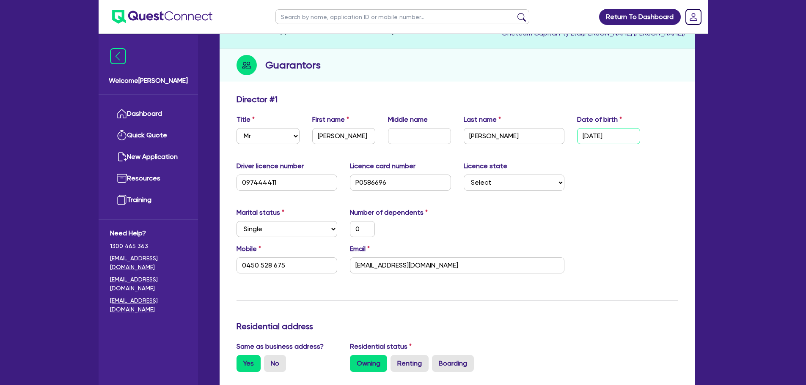
drag, startPoint x: 628, startPoint y: 136, endPoint x: 556, endPoint y: 139, distance: 72.4
click at [556, 139] on div "Title Select Mr Mrs Ms Miss Dr First name [PERSON_NAME] Middle name Last name […" at bounding box center [457, 133] width 454 height 36
type input "0 / /"
type input "0"
type input "0450 528 675"
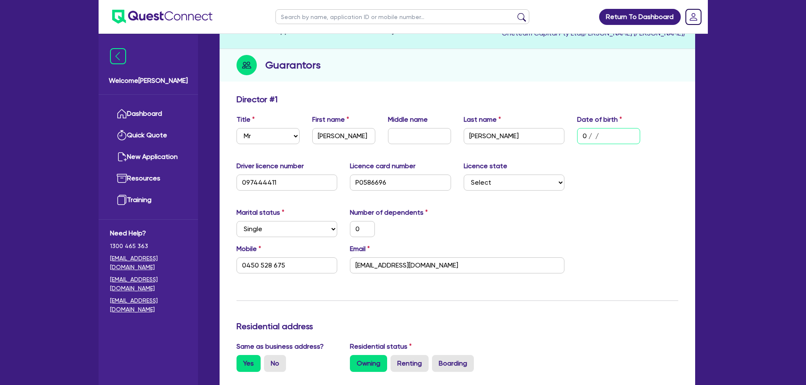
type input "07/ /"
type input "0"
type input "0450 528 675"
type input "07/0 /"
type input "0"
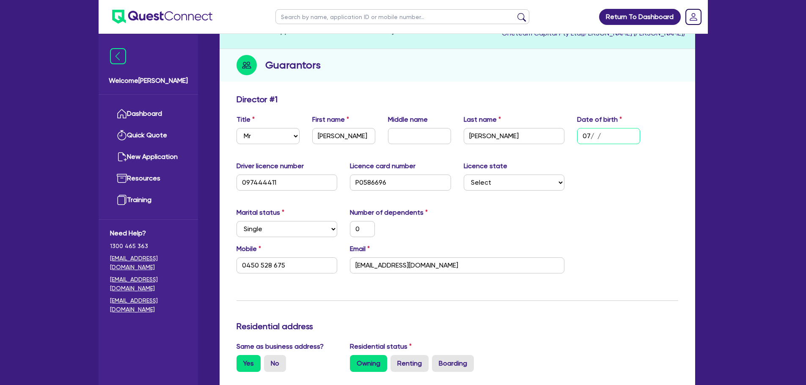
type input "0450 528 675"
type input "07/04/"
type input "0"
type input "0450 528 675"
type input "07/04/1"
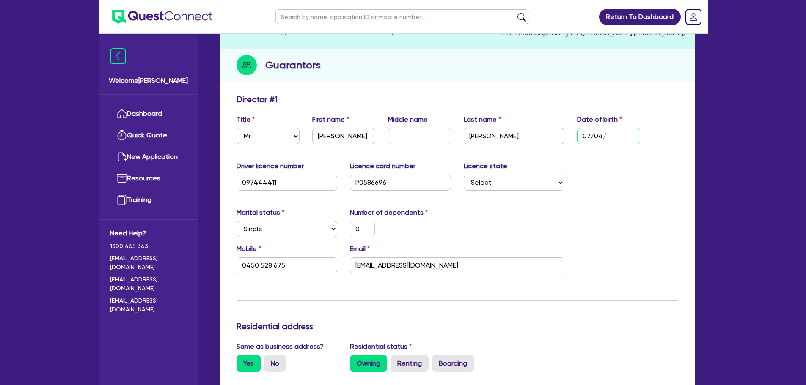
type input "0"
type input "0450 528 675"
type input "[DATE]"
type input "0"
type input "0450 528 675"
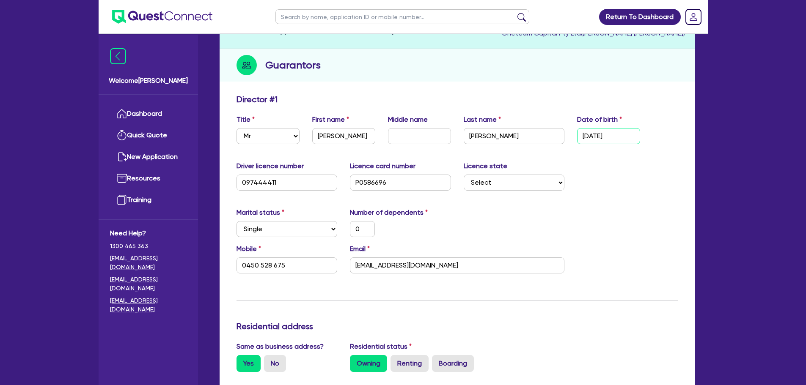
type input "07/04/198"
type input "0"
type input "0450 528 675"
type input "[DATE]"
type input "0"
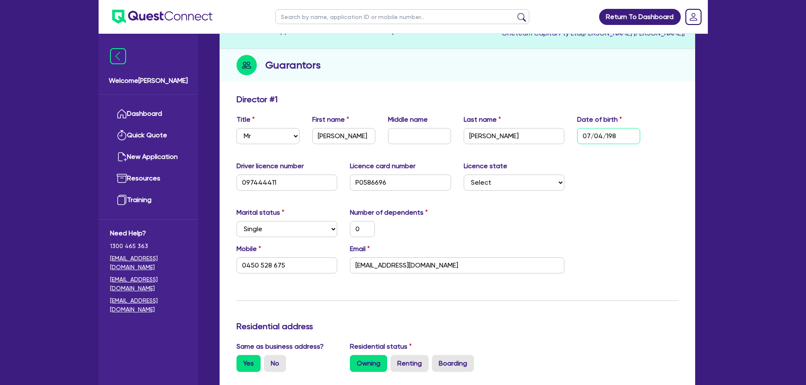
type input "0450 528 675"
type input "[DATE]"
click at [518, 181] on select "Select [GEOGRAPHIC_DATA] [GEOGRAPHIC_DATA] [GEOGRAPHIC_DATA] [GEOGRAPHIC_DATA] …" at bounding box center [514, 183] width 101 height 16
select select "[GEOGRAPHIC_DATA]"
click at [464, 175] on select "Select [GEOGRAPHIC_DATA] [GEOGRAPHIC_DATA] [GEOGRAPHIC_DATA] [GEOGRAPHIC_DATA] …" at bounding box center [514, 183] width 101 height 16
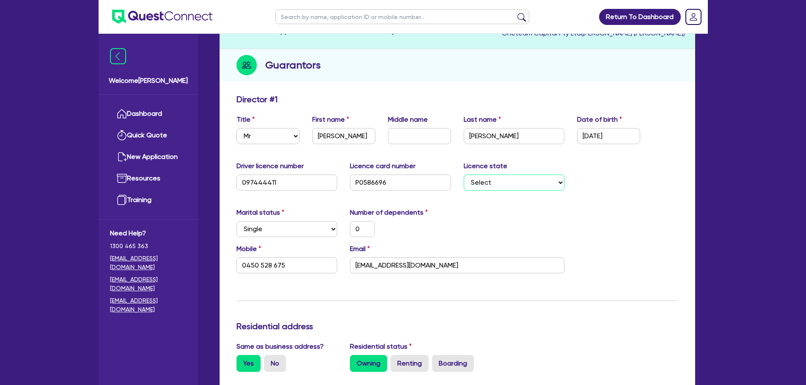
type input "0"
type input "0450 528 675"
click at [523, 182] on select "Select [GEOGRAPHIC_DATA] [GEOGRAPHIC_DATA] [GEOGRAPHIC_DATA] [GEOGRAPHIC_DATA] …" at bounding box center [514, 183] width 101 height 16
select select "VIC"
click at [464, 175] on select "Select [GEOGRAPHIC_DATA] [GEOGRAPHIC_DATA] [GEOGRAPHIC_DATA] [GEOGRAPHIC_DATA] …" at bounding box center [514, 183] width 101 height 16
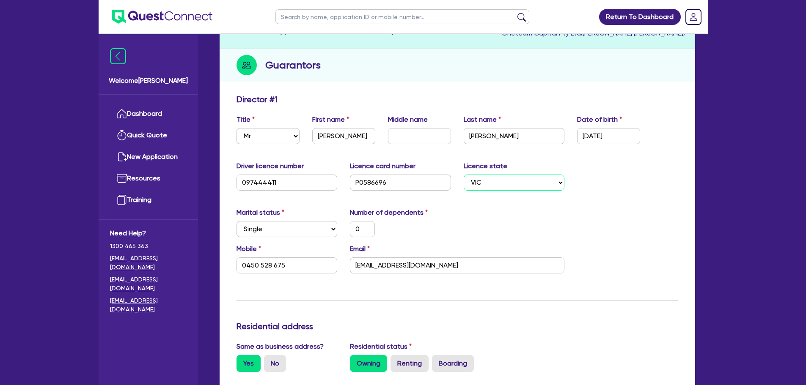
type input "0"
type input "0450 528 675"
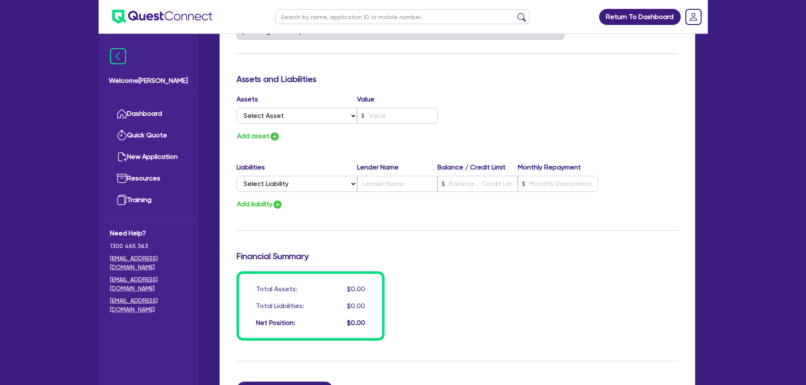
scroll to position [602, 0]
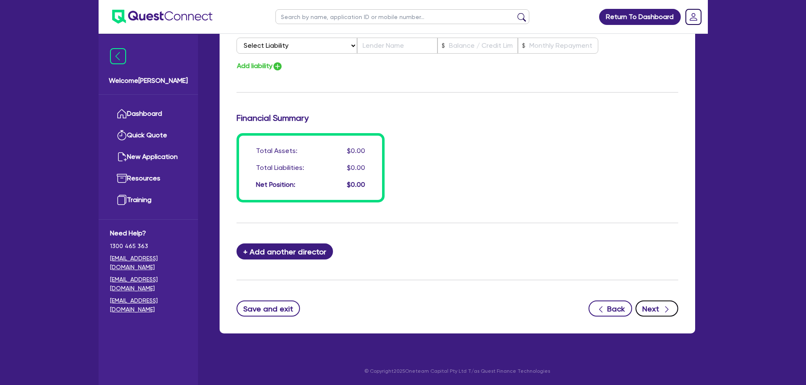
click at [653, 305] on button "Next" at bounding box center [657, 309] width 43 height 16
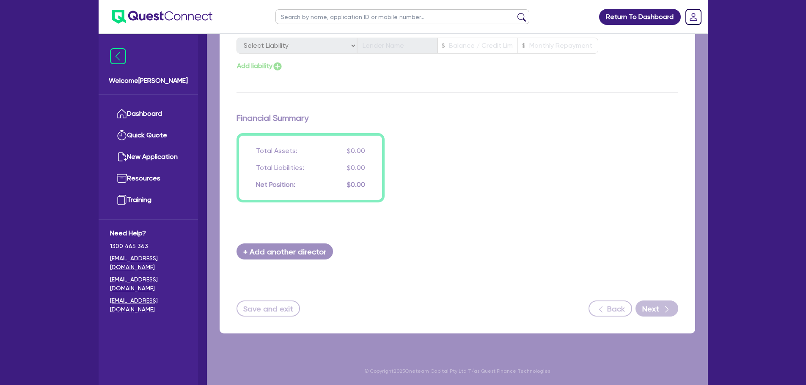
select select "PRIMARY_ASSETS"
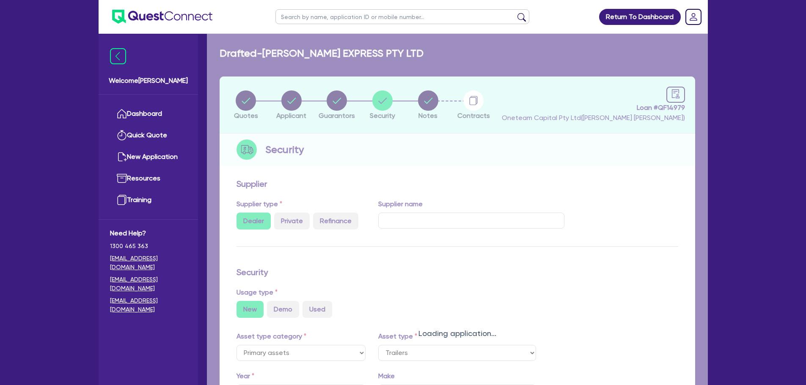
select select "TRAILERS"
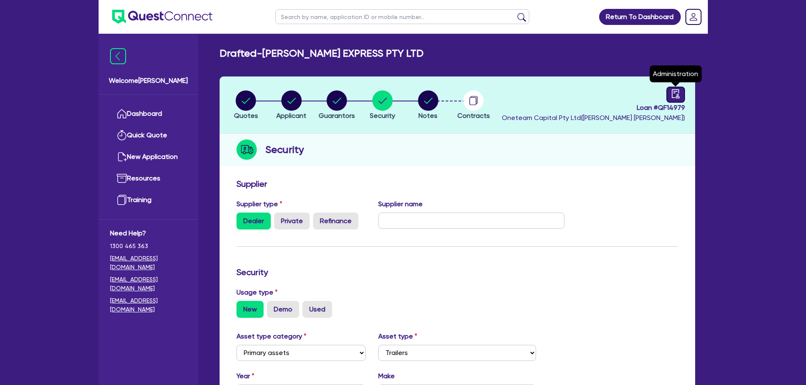
click at [683, 98] on link at bounding box center [675, 95] width 19 height 16
select select "DRAFTED_AMENDED"
select select "Other"
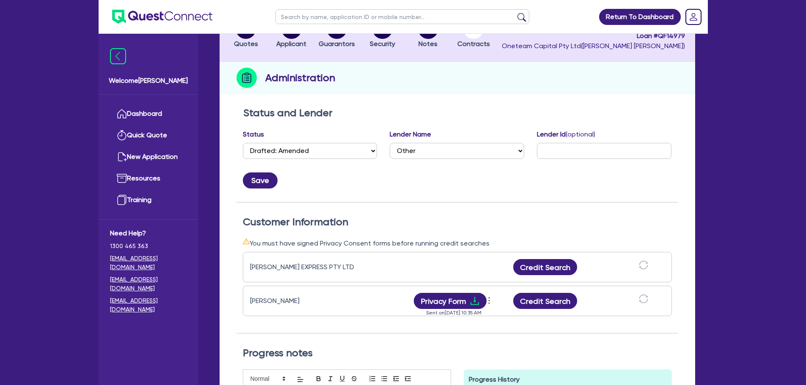
scroll to position [169, 0]
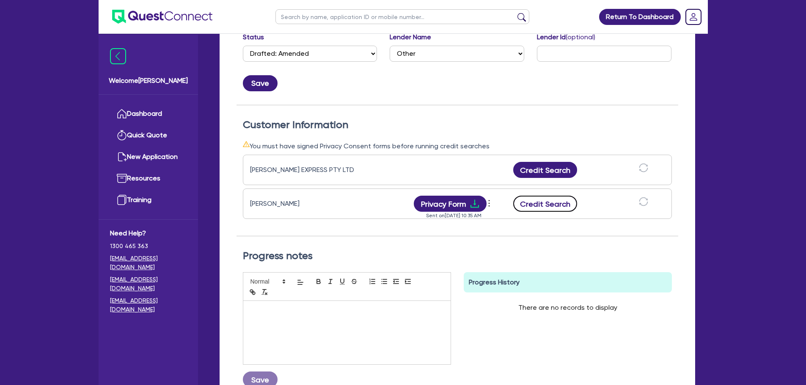
click at [541, 202] on button "Credit Search" at bounding box center [545, 204] width 64 height 16
drag, startPoint x: 316, startPoint y: 257, endPoint x: 234, endPoint y: 256, distance: 81.2
click at [234, 256] on div "Status and Lender Status Select Quoted Drafted: New Drafted: Amended Submitted:…" at bounding box center [458, 216] width 476 height 420
click at [310, 249] on div "Progress notes Save Progress History There are no records to display Delete Int…" at bounding box center [458, 322] width 442 height 171
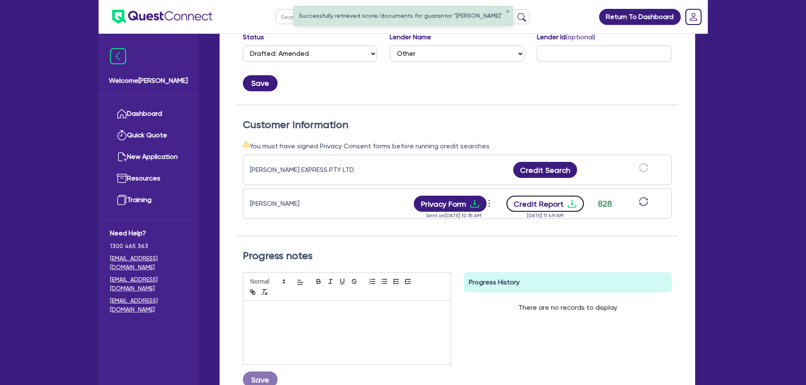
click at [553, 206] on button "Credit Report" at bounding box center [545, 204] width 77 height 16
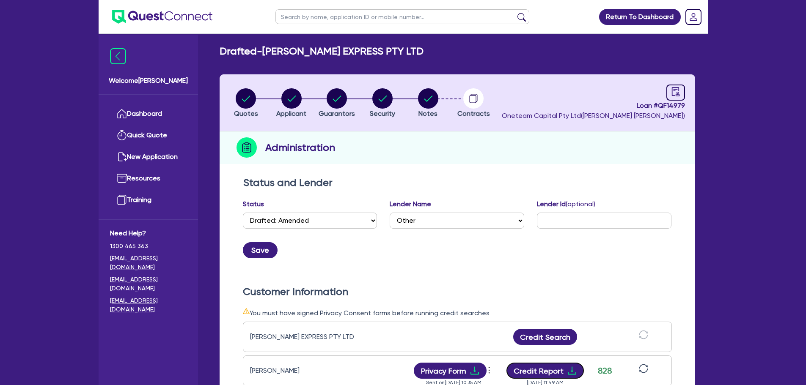
scroll to position [0, 0]
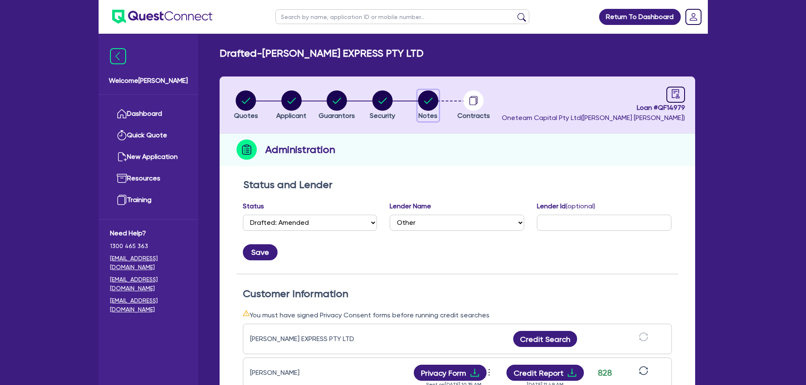
click at [425, 102] on icon "button" at bounding box center [428, 101] width 8 height 6
select select "Other"
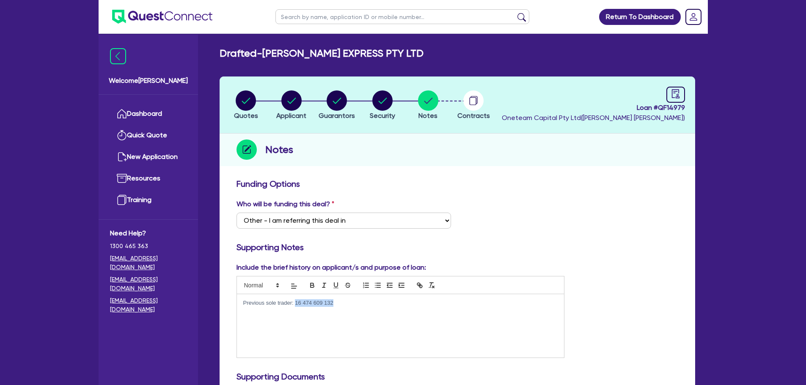
drag, startPoint x: 339, startPoint y: 303, endPoint x: 296, endPoint y: 303, distance: 42.7
click at [296, 303] on p "Previous sole trader: 16 474 609 132" at bounding box center [400, 304] width 315 height 8
copy p "16 474 609 132"
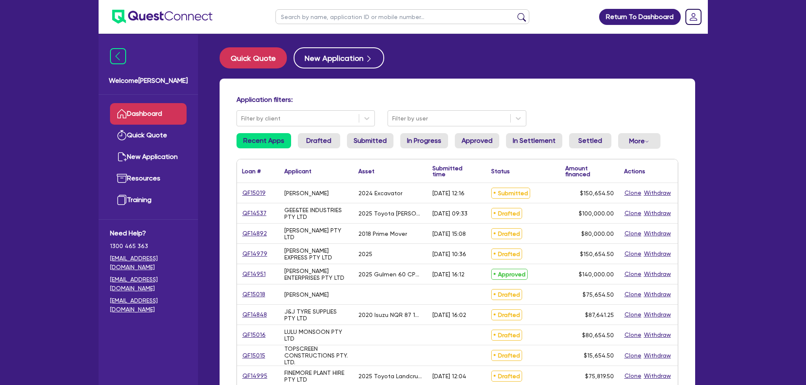
click at [303, 17] on input "text" at bounding box center [402, 16] width 254 height 15
type input "coast"
click at [515, 13] on button "submit" at bounding box center [522, 19] width 14 height 12
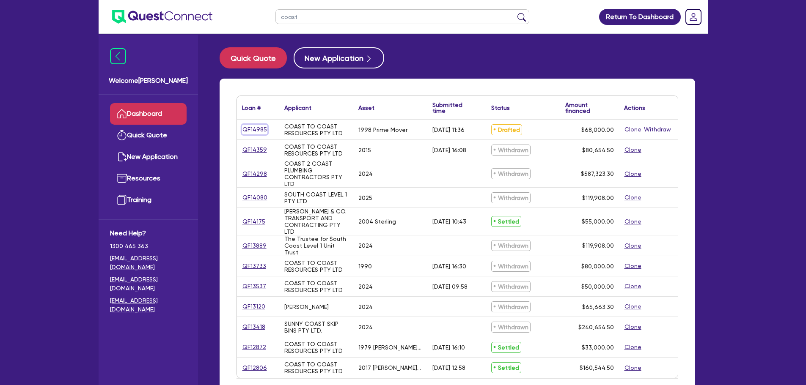
click at [254, 125] on link "QF14985" at bounding box center [254, 130] width 25 height 10
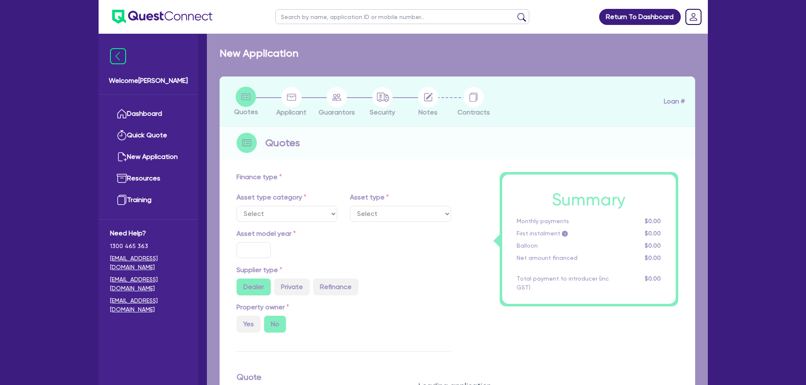
select select "PRIMARY_ASSETS"
type input "1998"
radio input "true"
type input "85,000"
type input "17,000"
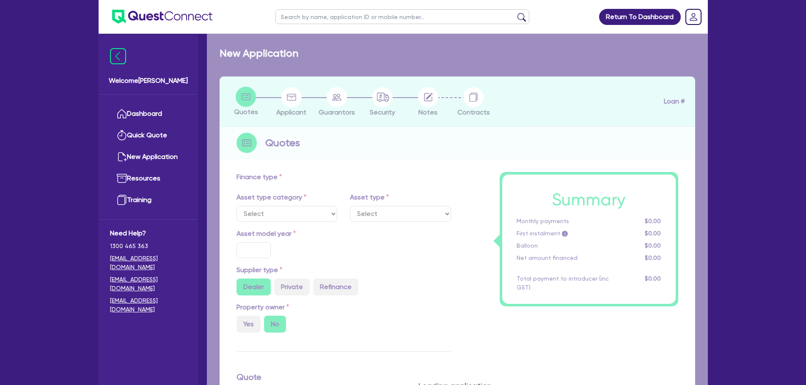
type input "4"
type input "2,720"
type input "12"
select select "HEAVY_TRUCKS"
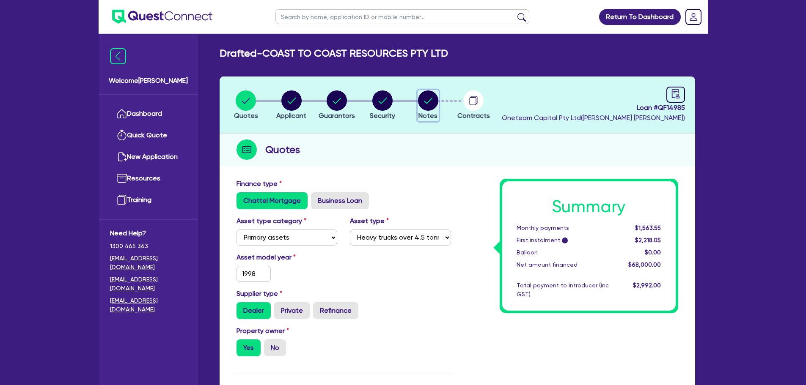
drag, startPoint x: 424, startPoint y: 103, endPoint x: 424, endPoint y: 110, distance: 6.3
click at [424, 104] on circle "button" at bounding box center [428, 101] width 20 height 20
select select "Other"
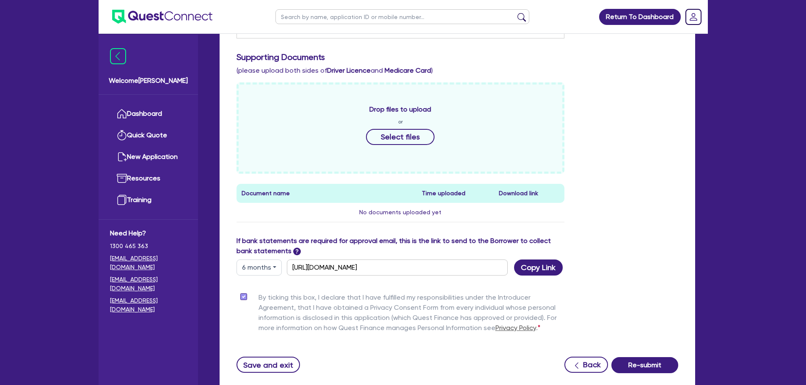
scroll to position [377, 0]
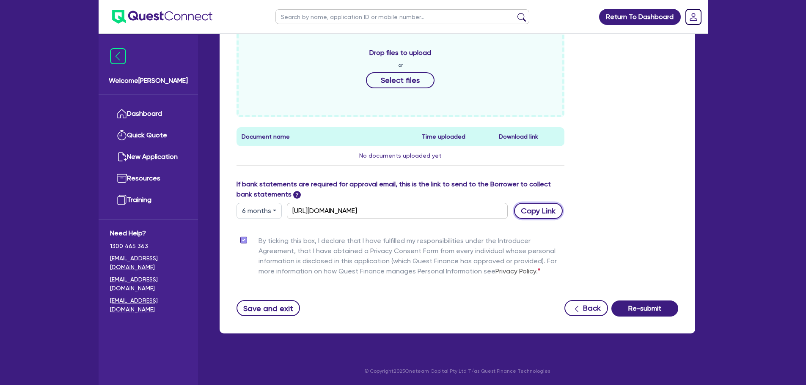
click at [523, 209] on button "Copy Link" at bounding box center [538, 211] width 49 height 16
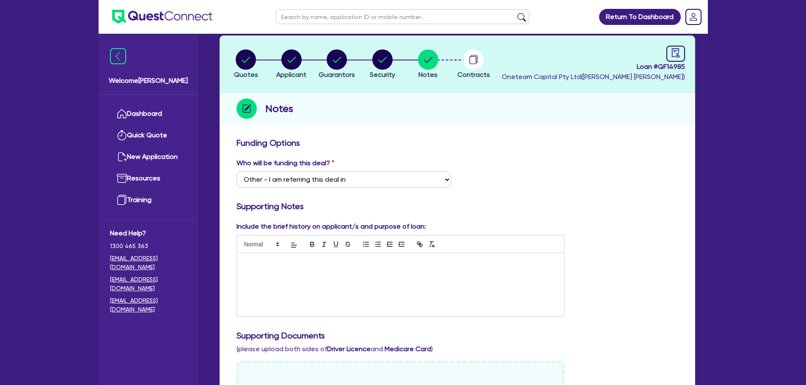
scroll to position [0, 0]
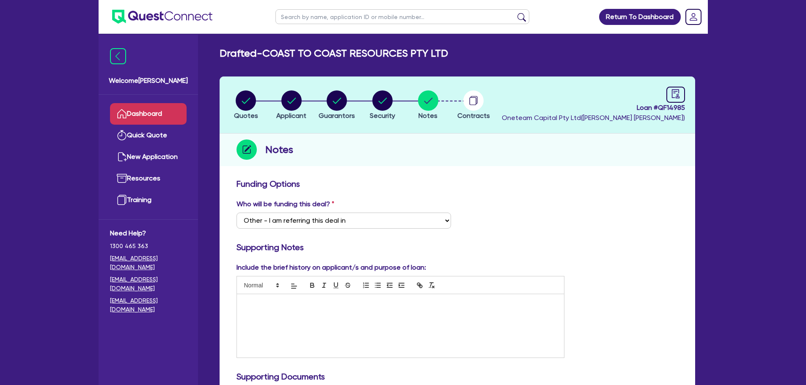
click at [162, 114] on link "Dashboard" at bounding box center [148, 114] width 77 height 22
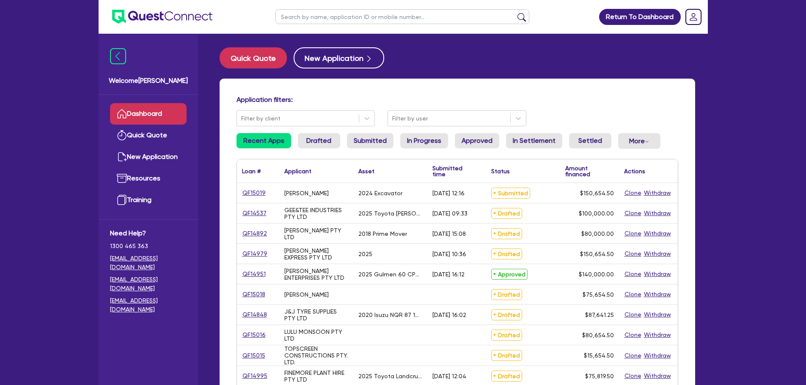
click at [355, 16] on input "text" at bounding box center [402, 16] width 254 height 15
type input "jasu"
click at [515, 13] on button "submit" at bounding box center [522, 19] width 14 height 12
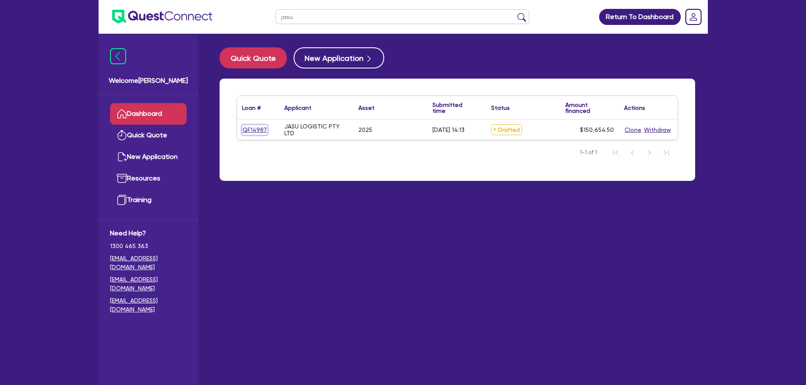
click at [261, 130] on link "QF14987" at bounding box center [254, 130] width 25 height 10
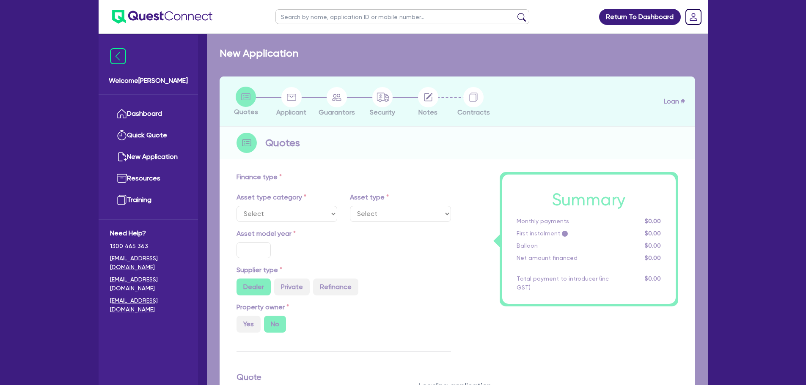
select select "PRIMARY_ASSETS"
type input "2025"
radio input "true"
type input "150,000"
type input "10"
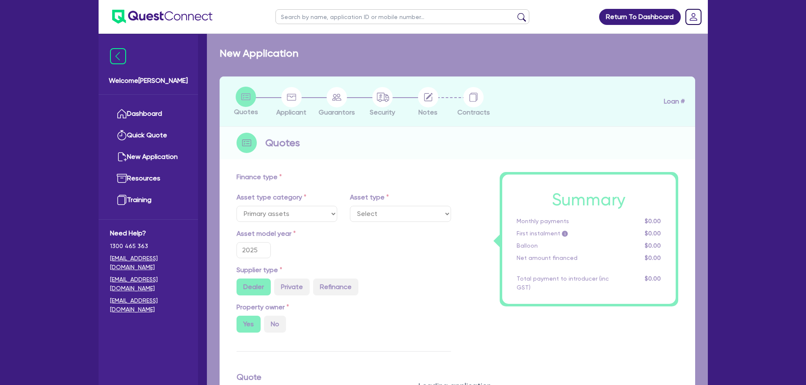
select select "TRAILERS"
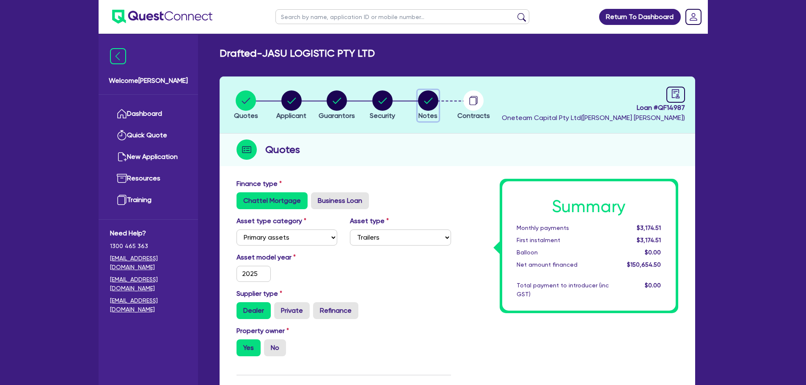
click at [436, 105] on circle "button" at bounding box center [428, 101] width 20 height 20
select select "Other"
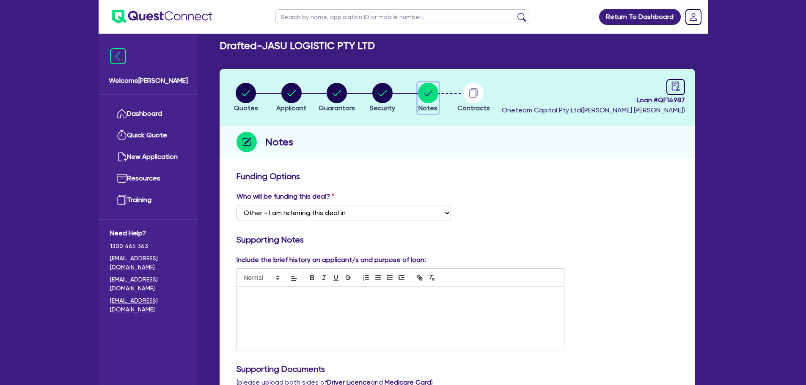
scroll to position [6, 0]
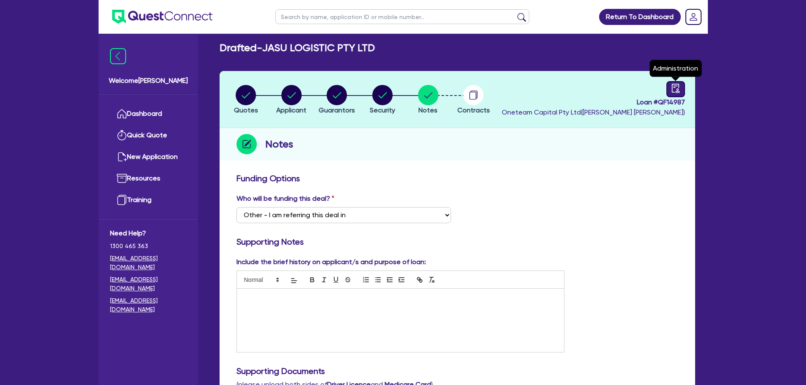
click at [671, 84] on icon "audit" at bounding box center [675, 88] width 9 height 9
select select "DRAFTED_AMENDED"
select select "Other"
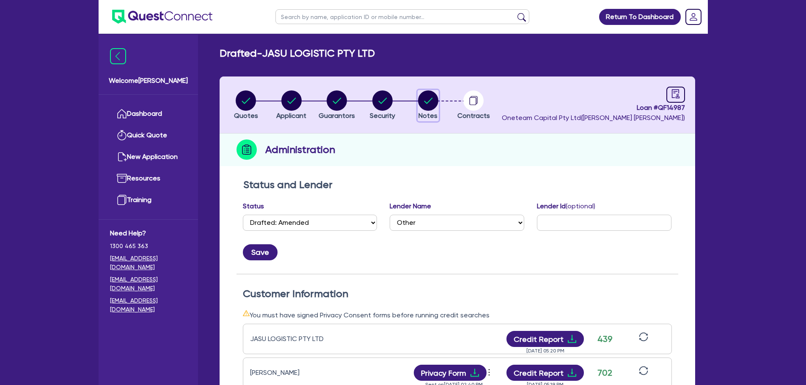
click at [432, 103] on circle "button" at bounding box center [428, 101] width 20 height 20
select select "Other"
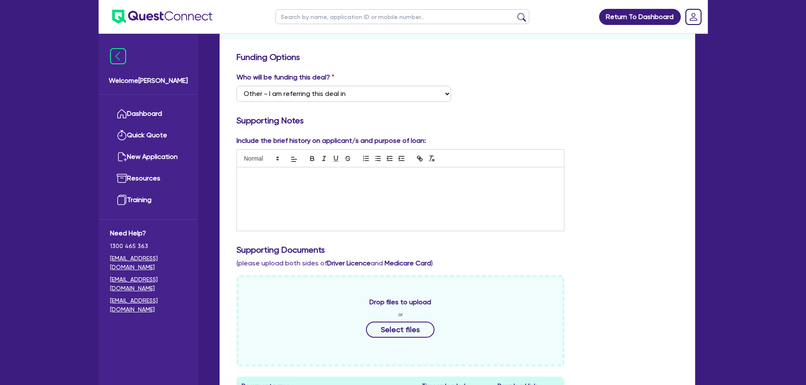
drag, startPoint x: 315, startPoint y: 204, endPoint x: 335, endPoint y: 197, distance: 20.9
click at [315, 203] on div at bounding box center [401, 199] width 328 height 63
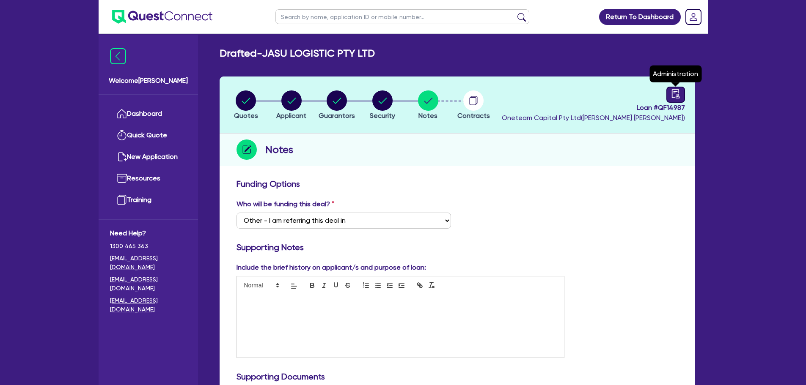
click at [677, 95] on icon "audit" at bounding box center [675, 93] width 9 height 9
select select "DRAFTED_AMENDED"
select select "Other"
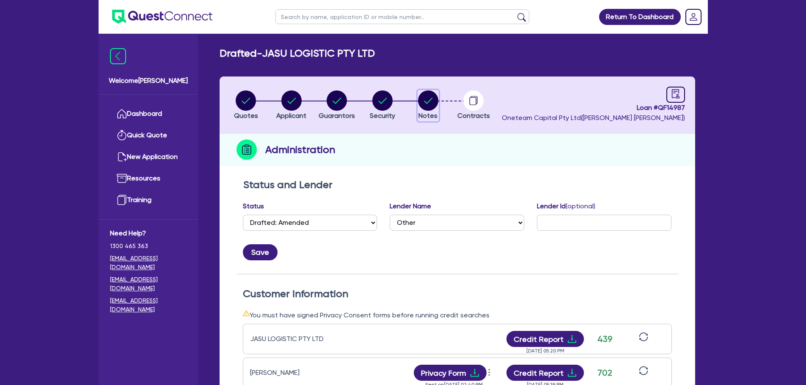
click at [428, 106] on circle "button" at bounding box center [428, 101] width 20 height 20
select select "Other"
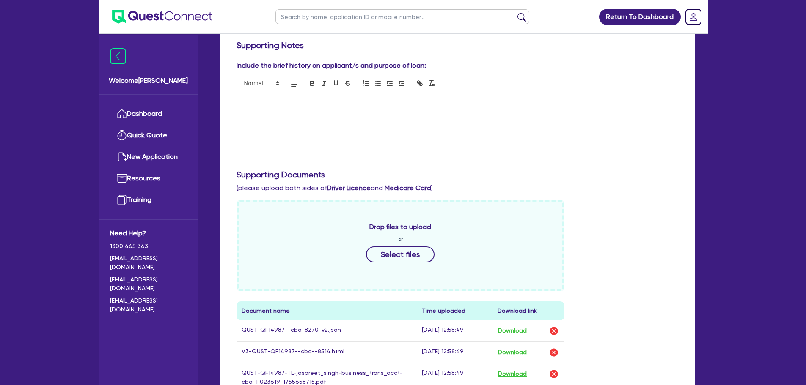
scroll to position [296, 0]
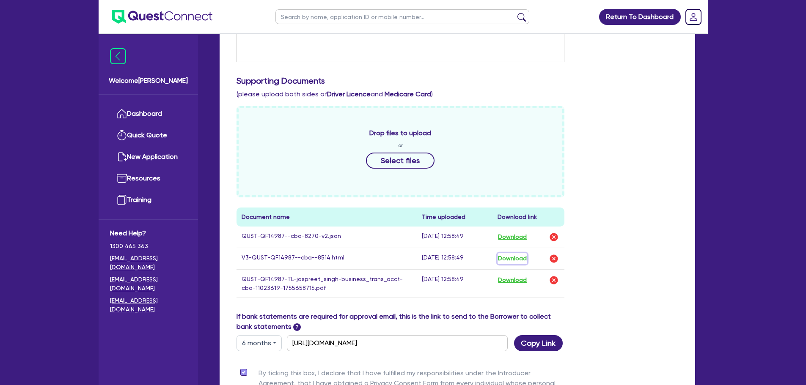
click at [521, 258] on button "Download" at bounding box center [513, 258] width 30 height 11
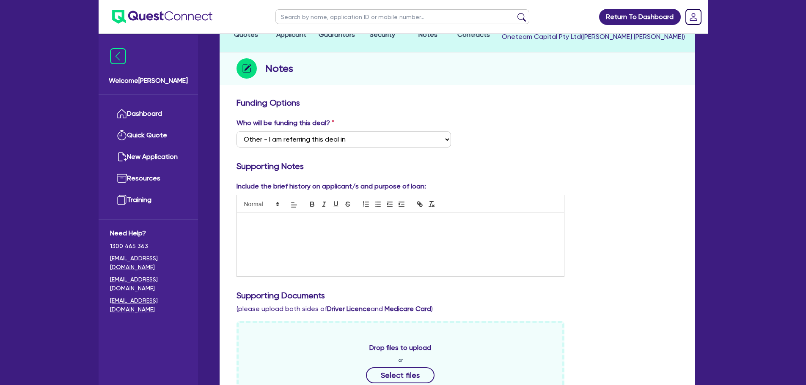
scroll to position [169, 0]
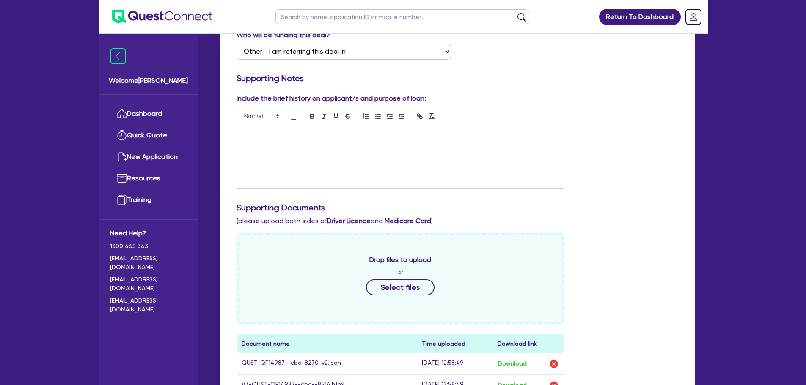
click at [293, 135] on p at bounding box center [400, 134] width 315 height 8
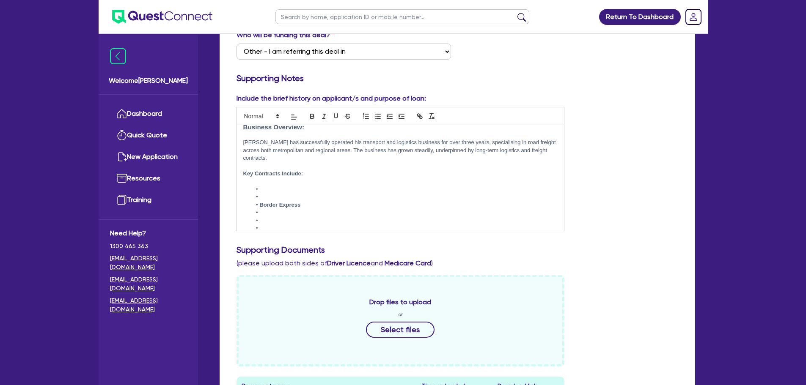
scroll to position [0, 0]
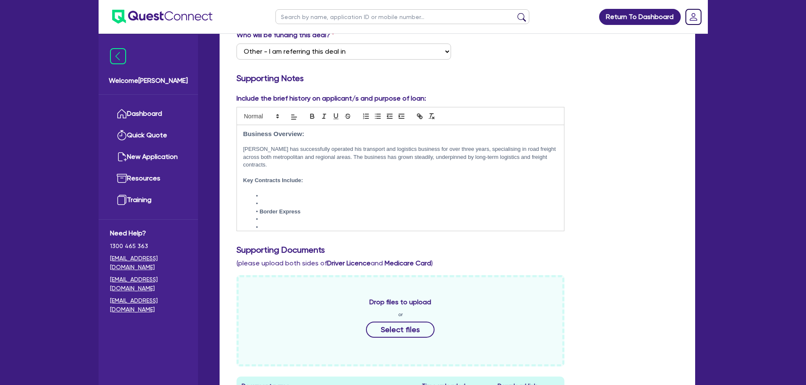
click at [286, 206] on li at bounding box center [404, 204] width 306 height 8
click at [279, 217] on li at bounding box center [404, 220] width 306 height 8
click at [273, 225] on li at bounding box center [404, 228] width 306 height 8
click at [272, 220] on li at bounding box center [404, 220] width 306 height 8
click at [273, 224] on li at bounding box center [404, 228] width 306 height 8
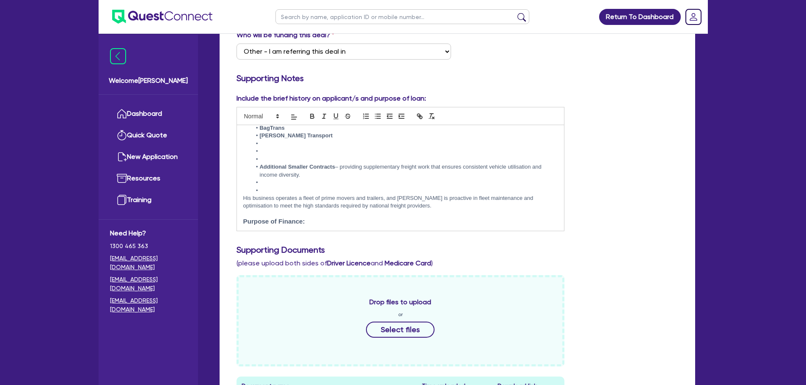
scroll to position [85, 0]
click at [277, 158] on li at bounding box center [404, 159] width 306 height 8
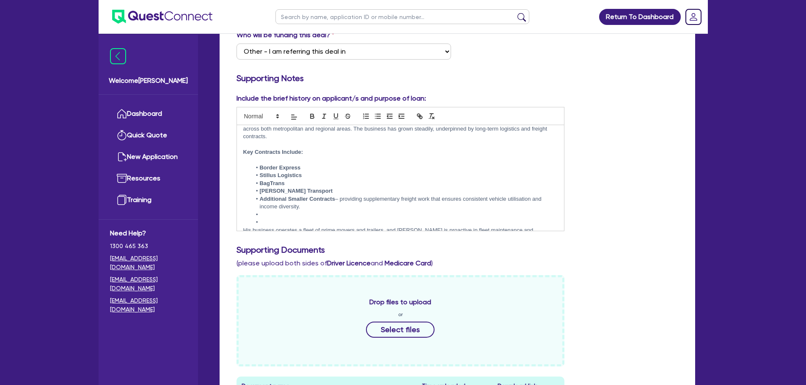
scroll to position [42, 0]
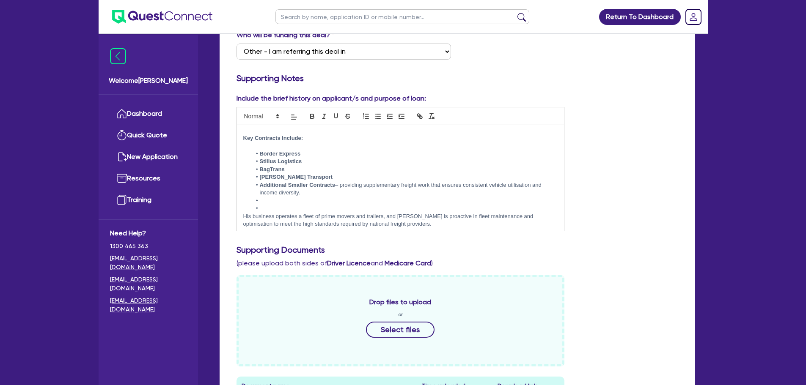
drag, startPoint x: 310, startPoint y: 193, endPoint x: 242, endPoint y: 184, distance: 67.9
click at [242, 184] on div "Business Overview: Jaspreet has successfully operated his transport and logisti…" at bounding box center [401, 178] width 328 height 106
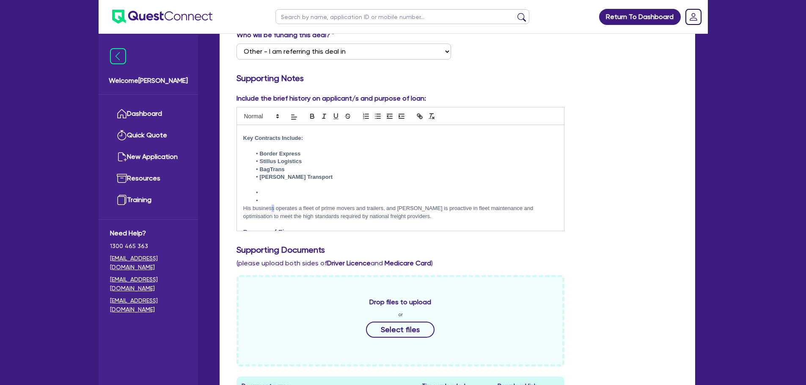
drag, startPoint x: 273, startPoint y: 211, endPoint x: 270, endPoint y: 207, distance: 5.1
click at [270, 209] on p "His business operates a fleet of prime movers and trailers, and Jaspreet is pro…" at bounding box center [400, 213] width 315 height 16
click at [268, 200] on li at bounding box center [404, 201] width 306 height 8
drag, startPoint x: 270, startPoint y: 198, endPoint x: 242, endPoint y: 188, distance: 30.1
click at [229, 182] on div "Funding Options Who will be funding this deal? Select I want Quest to fund 100%…" at bounding box center [458, 321] width 476 height 630
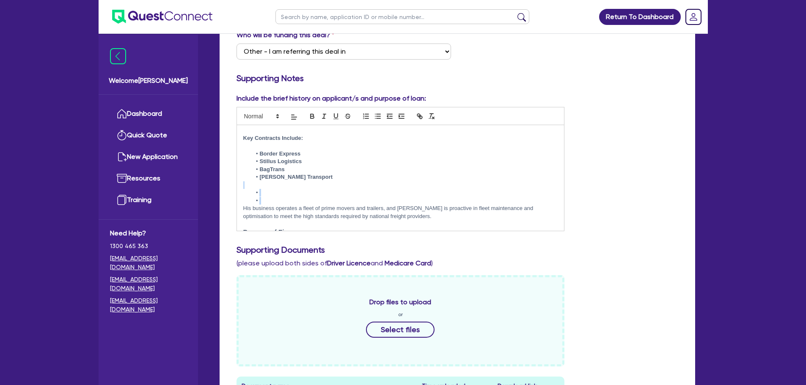
click at [266, 196] on li at bounding box center [404, 193] width 306 height 8
drag, startPoint x: 266, startPoint y: 202, endPoint x: 234, endPoint y: 186, distance: 35.4
click at [234, 186] on div "Include the brief history on applicant/s and purpose of loan: Business Overview…" at bounding box center [400, 163] width 341 height 138
click at [270, 200] on li at bounding box center [404, 201] width 306 height 8
click at [271, 203] on li at bounding box center [404, 201] width 306 height 8
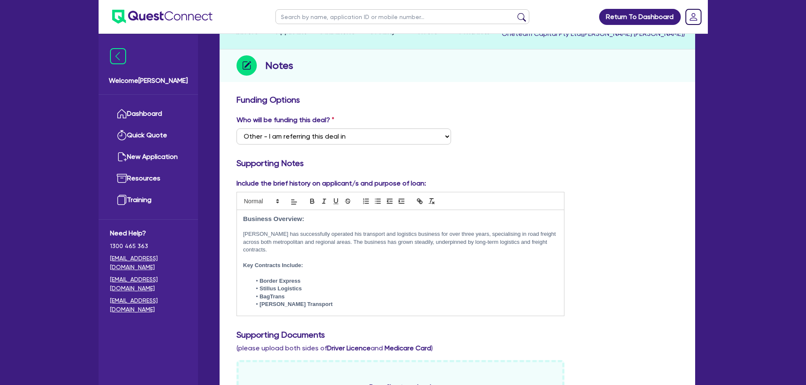
scroll to position [127, 0]
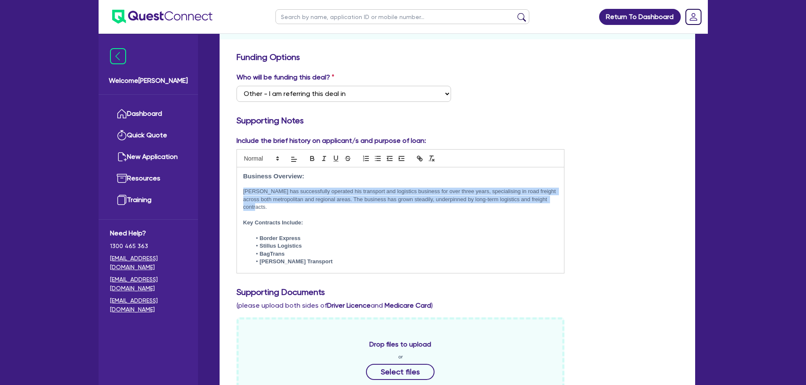
drag, startPoint x: 274, startPoint y: 207, endPoint x: 242, endPoint y: 194, distance: 34.3
click at [242, 194] on div "Business Overview: Jaspreet has successfully operated his transport and logisti…" at bounding box center [401, 221] width 328 height 106
copy p "Jaspreet has successfully operated his transport and logistics business for ove…"
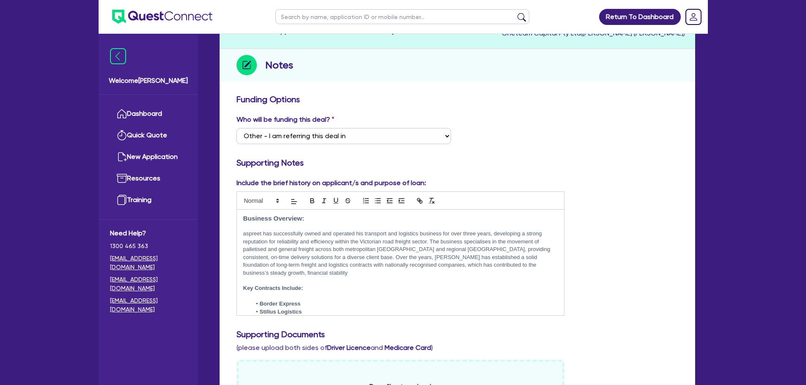
scroll to position [0, 0]
drag, startPoint x: 244, startPoint y: 234, endPoint x: 253, endPoint y: 240, distance: 10.6
click at [244, 234] on p "aspreet has successfully owned and operated his transport and logistics busines…" at bounding box center [400, 253] width 315 height 47
click at [514, 265] on p "Jaspreet has successfully owned and operated his transport and logistics busine…" at bounding box center [400, 253] width 315 height 47
drag, startPoint x: 460, startPoint y: 275, endPoint x: 515, endPoint y: 266, distance: 55.3
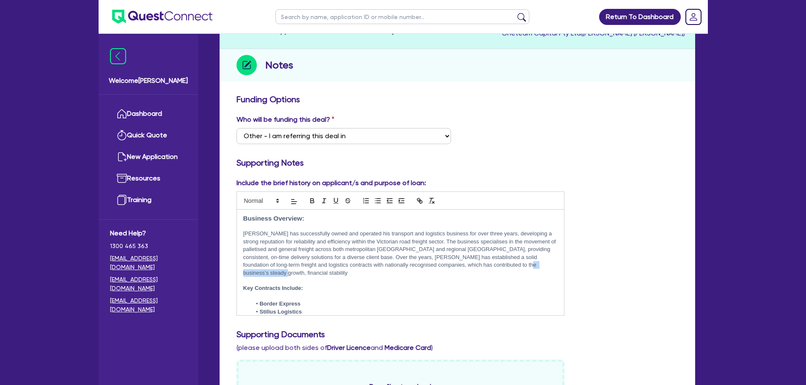
click at [515, 266] on p "Jaspreet has successfully owned and operated his transport and logistics busine…" at bounding box center [400, 253] width 315 height 47
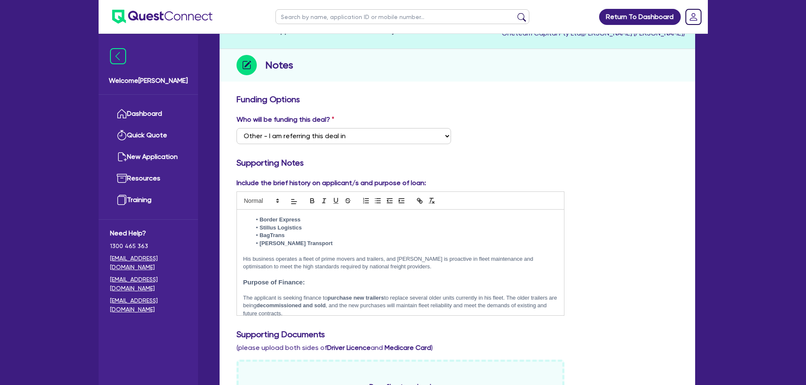
scroll to position [85, 0]
click at [392, 247] on p at bounding box center [400, 251] width 315 height 8
click at [321, 255] on p "His business operates a fleet of prime movers and trailers, and Jaspreet is pro…" at bounding box center [400, 263] width 315 height 16
click at [371, 255] on p "His business operates a fleet of 7 prime movers and trailers, and Jaspreet is p…" at bounding box center [400, 263] width 315 height 16
click at [339, 255] on p "His business operates a fleet of 7 prime movers and 9trailers, and Jaspreet is …" at bounding box center [400, 263] width 315 height 16
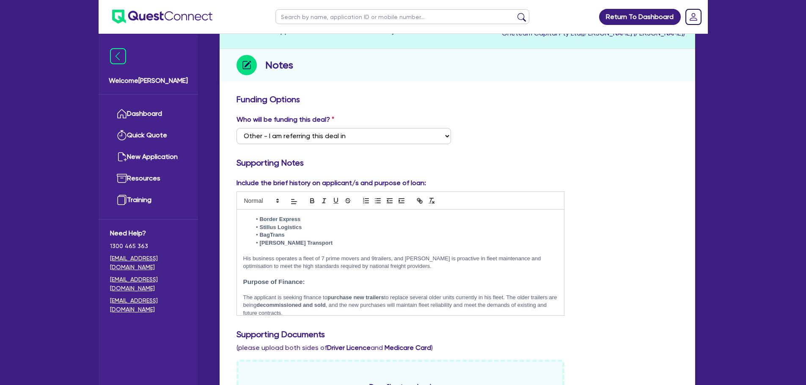
click at [325, 255] on p "His business operates a fleet of 7 prime movers and 9trailers, and Jaspreet is …" at bounding box center [400, 263] width 315 height 16
click at [369, 256] on p "His business operates a fleet of 6 prime movers and 9trailers, and Jaspreet is …" at bounding box center [400, 263] width 315 height 16
click at [410, 262] on p "His business operates a fleet of 6 prime movers and 9trailers, and Jaspreet is …" at bounding box center [400, 263] width 315 height 16
click at [374, 255] on p "His business operates a fleet of 6 prime movers and 9trailers, and Jaspreet is …" at bounding box center [400, 263] width 315 height 16
click at [422, 257] on p "His business operates a fleet of 6 prime movers and 9 trailers, and Jaspreet is…" at bounding box center [400, 263] width 315 height 16
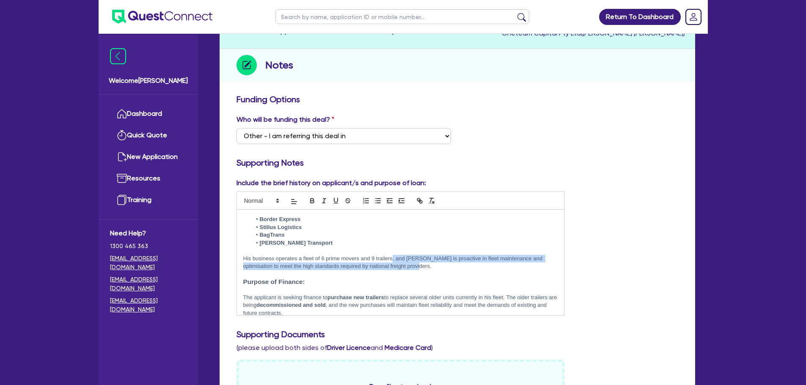
drag, startPoint x: 410, startPoint y: 258, endPoint x: 393, endPoint y: 251, distance: 18.6
click at [393, 255] on p "His business operates a fleet of 6 prime movers and 9 trailers, and Jaspreet is…" at bounding box center [400, 263] width 315 height 16
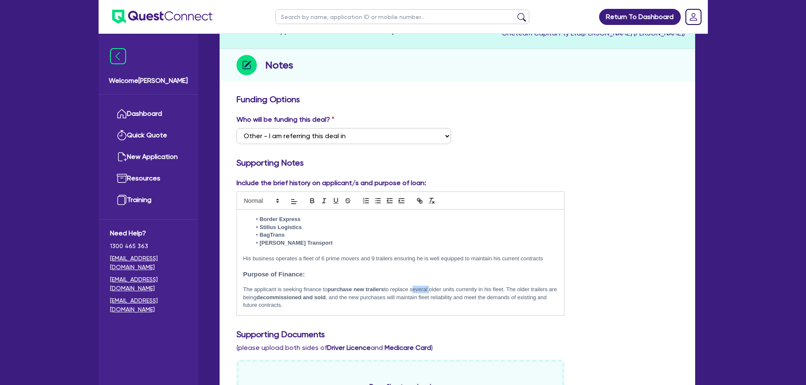
drag, startPoint x: 430, startPoint y: 281, endPoint x: 413, endPoint y: 282, distance: 17.9
click at [413, 286] on p "The applicant is seeking finance to purchase new trailers to replace several ol…" at bounding box center [400, 297] width 315 height 23
click at [467, 278] on p at bounding box center [400, 282] width 315 height 8
click at [490, 298] on p "The applicant is seeking finance to purchase new trailers to replace older unit…" at bounding box center [400, 297] width 315 height 23
drag, startPoint x: 310, startPoint y: 288, endPoint x: 260, endPoint y: 289, distance: 50.4
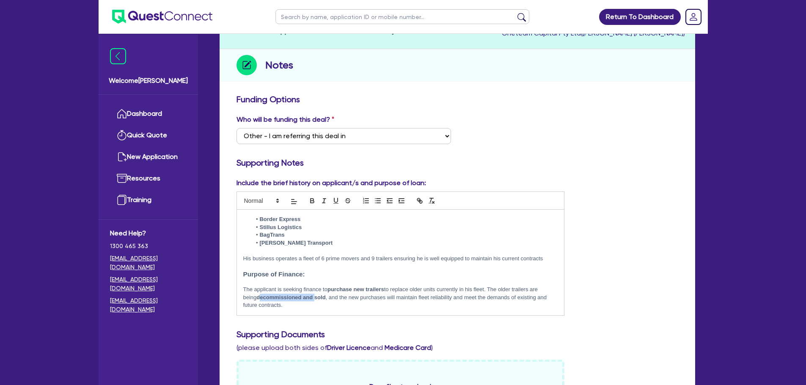
click at [260, 295] on strong "decommissioned and sold" at bounding box center [290, 298] width 69 height 6
drag, startPoint x: 270, startPoint y: 290, endPoint x: 259, endPoint y: 290, distance: 11.0
click at [259, 290] on p "The applicant is seeking finance to purchase new trailers to replace older unit…" at bounding box center [400, 294] width 315 height 16
click at [314, 200] on icon "button" at bounding box center [312, 201] width 8 height 8
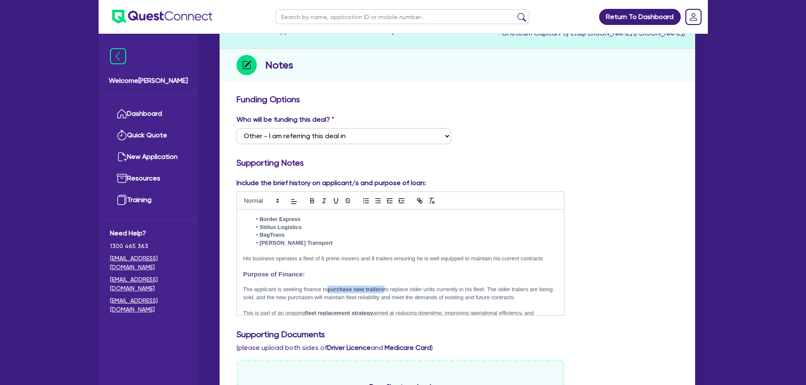
drag, startPoint x: 385, startPoint y: 282, endPoint x: 330, endPoint y: 286, distance: 55.1
click at [330, 286] on p "The applicant is seeking finance to purchase new trailers to replace older unit…" at bounding box center [400, 294] width 315 height 16
click at [312, 204] on icon "button" at bounding box center [312, 201] width 8 height 8
click at [410, 302] on p at bounding box center [400, 306] width 315 height 8
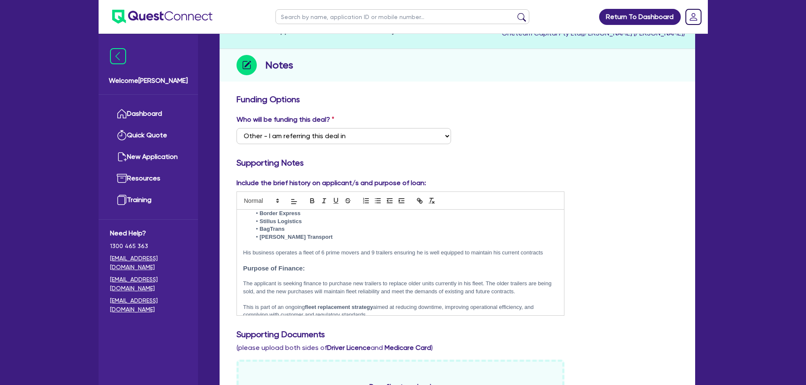
scroll to position [91, 0]
drag, startPoint x: 548, startPoint y: 246, endPoint x: 392, endPoint y: 243, distance: 155.8
click at [392, 248] on p "His business operates a fleet of 6 prime movers and 9 trailers ensuring he is w…" at bounding box center [400, 252] width 315 height 8
click at [385, 264] on h3 "Purpose of Finance:" at bounding box center [400, 268] width 315 height 8
click at [421, 284] on p "The applicant is seeking finance to purchase new trailers to replace older unit…" at bounding box center [400, 287] width 315 height 16
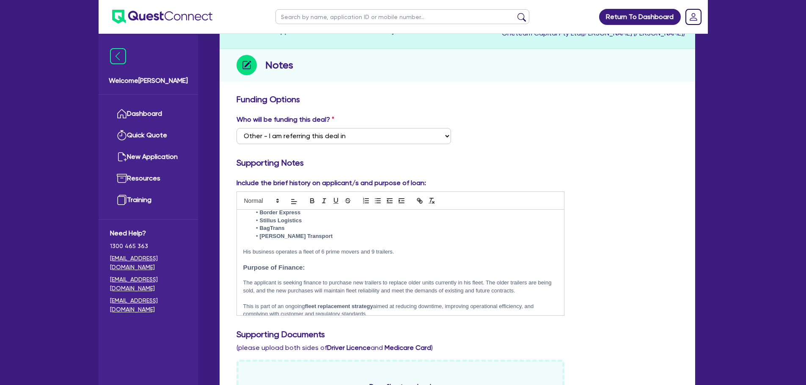
drag, startPoint x: 379, startPoint y: 309, endPoint x: 227, endPoint y: 288, distance: 153.4
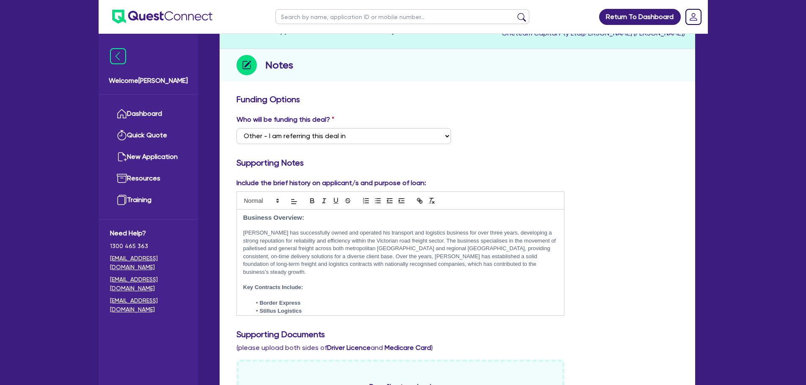
scroll to position [0, 0]
click at [611, 255] on div "Include the brief history on applicant/s and purpose of loan: Business Overview…" at bounding box center [457, 250] width 454 height 145
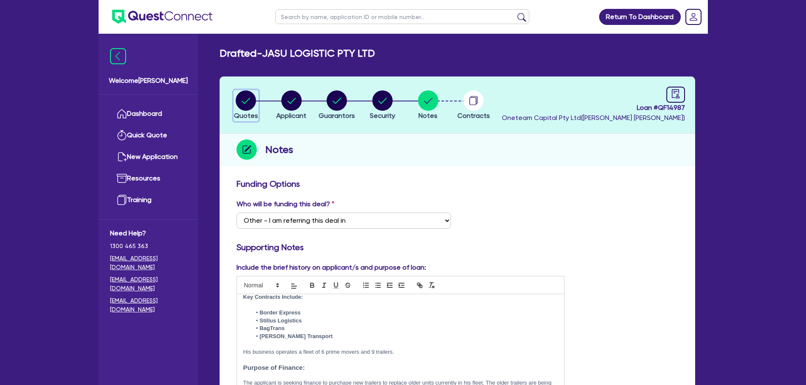
click at [237, 101] on circle "button" at bounding box center [246, 101] width 20 height 20
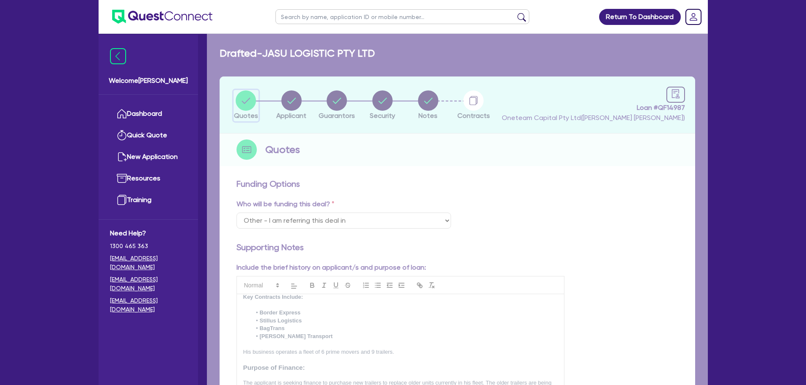
select select "PRIMARY_ASSETS"
select select "TRAILERS"
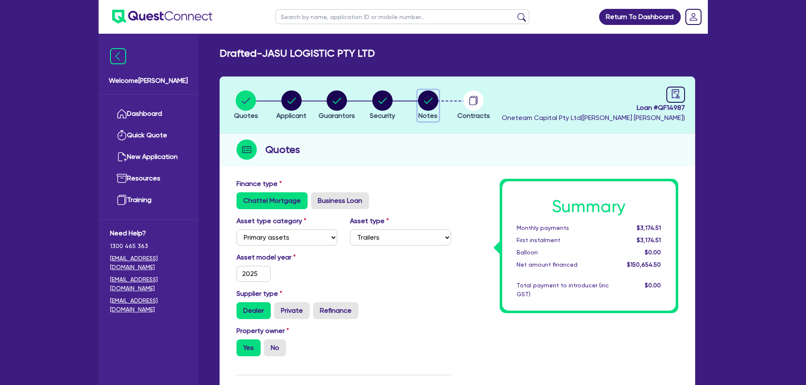
click at [427, 98] on circle "button" at bounding box center [428, 101] width 20 height 20
select select "Other"
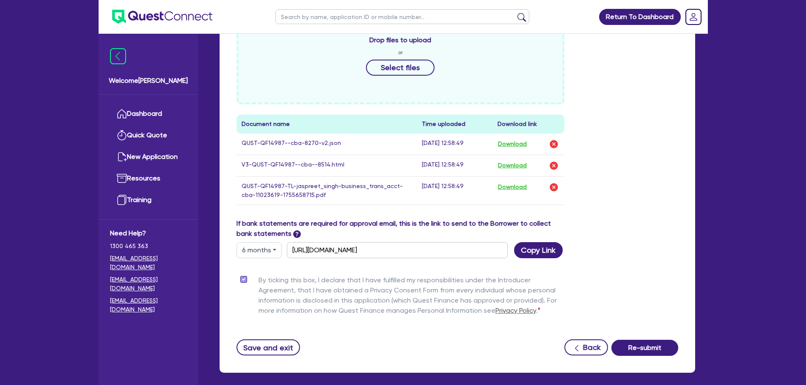
scroll to position [471, 0]
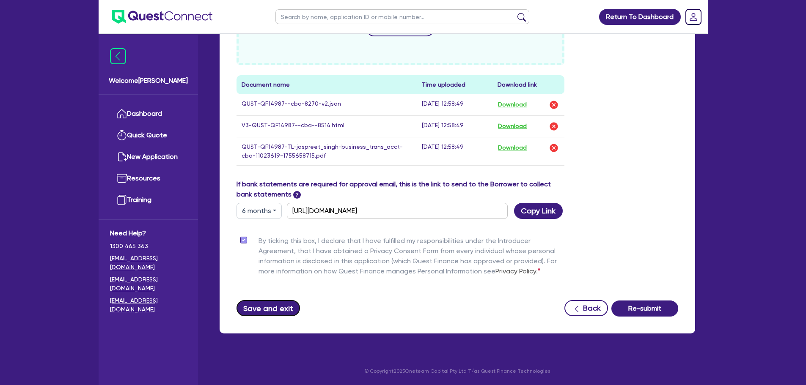
click at [267, 311] on button "Save and exit" at bounding box center [269, 308] width 64 height 16
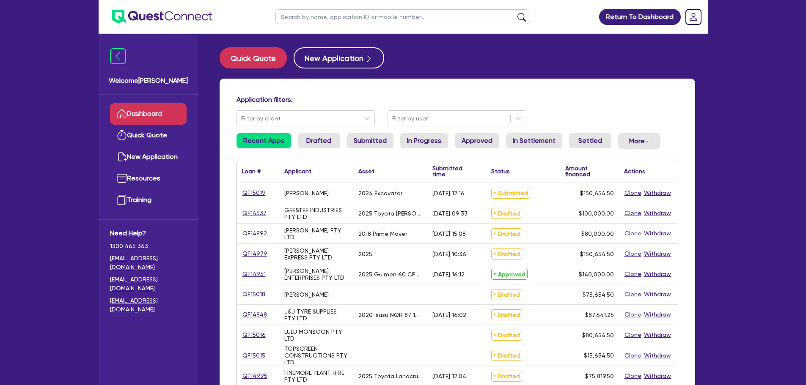
click at [318, 20] on input "text" at bounding box center [402, 16] width 254 height 15
type input "gee"
click at [515, 13] on button "submit" at bounding box center [522, 19] width 14 height 12
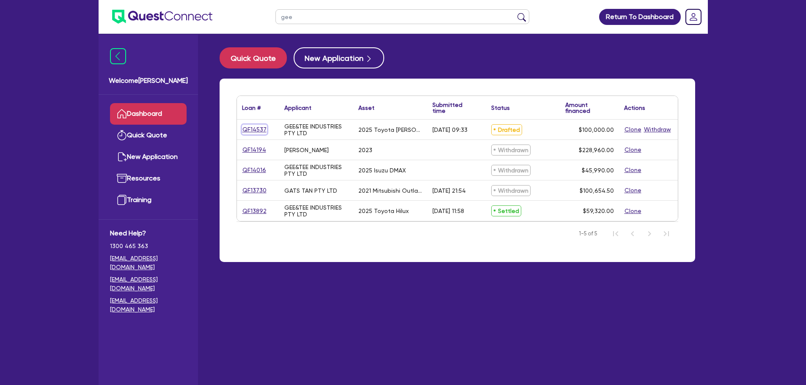
click at [251, 129] on link "QF14537" at bounding box center [254, 130] width 25 height 10
select select "PRIMARY_ASSETS"
select select "TRAILERS"
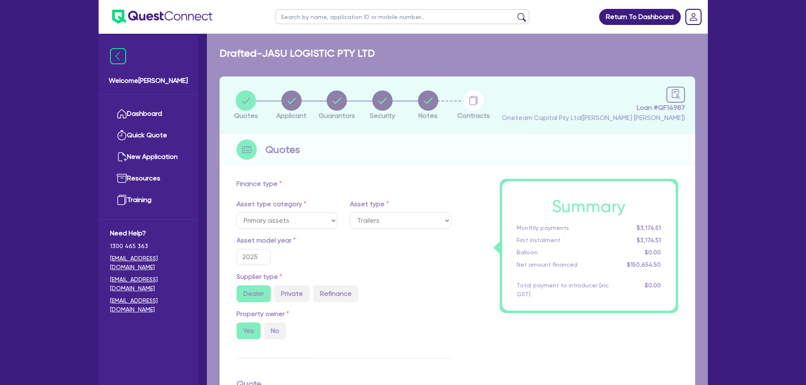
select select "CARS_AND_LIGHT_TRUCKS"
select select "PASSENGER_VEHICLES"
type input "100,000"
type input "30"
type input "30,000"
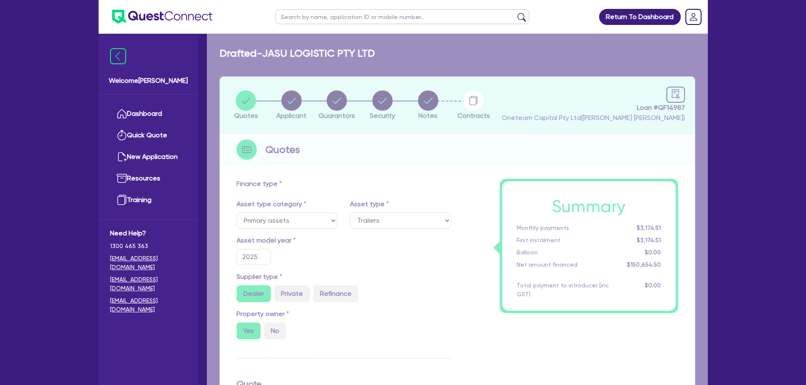
type input "4"
type input "4,000"
type input "13.5"
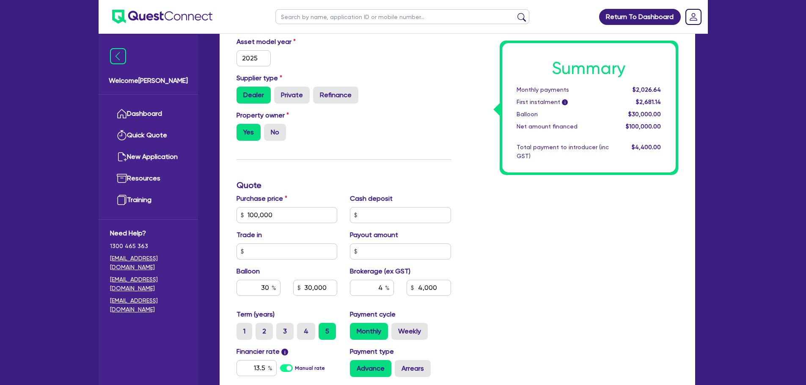
scroll to position [254, 0]
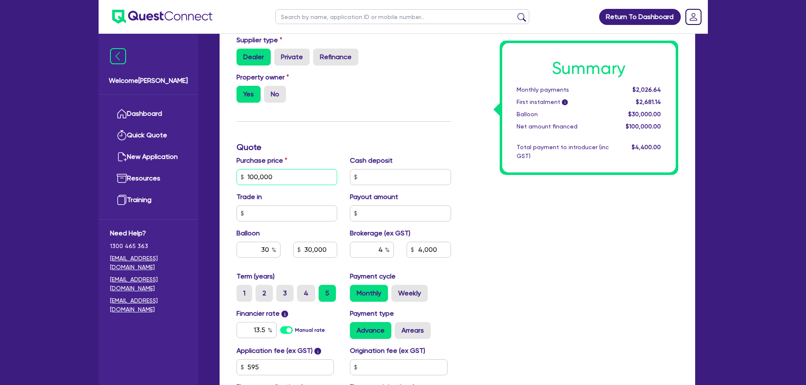
click at [277, 175] on input "100,000" at bounding box center [287, 177] width 101 height 16
type input "100,000"
type input "30,000"
type input "4,000"
click at [480, 189] on div "Summary Monthly payments $2,026.64 First instalment i $2,681.14 Balloon $30,000…" at bounding box center [570, 172] width 227 height 495
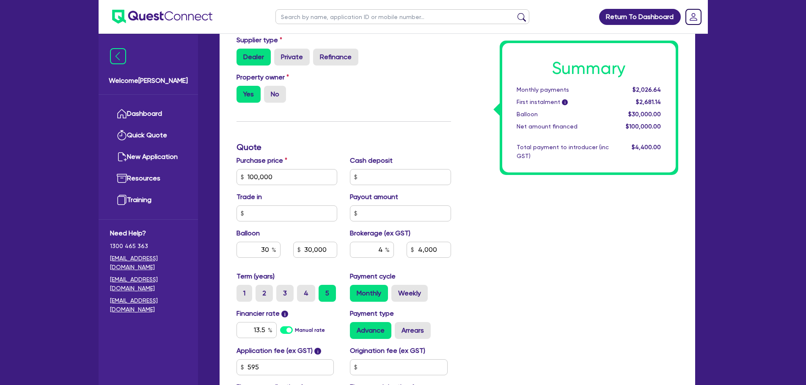
type input "100,000"
type input "30,000"
type input "4,000"
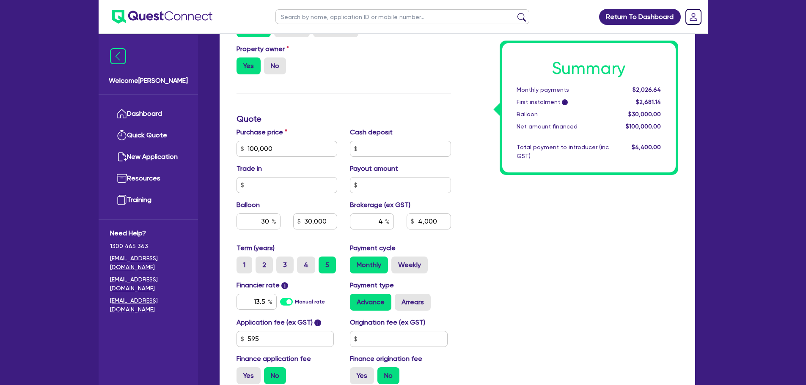
scroll to position [296, 0]
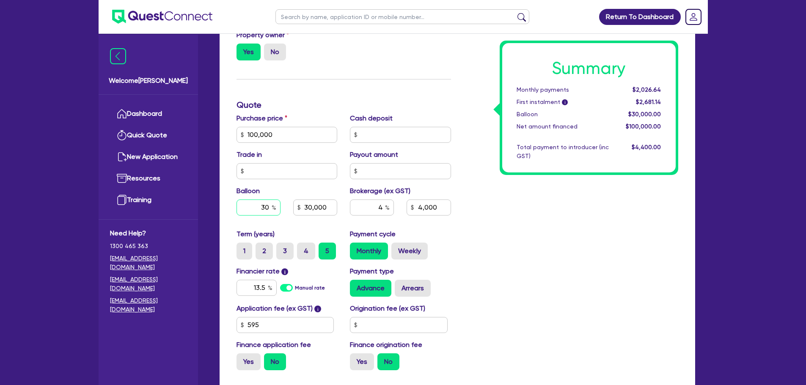
click at [267, 213] on input "30" at bounding box center [259, 208] width 44 height 16
click at [273, 213] on input "30" at bounding box center [259, 208] width 44 height 16
click at [321, 204] on input "30,000" at bounding box center [315, 208] width 44 height 16
click at [329, 210] on input "30,000" at bounding box center [315, 208] width 44 height 16
click at [280, 135] on input "100,000" at bounding box center [287, 135] width 101 height 16
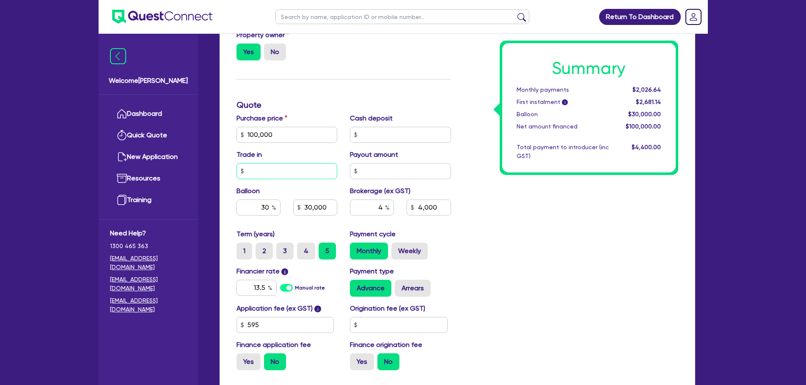
click at [276, 166] on input "text" at bounding box center [287, 171] width 101 height 16
click at [277, 141] on input "100,000" at bounding box center [287, 135] width 101 height 16
click at [279, 176] on input "text" at bounding box center [287, 171] width 101 height 16
click at [279, 136] on input "100,000" at bounding box center [287, 135] width 101 height 16
click at [280, 173] on input "text" at bounding box center [287, 171] width 101 height 16
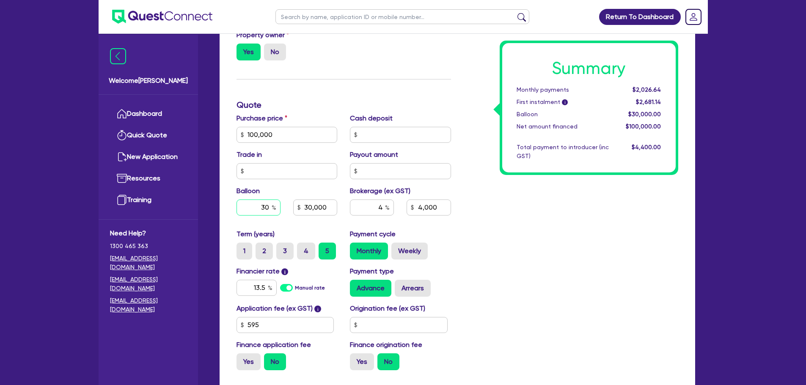
click at [270, 206] on input "30" at bounding box center [259, 208] width 44 height 16
click at [328, 207] on input "30,000" at bounding box center [315, 208] width 44 height 16
click at [361, 209] on input "4" at bounding box center [372, 208] width 44 height 16
click at [438, 212] on input "4,000" at bounding box center [429, 208] width 44 height 16
click at [382, 206] on input "4" at bounding box center [372, 208] width 44 height 16
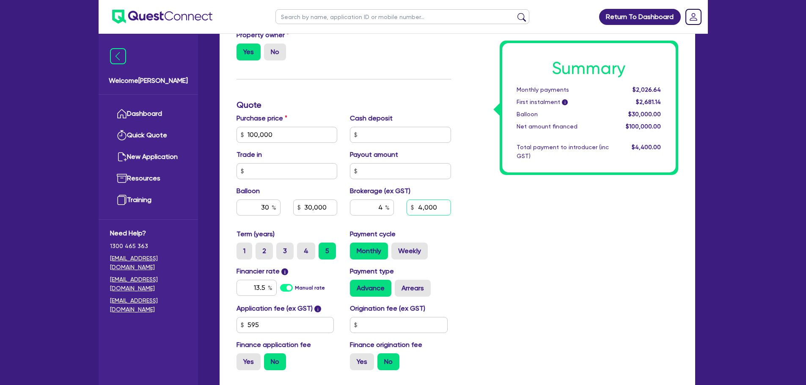
click at [447, 209] on input "4,000" at bounding box center [429, 208] width 44 height 16
click at [385, 207] on input "4" at bounding box center [372, 208] width 44 height 16
click at [446, 211] on input "4,000" at bounding box center [429, 208] width 44 height 16
click at [383, 204] on input "4" at bounding box center [372, 208] width 44 height 16
click at [287, 138] on input "100,000" at bounding box center [287, 135] width 101 height 16
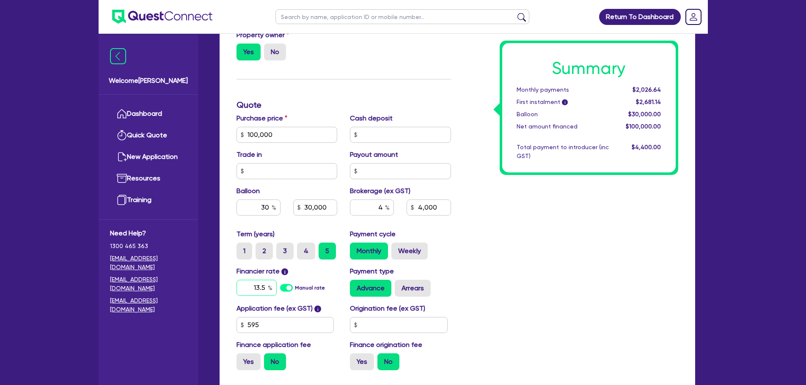
drag, startPoint x: 265, startPoint y: 287, endPoint x: 251, endPoint y: 288, distance: 14.4
click at [251, 288] on input "13.5" at bounding box center [257, 288] width 40 height 16
type input "100,000"
type input "30,000"
type input "4,000"
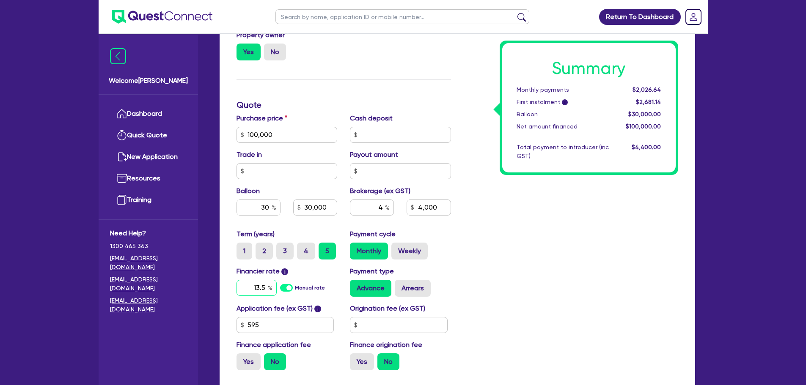
type input "7"
type input "100,000"
type input "30,000"
type input "4,000"
type input "7"
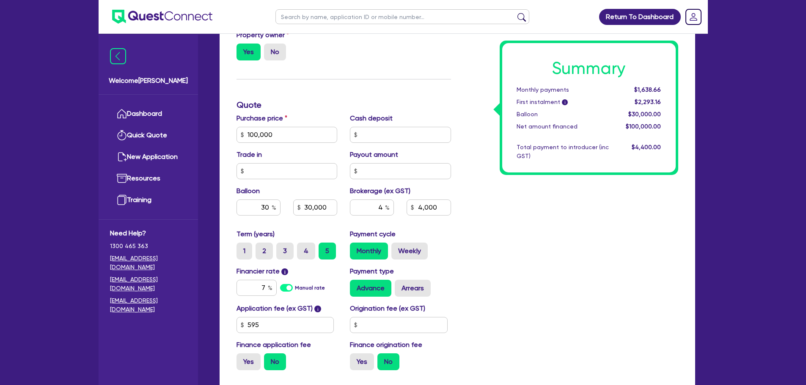
click at [636, 264] on div "Summary Monthly payments $1,638.66 First instalment i $2,293.16 Balloon $30,000…" at bounding box center [570, 130] width 227 height 495
click at [595, 265] on div "Summary Monthly payments $1,638.66 First instalment i $2,293.16 Balloon $30,000…" at bounding box center [570, 130] width 227 height 495
drag, startPoint x: 264, startPoint y: 207, endPoint x: 260, endPoint y: 206, distance: 4.4
click at [260, 206] on input "30" at bounding box center [259, 208] width 44 height 16
click at [271, 206] on input "30" at bounding box center [259, 208] width 44 height 16
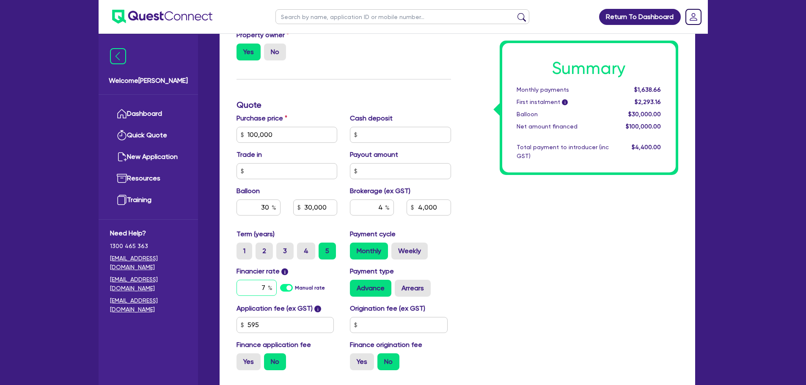
drag, startPoint x: 252, startPoint y: 289, endPoint x: 276, endPoint y: 289, distance: 23.7
click at [276, 289] on input "7" at bounding box center [257, 288] width 40 height 16
type input "100,000"
type input "30,000"
type input "4,000"
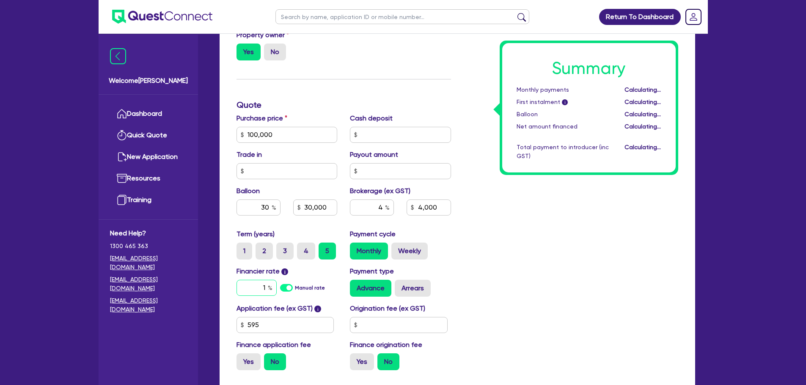
type input "13"
type input "100,000"
type input "30,000"
type input "4,000"
type input "13"
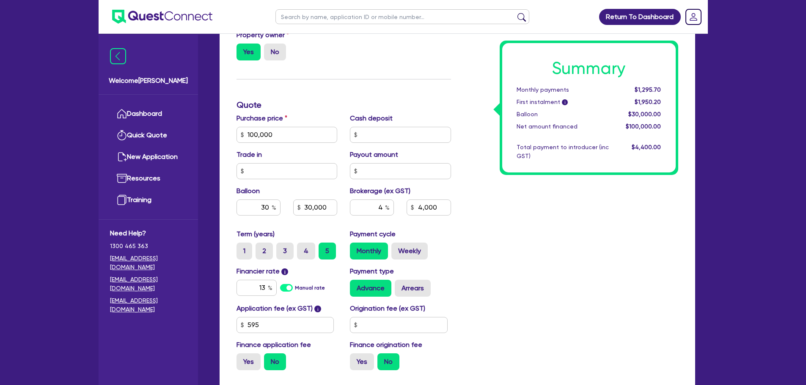
type input "100,000"
type input "30,000"
type input "4,000"
click at [494, 234] on div "Summary Monthly payments $1,295.70 First instalment i $1,950.20 Balloon $30,000…" at bounding box center [570, 130] width 227 height 495
type input "100,000"
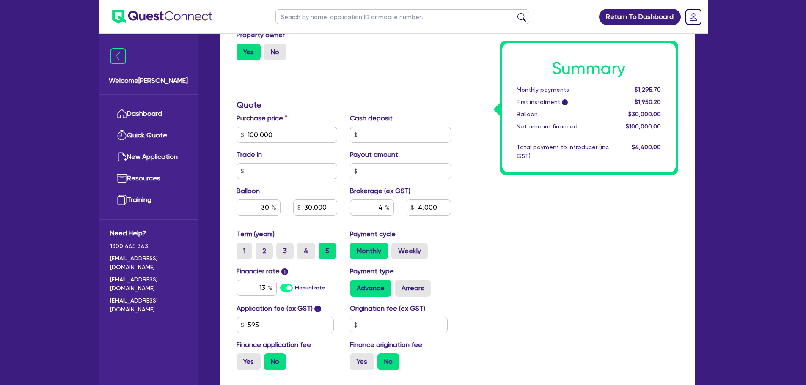
type input "30,000"
type input "4,000"
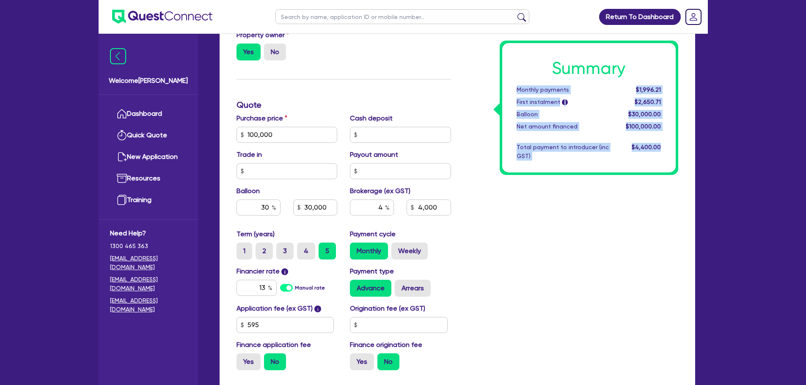
drag, startPoint x: 665, startPoint y: 144, endPoint x: 515, endPoint y: 81, distance: 163.5
click at [515, 81] on div "Summary Monthly payments $1,996.21 First instalment i $2,650.71 Balloon $30,000…" at bounding box center [588, 107] width 173 height 129
click at [542, 153] on div "Total payment to introducer (inc GST)" at bounding box center [562, 152] width 105 height 18
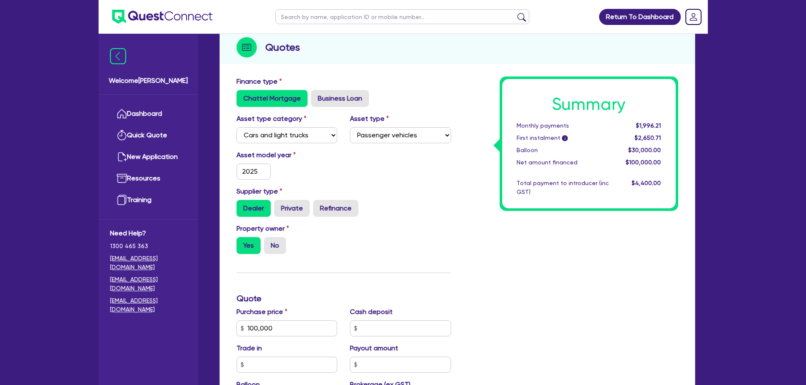
scroll to position [42, 0]
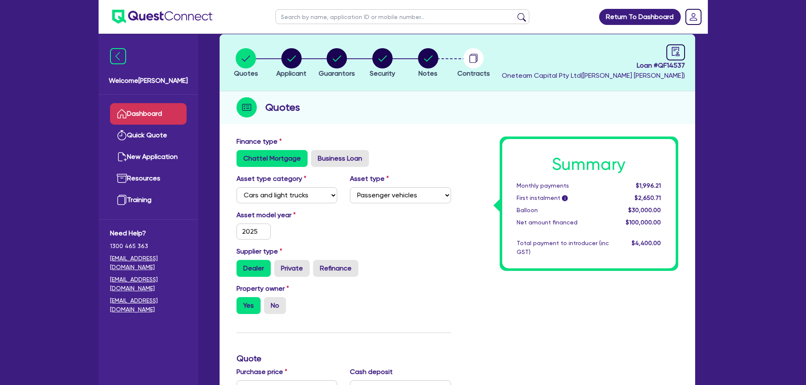
click at [135, 112] on link "Dashboard" at bounding box center [148, 114] width 77 height 22
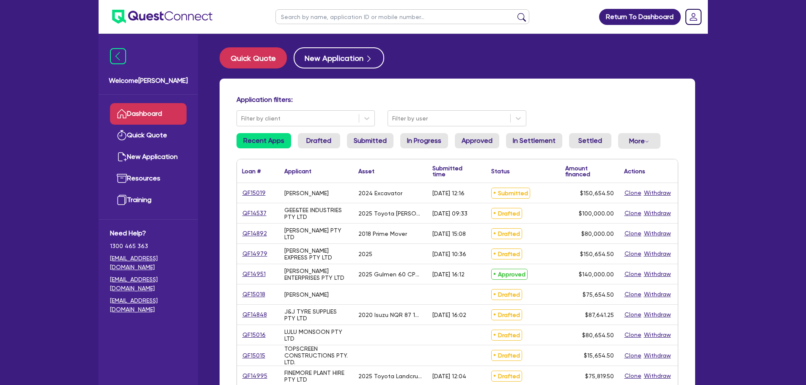
click at [328, 17] on input "text" at bounding box center [402, 16] width 254 height 15
type input "jasu"
click at [515, 13] on button "submit" at bounding box center [522, 19] width 14 height 12
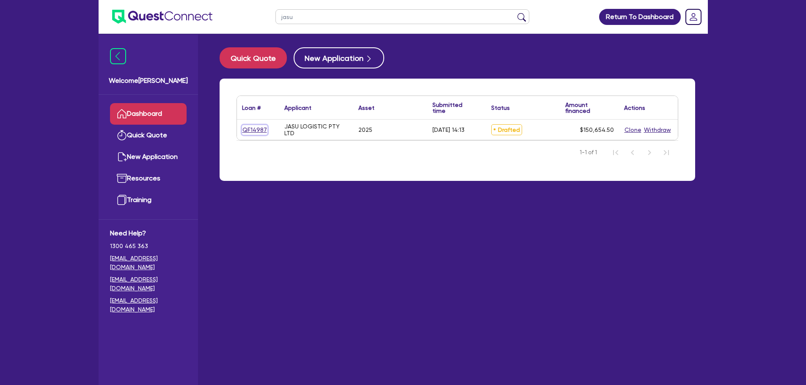
click at [263, 133] on link "QF14987" at bounding box center [254, 130] width 25 height 10
select select "PRIMARY_ASSETS"
select select "TRAILERS"
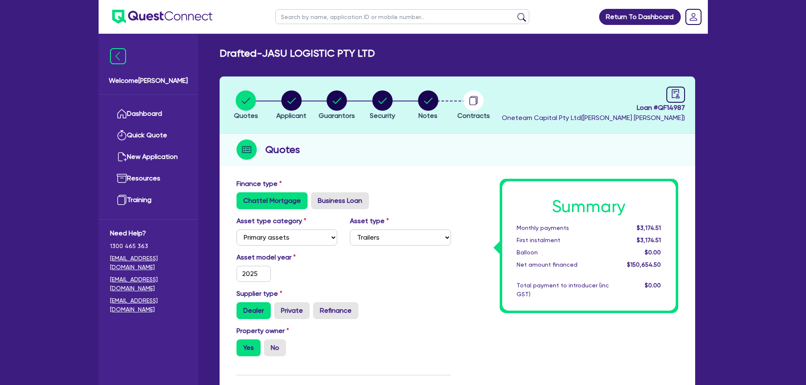
click at [442, 102] on li "Notes" at bounding box center [428, 105] width 46 height 30
click at [429, 102] on icon "button" at bounding box center [428, 101] width 8 height 6
select select "Other"
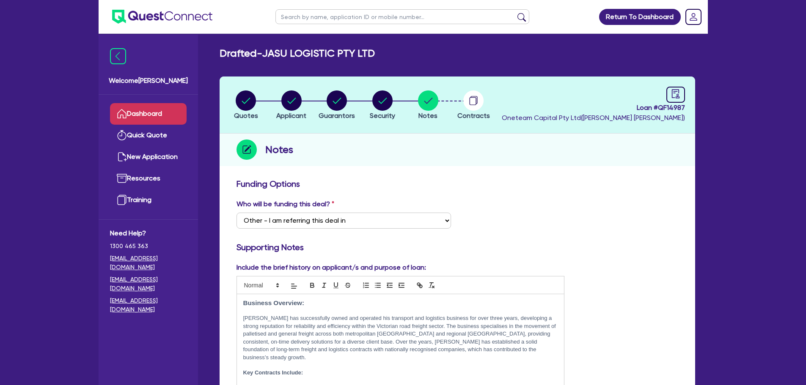
click at [170, 119] on link "Dashboard" at bounding box center [148, 114] width 77 height 22
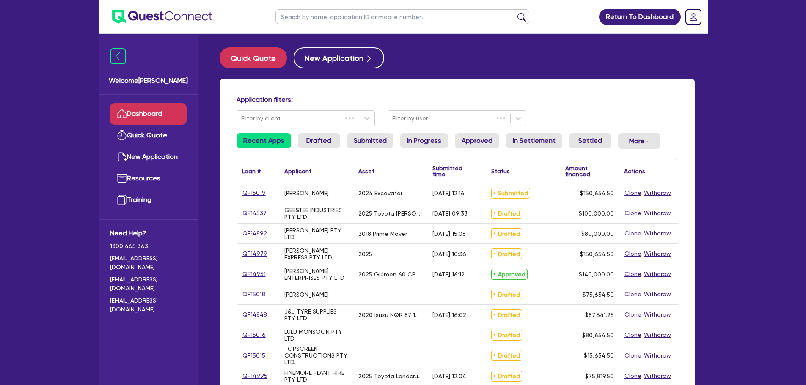
click at [303, 11] on input "text" at bounding box center [402, 16] width 254 height 15
type input "J&J"
click at [515, 13] on button "submit" at bounding box center [522, 19] width 14 height 12
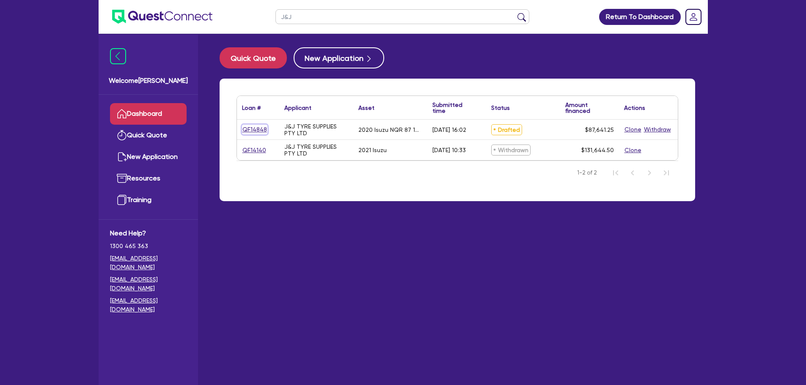
click at [259, 132] on link "QF14848" at bounding box center [254, 130] width 25 height 10
select select "PRIMARY_ASSETS"
select select "HEAVY_TRUCKS"
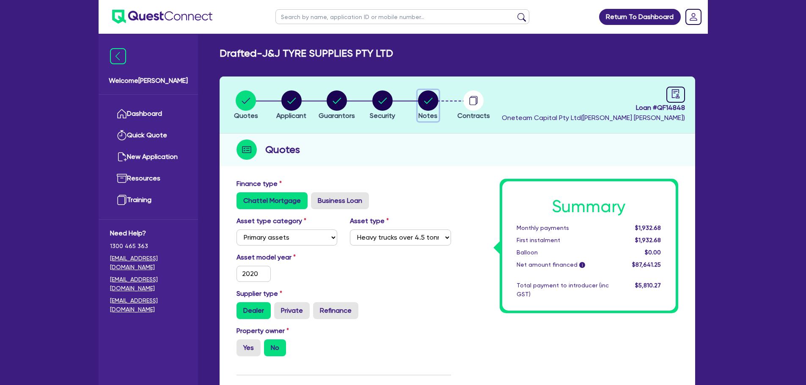
click at [421, 110] on button "Notes" at bounding box center [428, 105] width 21 height 31
select select "Other"
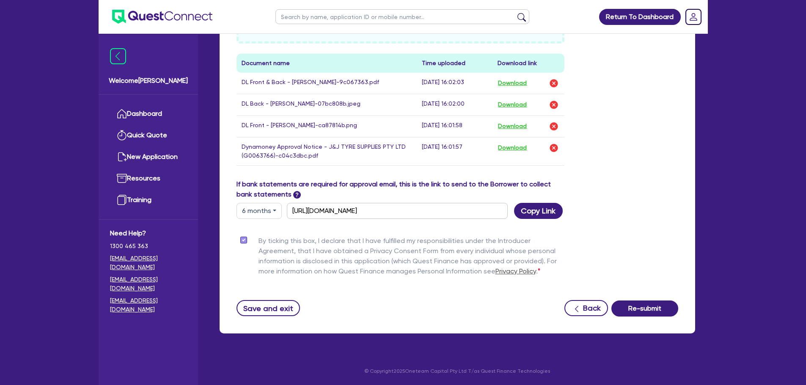
scroll to position [239, 0]
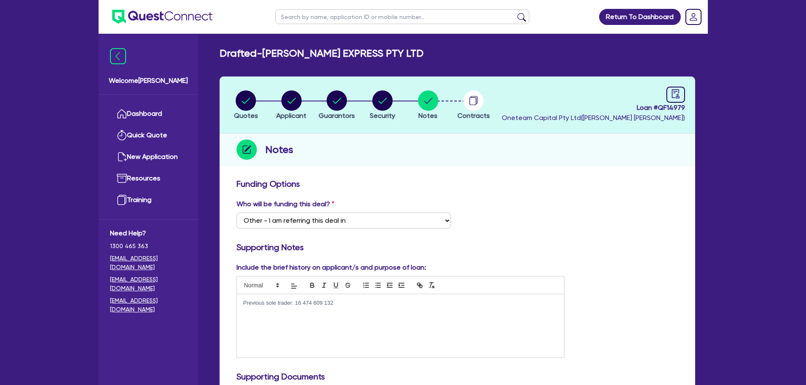
select select "Other"
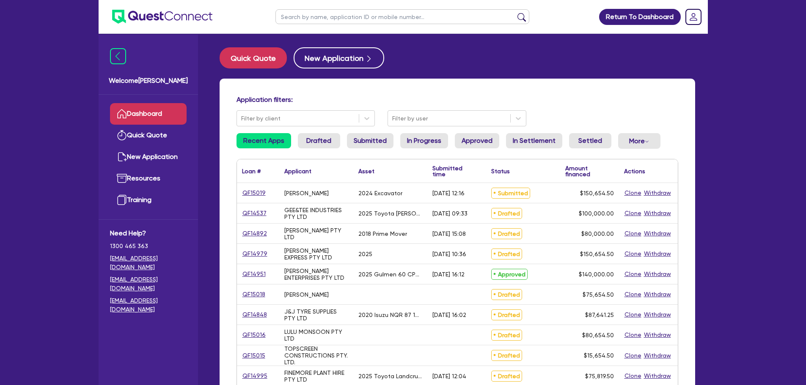
click at [325, 18] on input "text" at bounding box center [402, 16] width 254 height 15
type input "J&J"
click at [515, 13] on button "submit" at bounding box center [522, 19] width 14 height 12
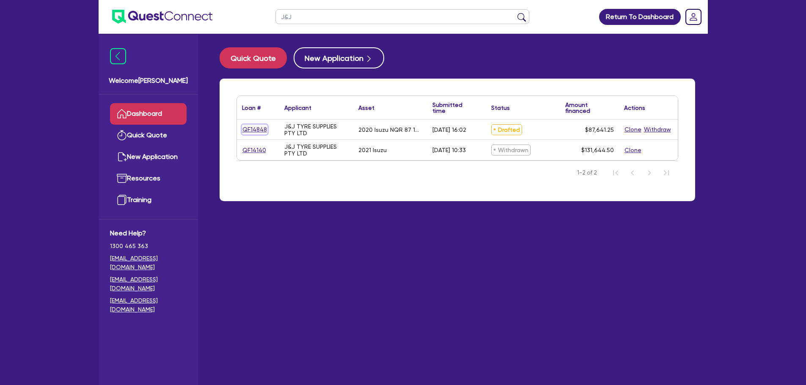
click at [257, 130] on link "QF14848" at bounding box center [254, 130] width 25 height 10
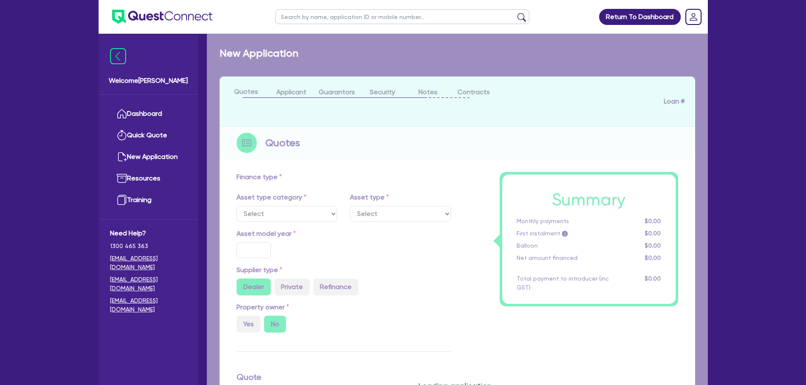
select select "PRIMARY_ASSETS"
type input "2020"
type input "85,996.75"
type input "5"
type input "4,382.06"
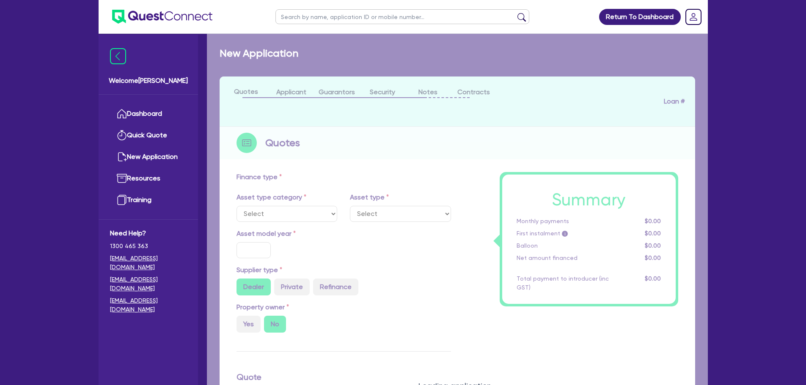
type input "9.64"
type input "900"
select select "HEAVY_TRUCKS"
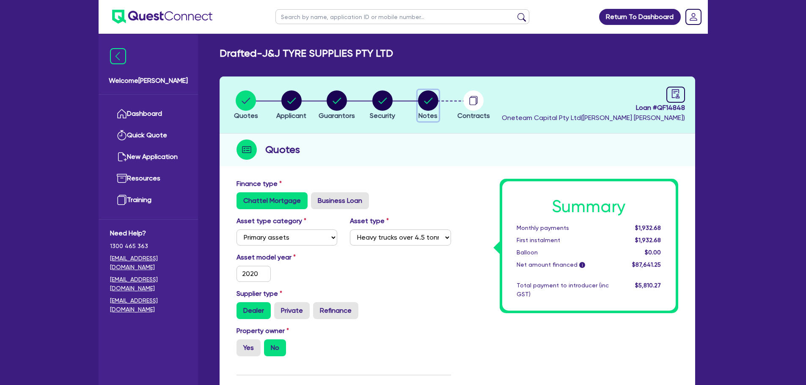
click at [430, 91] on icon "button" at bounding box center [428, 101] width 20 height 20
select select "Other"
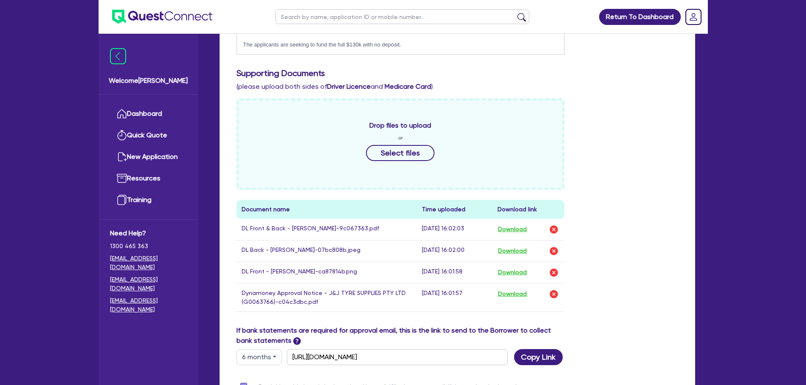
scroll to position [423, 0]
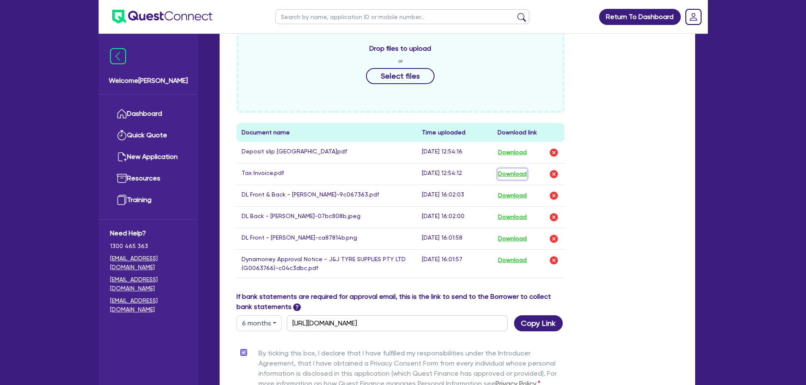
click at [510, 178] on button "Download" at bounding box center [513, 174] width 30 height 11
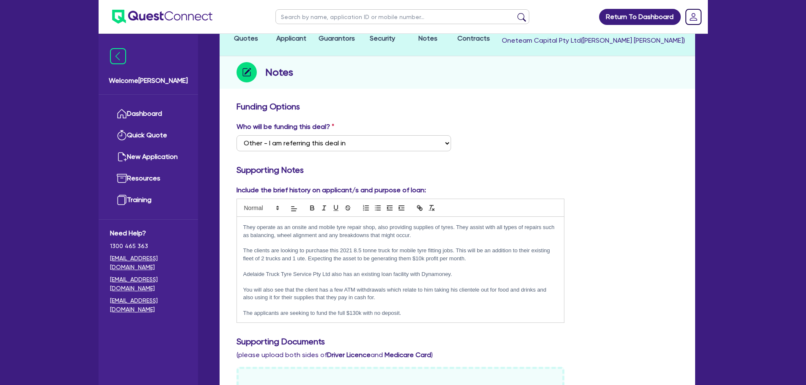
scroll to position [0, 0]
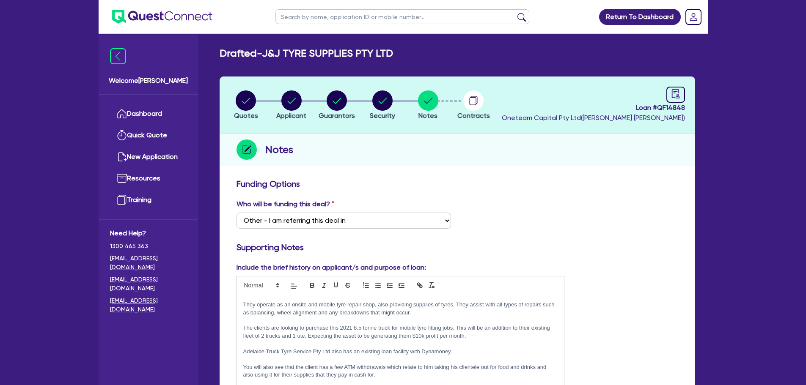
click at [320, 17] on input "text" at bounding box center [402, 16] width 254 height 15
type input "jasu"
click button "submit" at bounding box center [522, 19] width 14 height 12
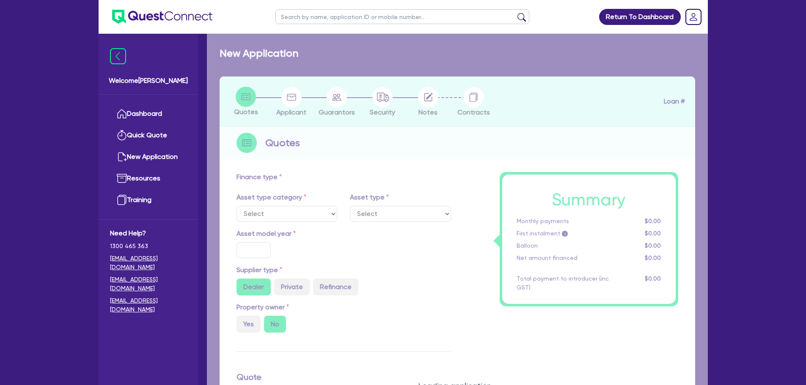
select select "PRIMARY_ASSETS"
type input "2025"
radio input "true"
type input "150,000"
type input "10"
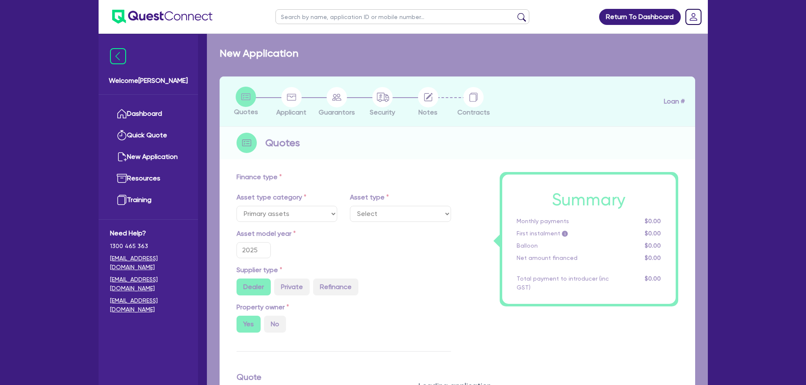
select select "TRAILERS"
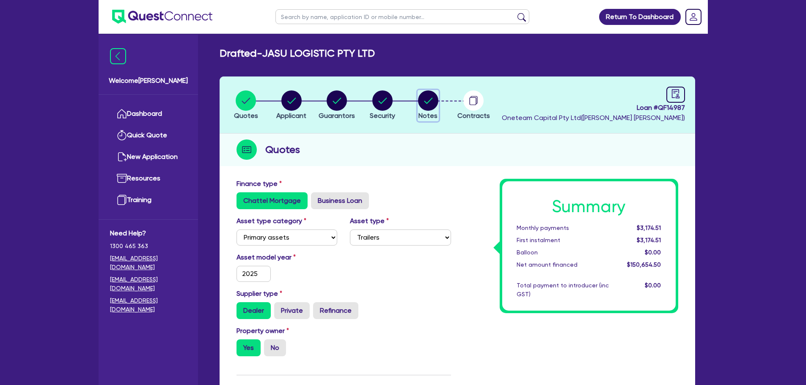
click at [424, 99] on circle "button" at bounding box center [428, 101] width 20 height 20
select select "Other"
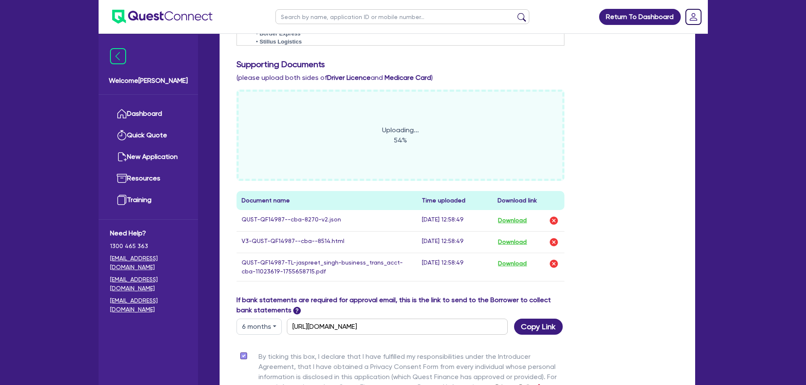
scroll to position [339, 0]
